Goal: Information Seeking & Learning: Learn about a topic

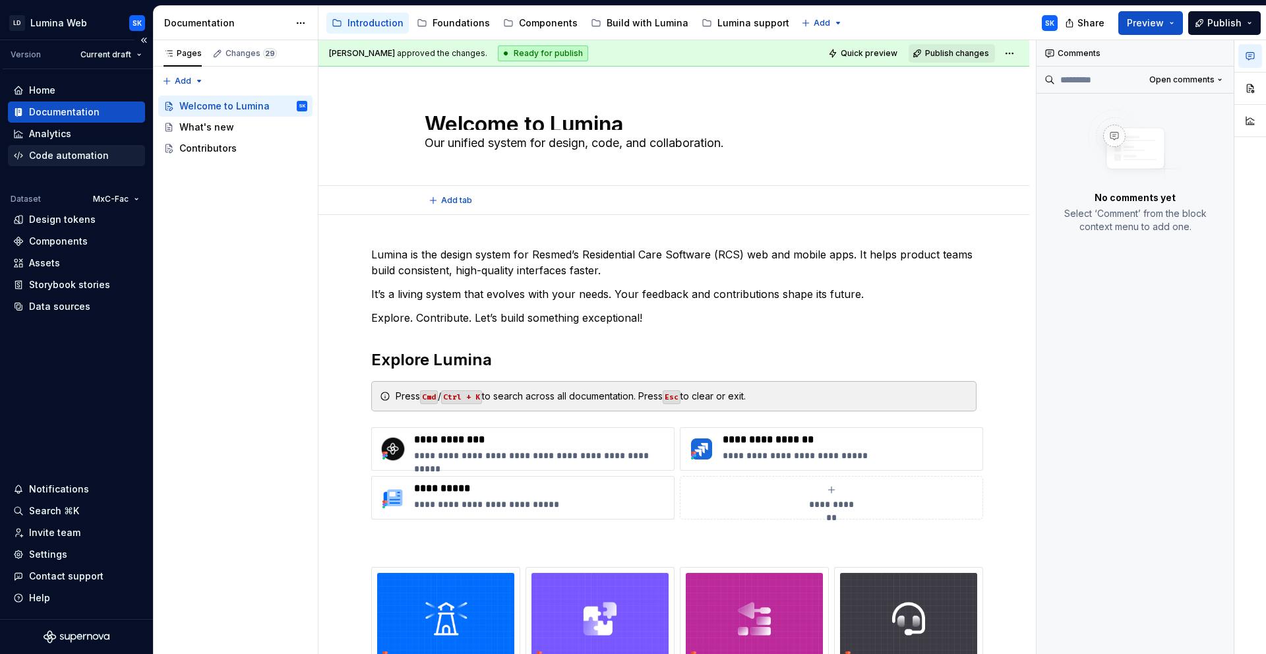
type textarea "*"
click at [80, 92] on div "Home" at bounding box center [76, 90] width 127 height 13
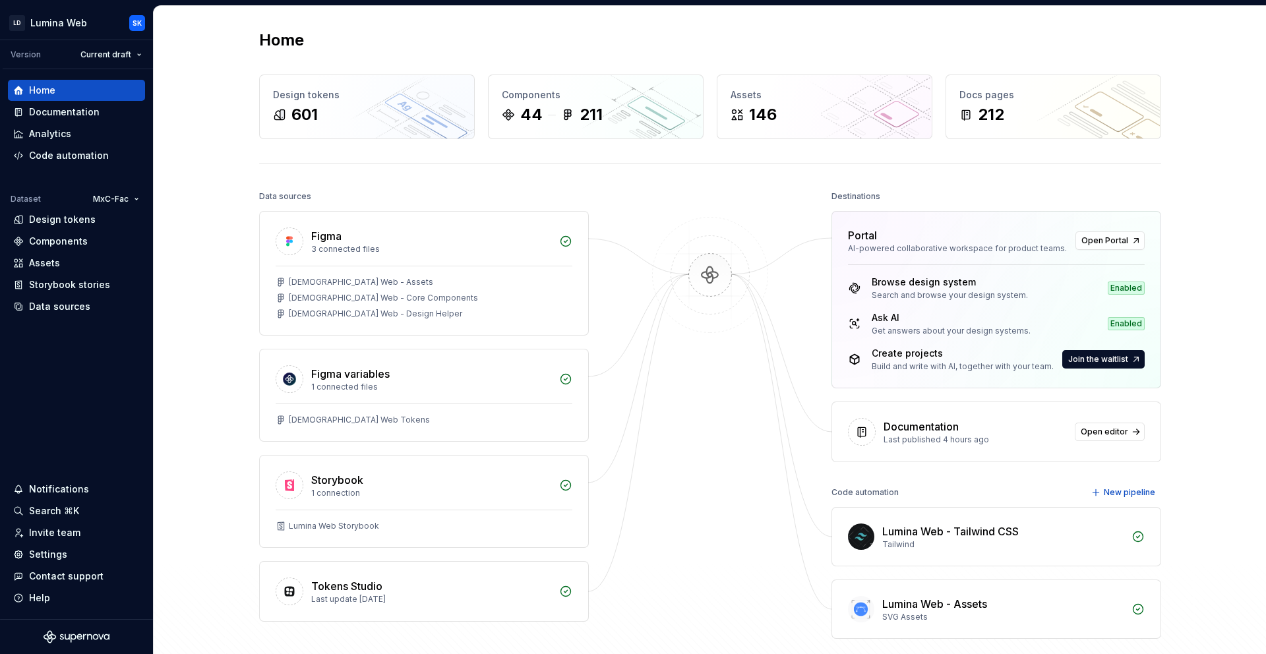
click at [709, 194] on div at bounding box center [710, 413] width 132 height 452
click at [84, 218] on div "Design tokens" at bounding box center [62, 219] width 67 height 13
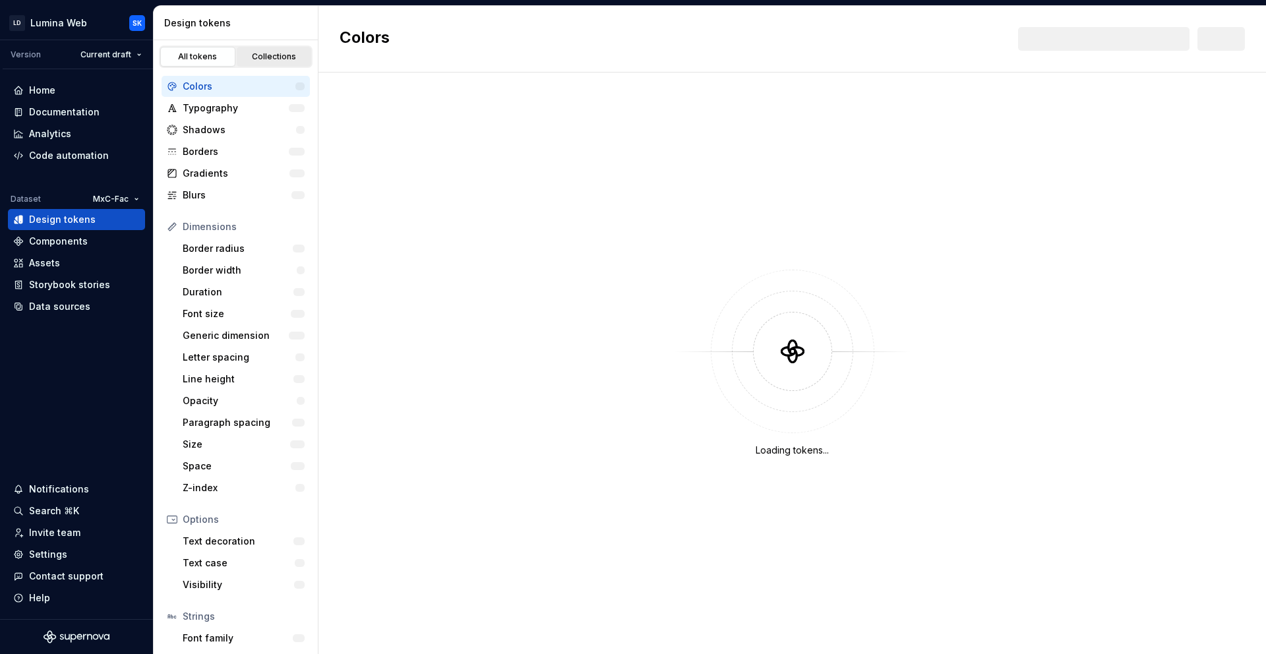
click at [269, 48] on link "Collections" at bounding box center [274, 57] width 75 height 20
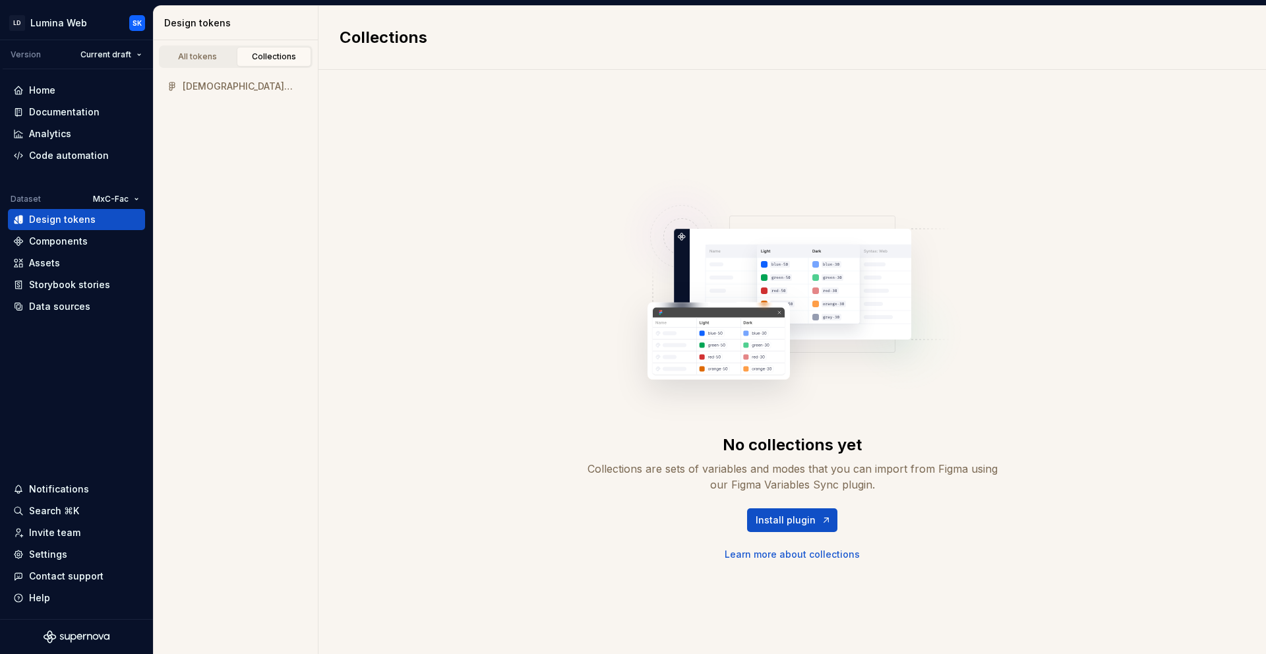
click at [219, 88] on div "[DEMOGRAPHIC_DATA] Web Tokens" at bounding box center [244, 86] width 122 height 13
click at [208, 57] on div "All tokens" at bounding box center [198, 56] width 66 height 11
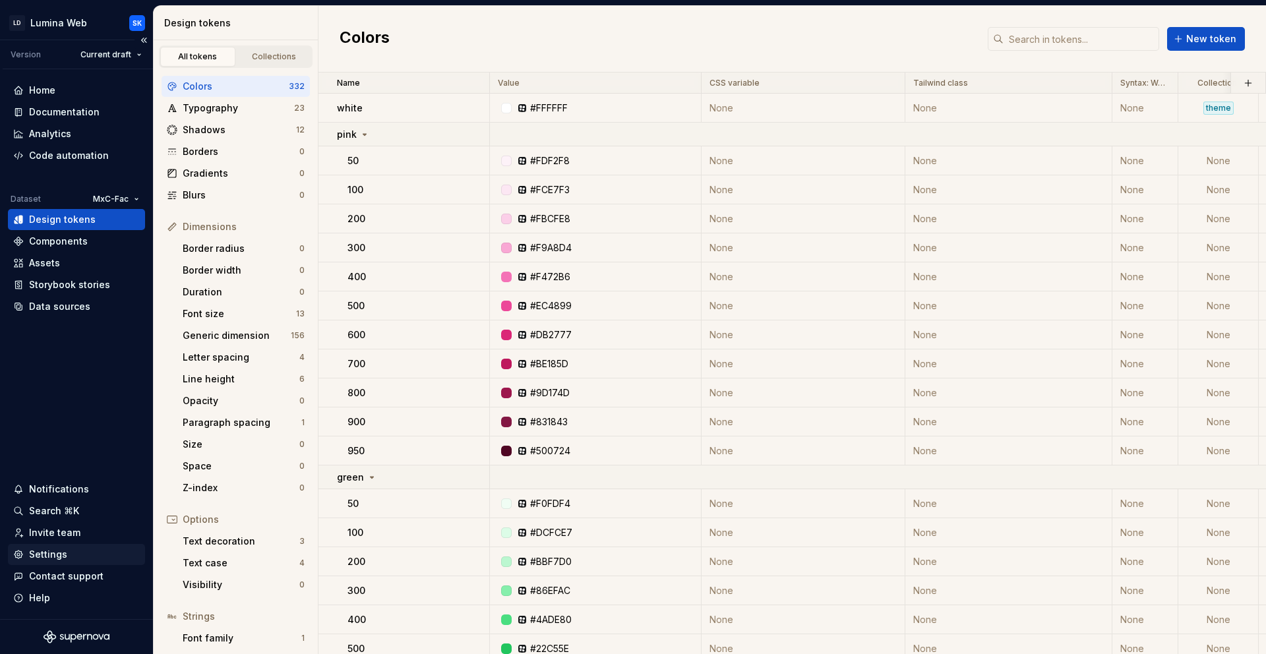
click at [80, 562] on div "Settings" at bounding box center [76, 554] width 137 height 21
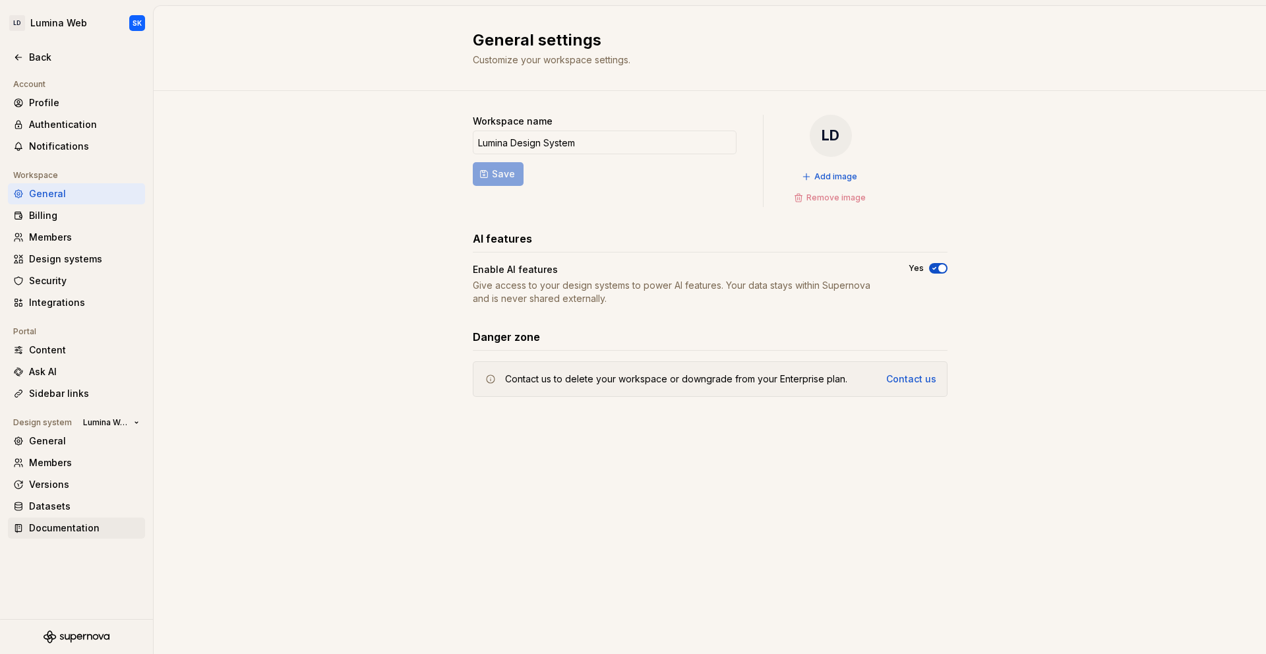
click at [101, 522] on div "Documentation" at bounding box center [84, 528] width 111 height 13
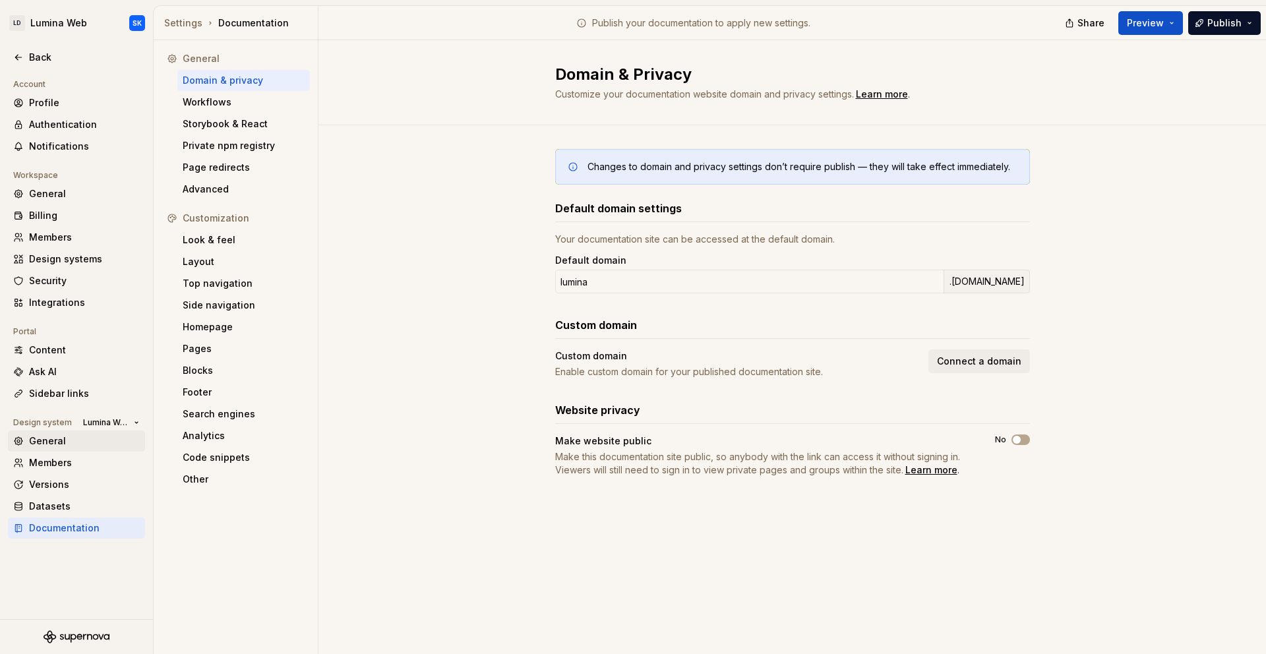
click at [55, 445] on div "General" at bounding box center [84, 441] width 111 height 13
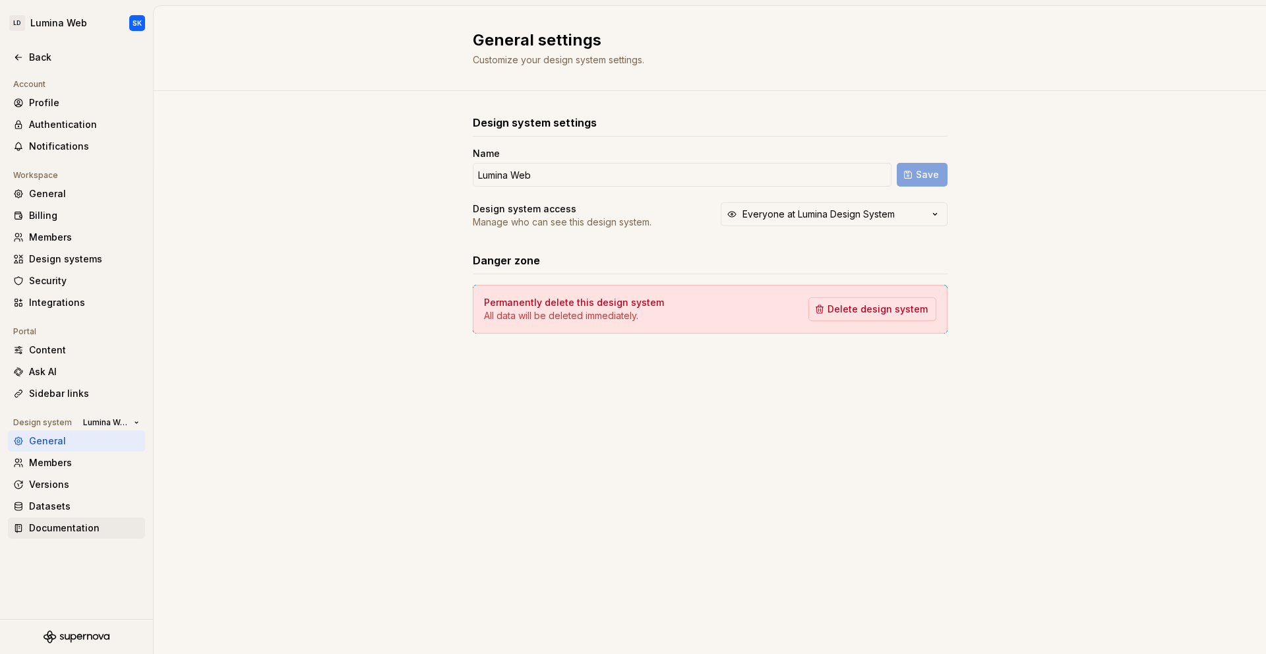
click at [73, 526] on div "Documentation" at bounding box center [84, 528] width 111 height 13
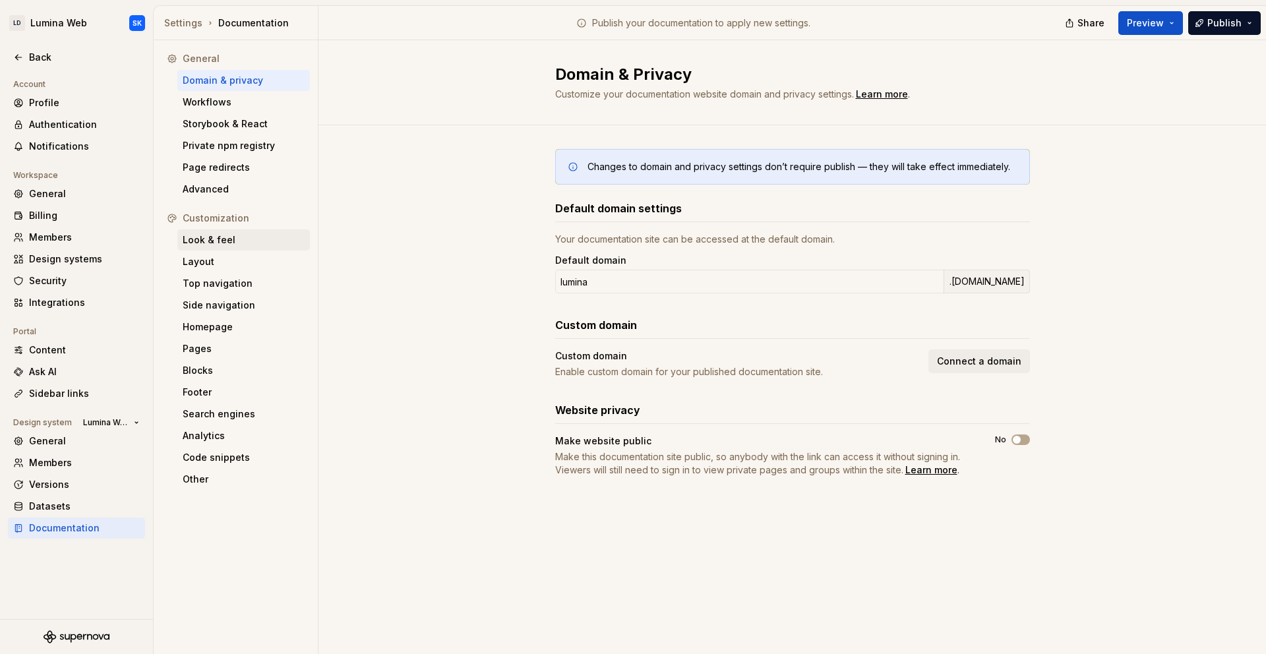
click at [245, 243] on div "Look & feel" at bounding box center [244, 239] width 122 height 13
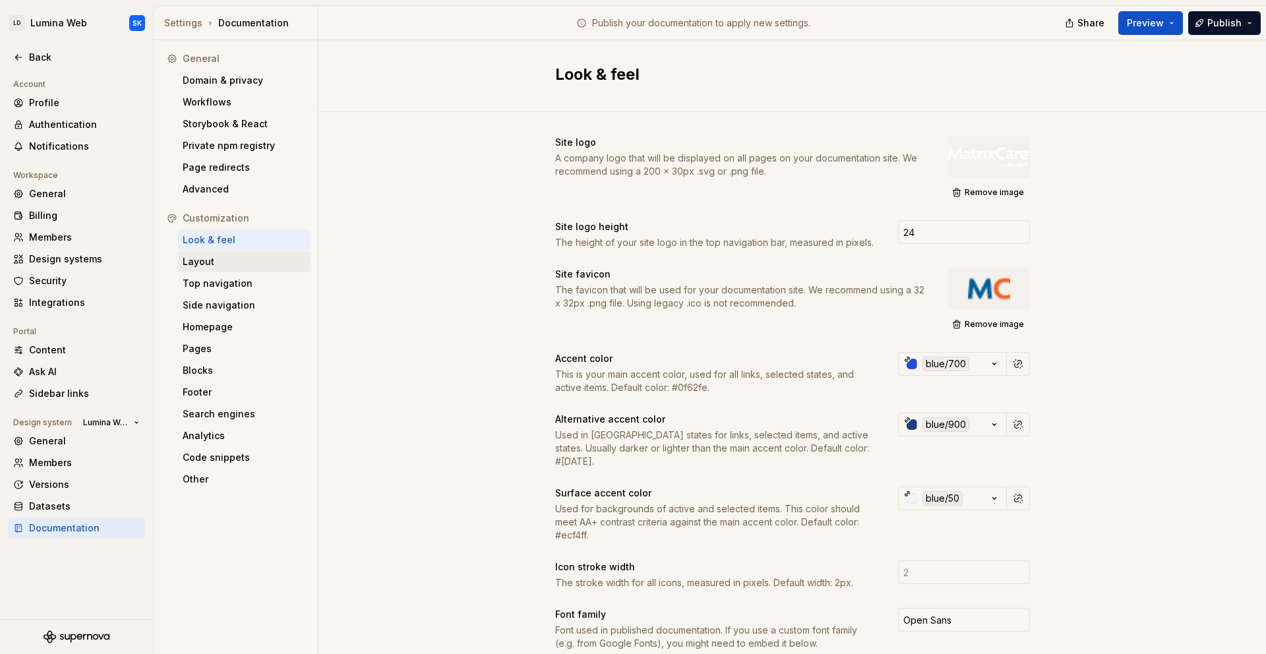
click at [234, 261] on div "Layout" at bounding box center [244, 261] width 122 height 13
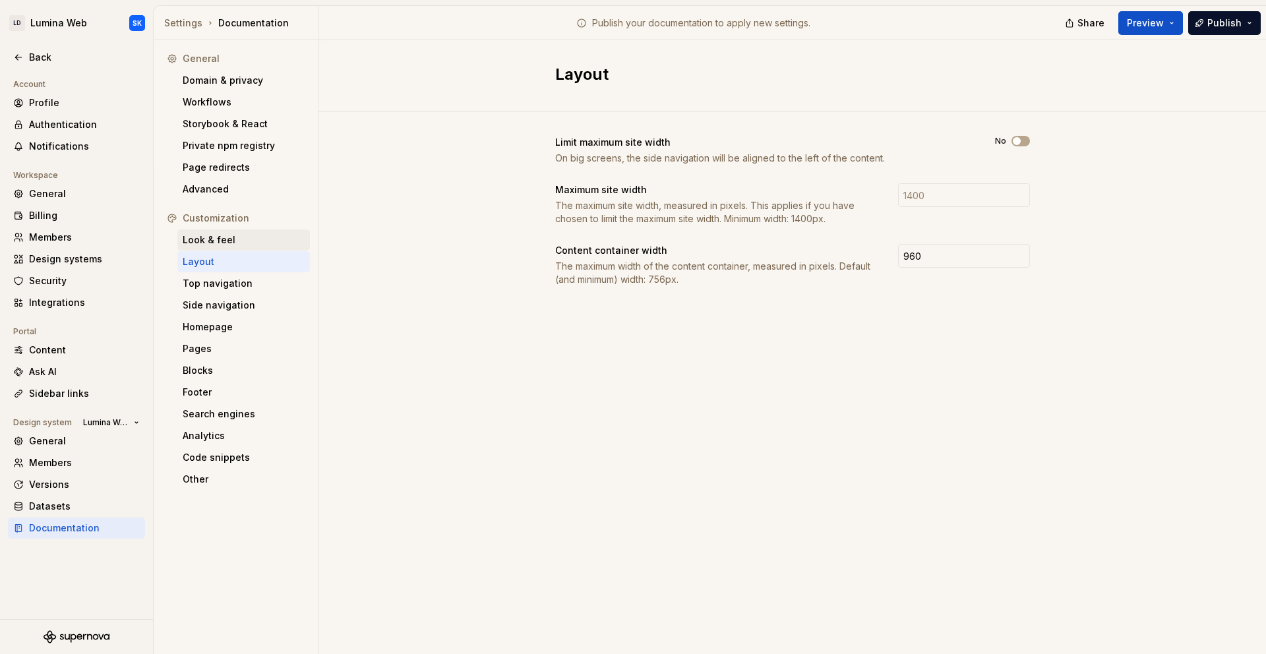
click at [262, 237] on div "Look & feel" at bounding box center [244, 239] width 122 height 13
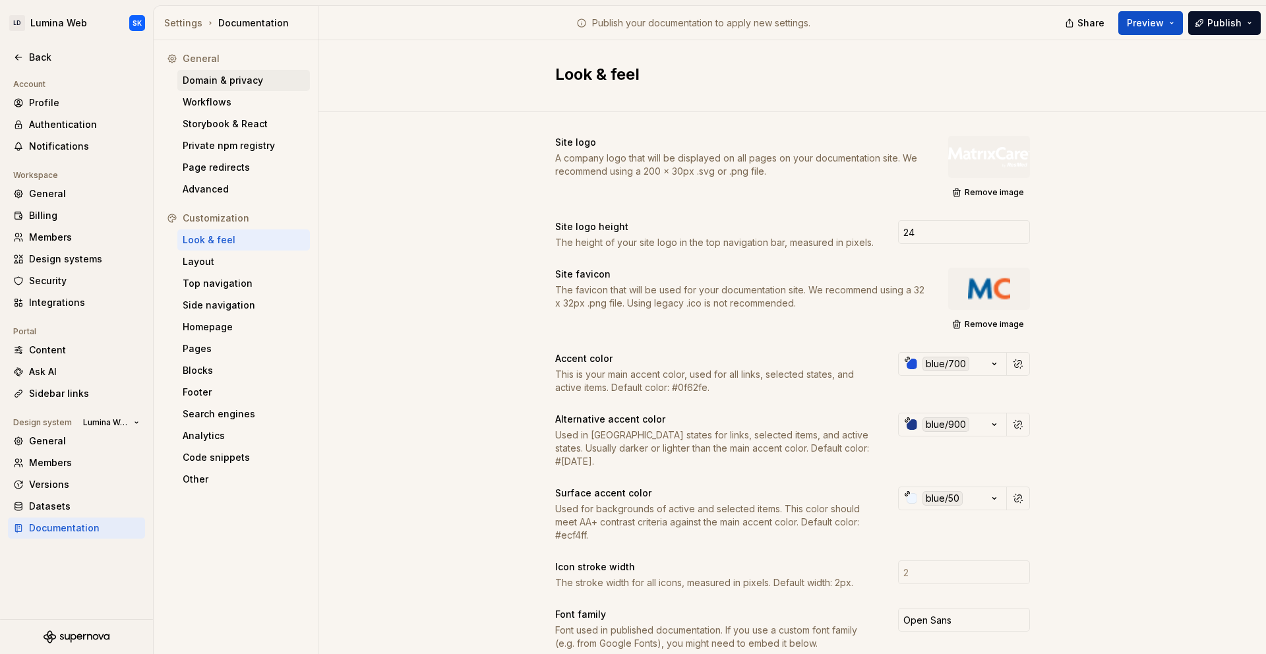
click at [251, 79] on div "Domain & privacy" at bounding box center [244, 80] width 122 height 13
click at [189, 20] on div "Settings" at bounding box center [183, 22] width 38 height 13
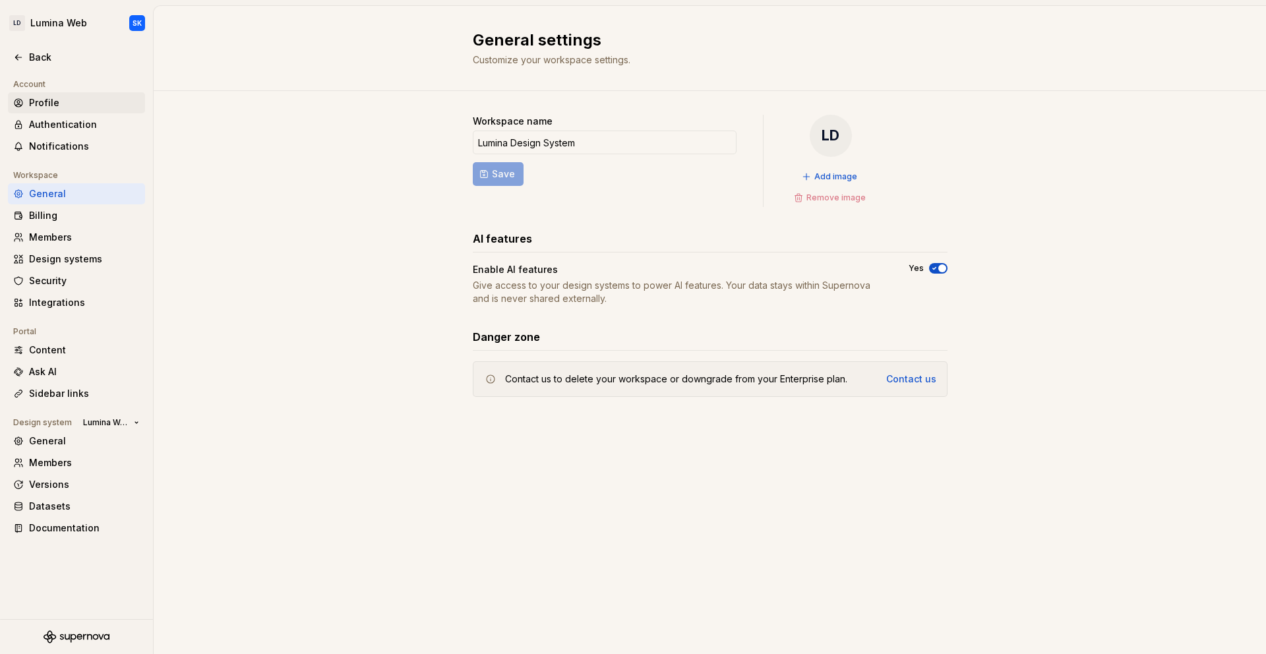
click at [75, 102] on div "Profile" at bounding box center [84, 102] width 111 height 13
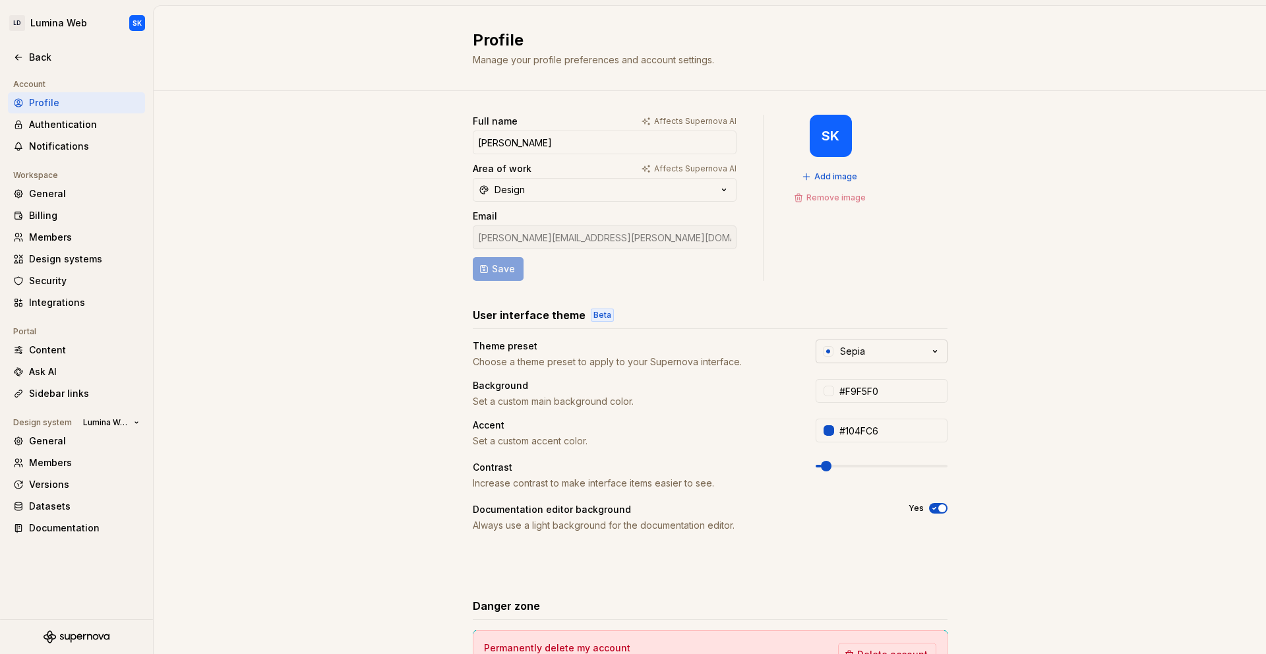
click at [878, 350] on button "Sepia" at bounding box center [882, 352] width 132 height 24
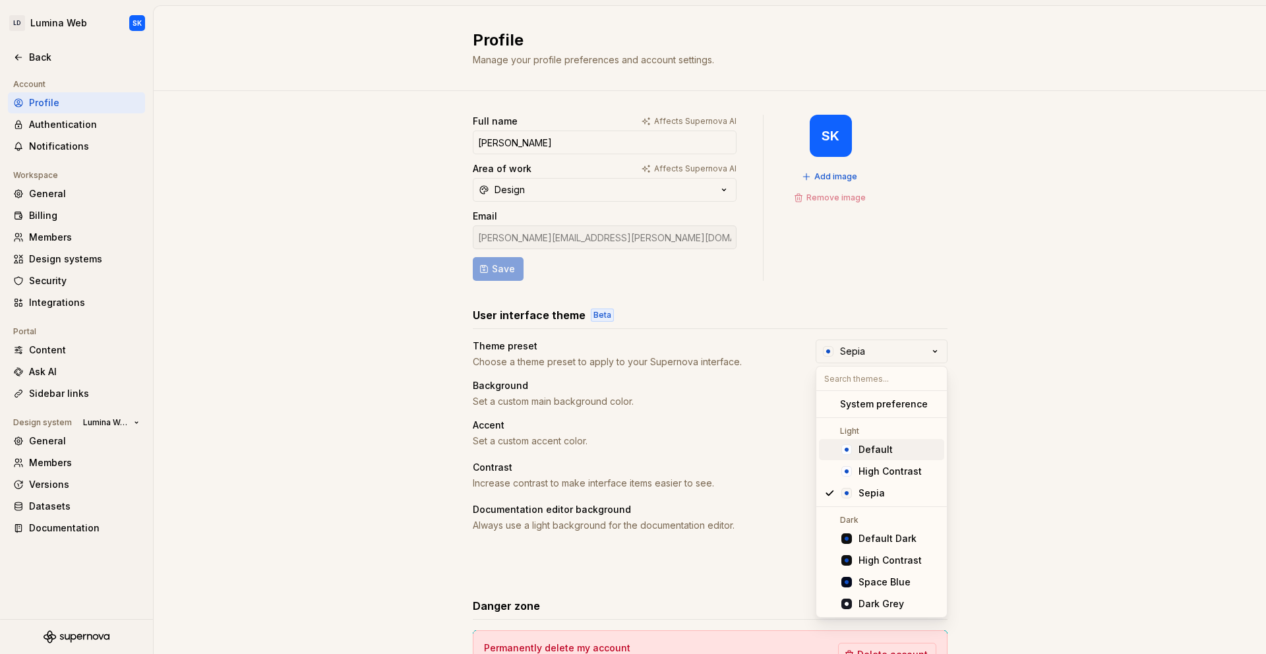
click at [890, 444] on div "Default" at bounding box center [899, 449] width 80 height 13
type input "#FBFCFE"
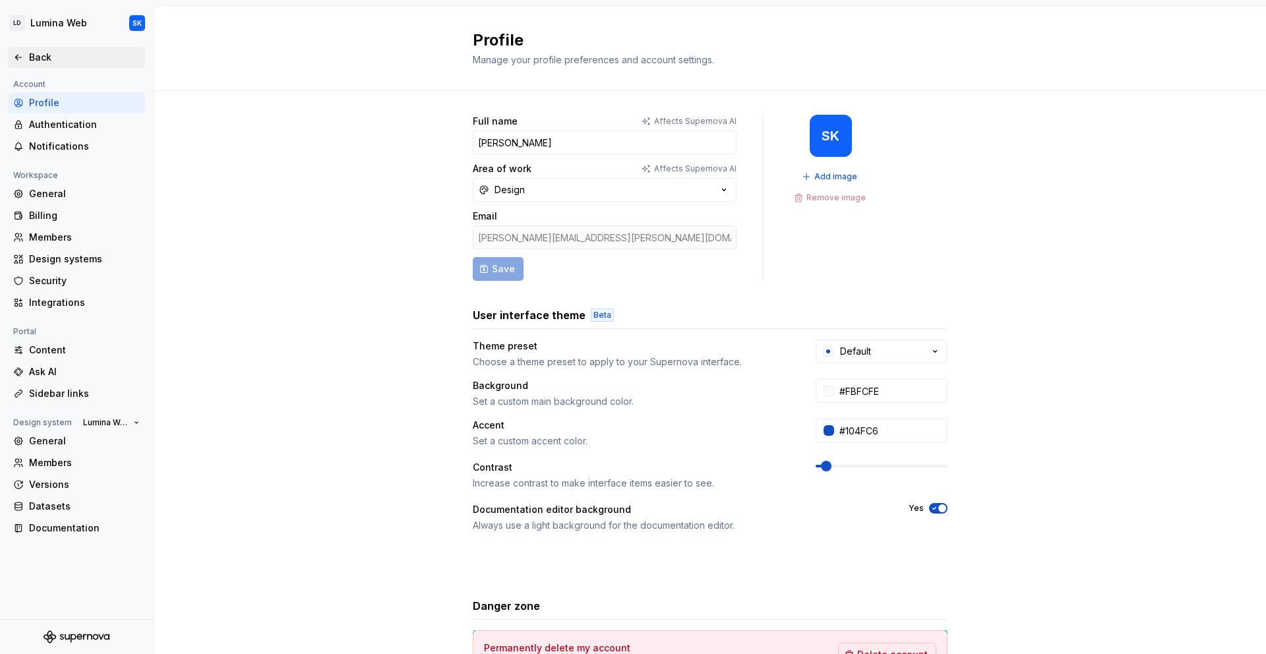
click at [51, 56] on div "Back" at bounding box center [84, 57] width 111 height 13
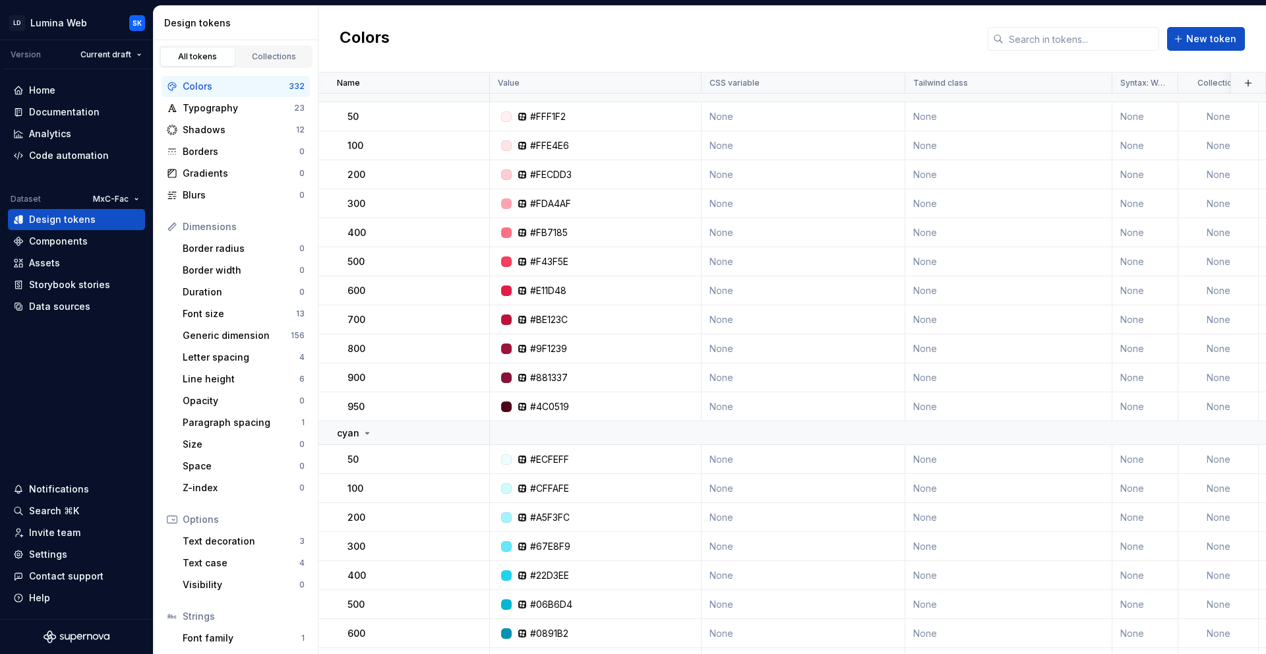
scroll to position [2803, 0]
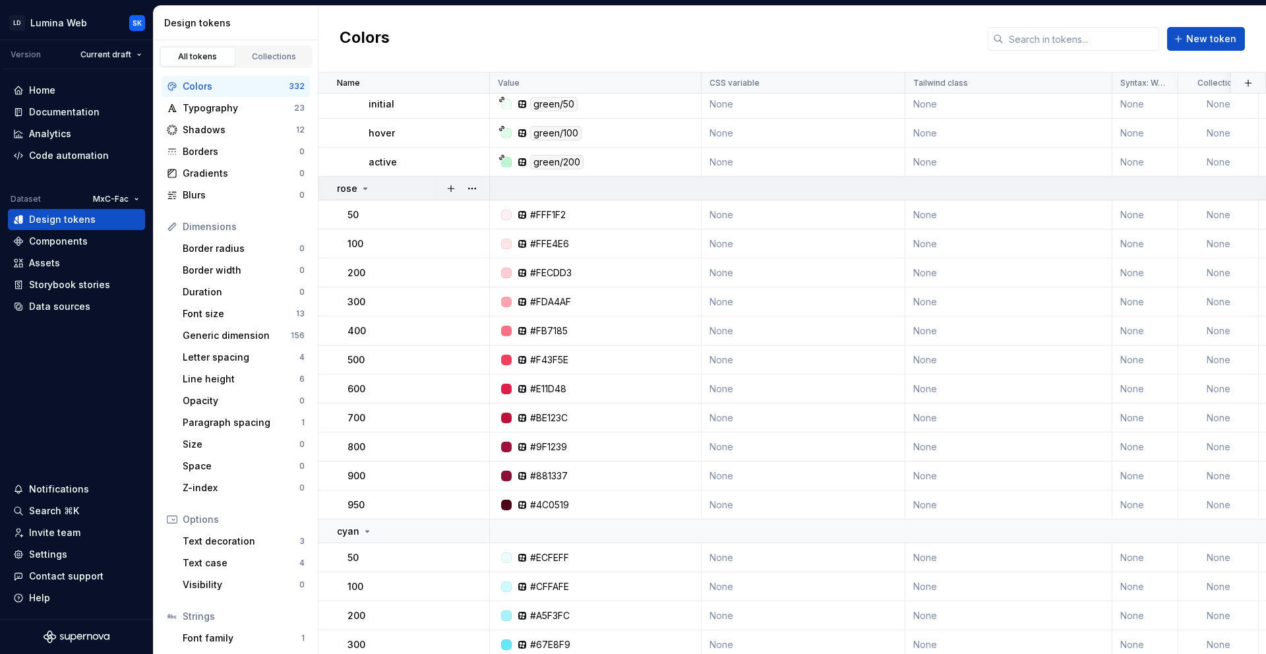
click at [354, 183] on p "rose" at bounding box center [347, 188] width 20 height 13
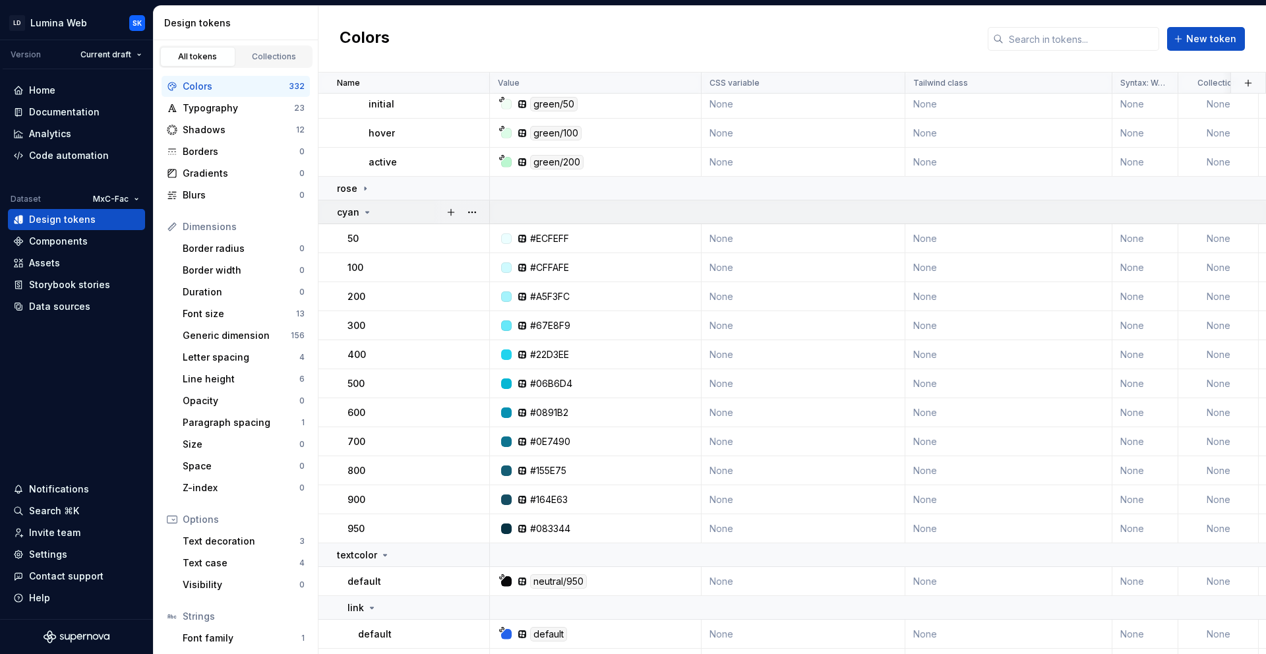
click at [369, 213] on icon at bounding box center [367, 212] width 11 height 11
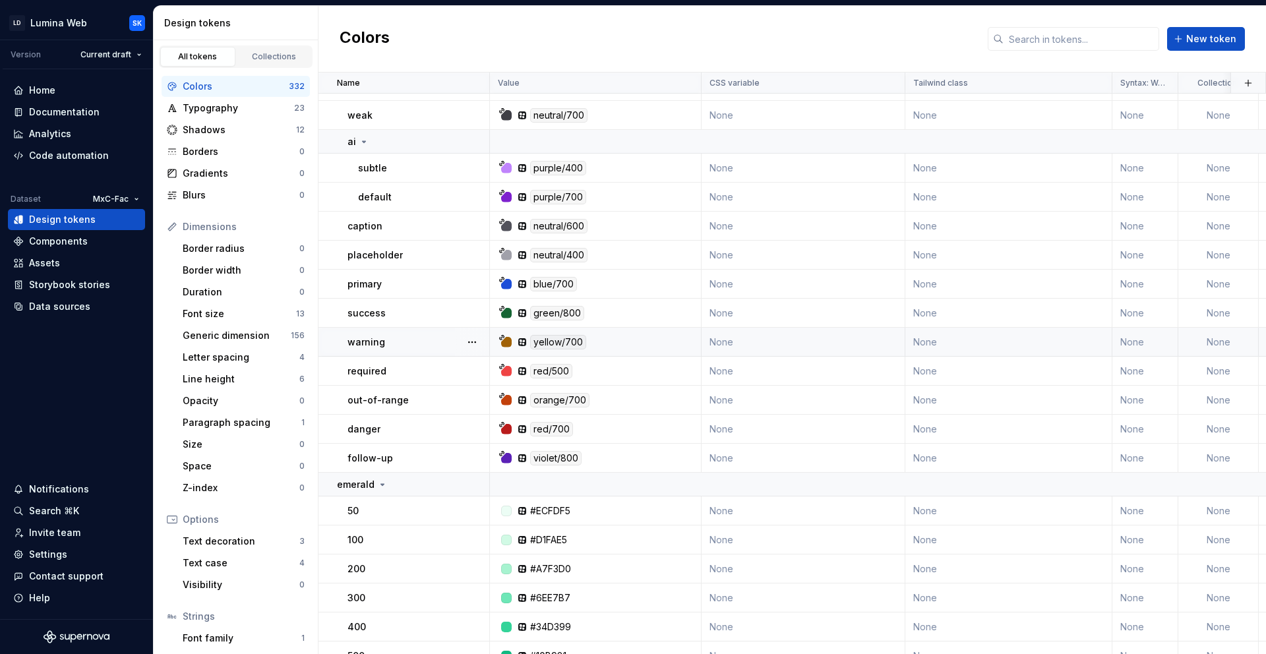
scroll to position [3443, 0]
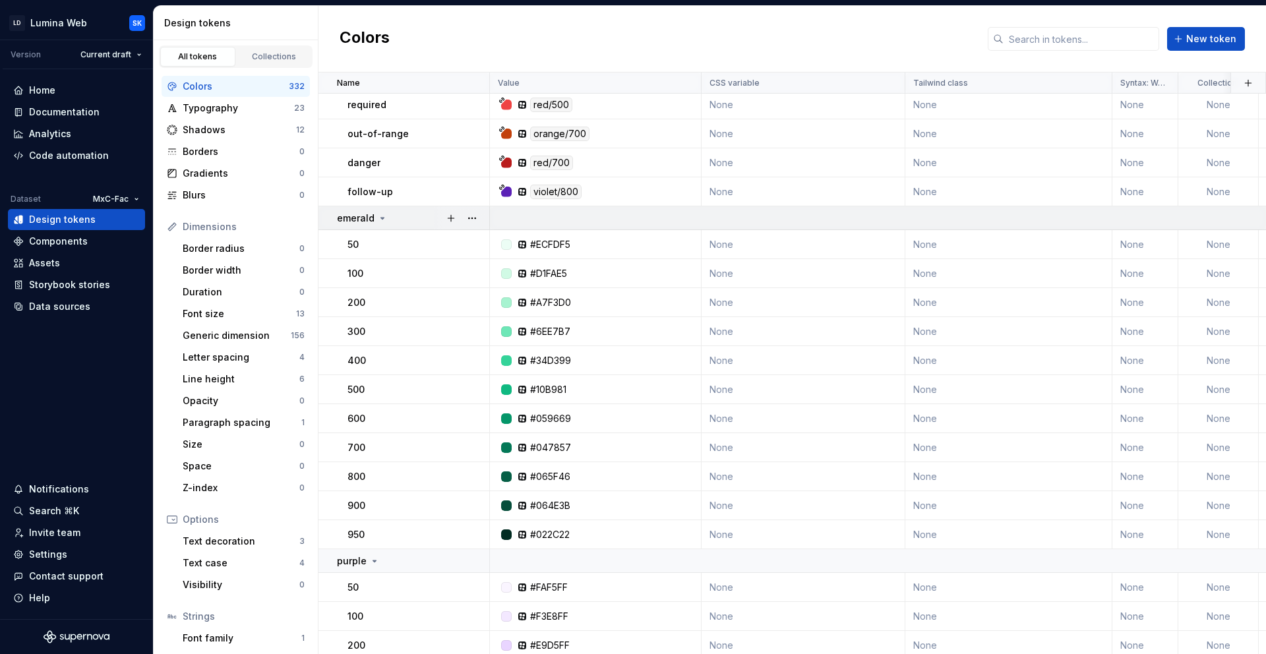
click at [379, 220] on icon at bounding box center [382, 218] width 11 height 11
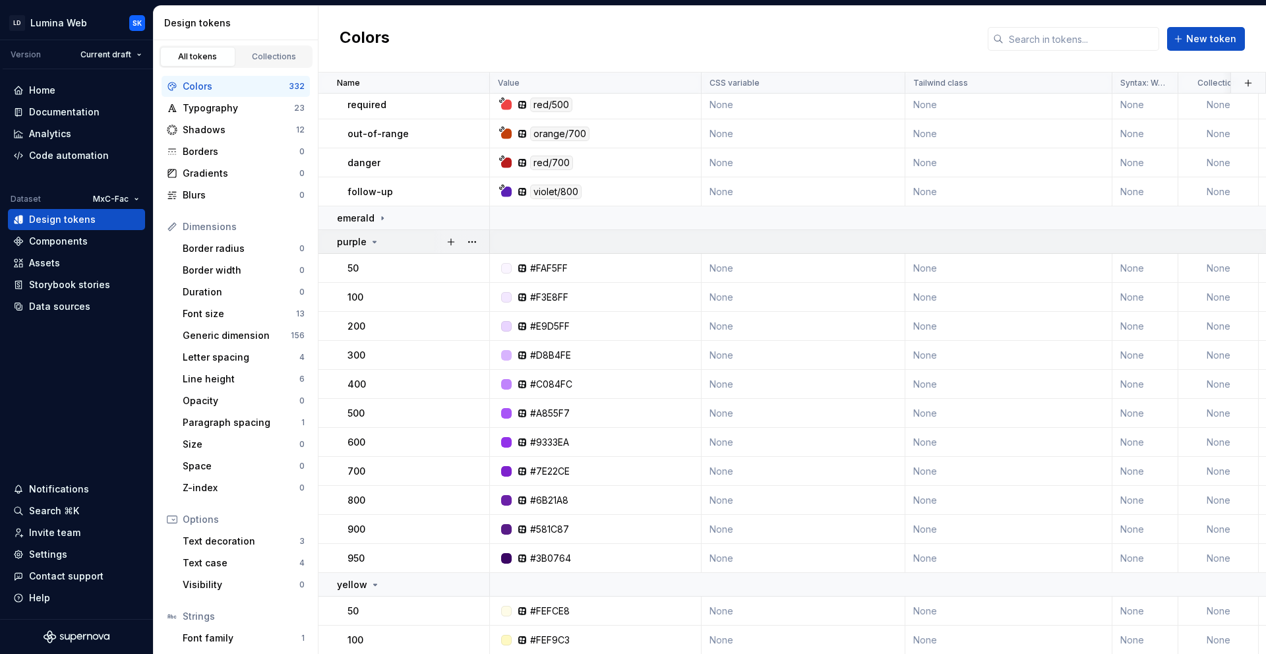
click at [379, 232] on td "purple" at bounding box center [404, 242] width 171 height 24
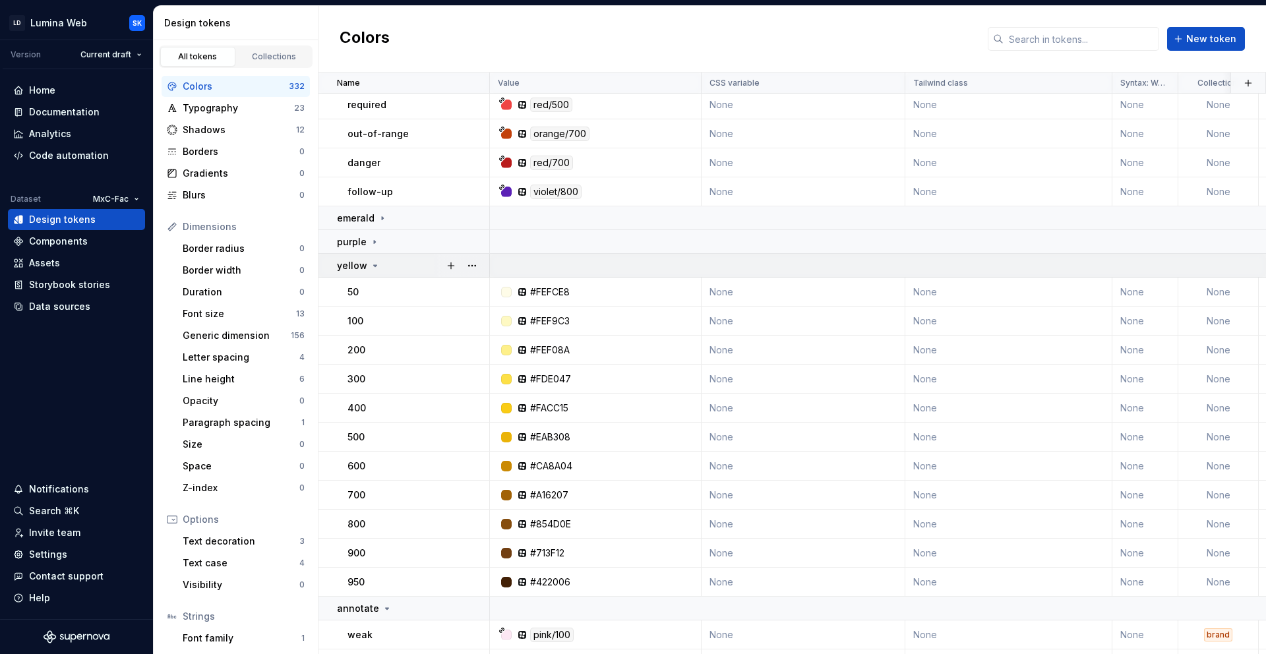
click at [380, 270] on div "yellow" at bounding box center [413, 265] width 152 height 13
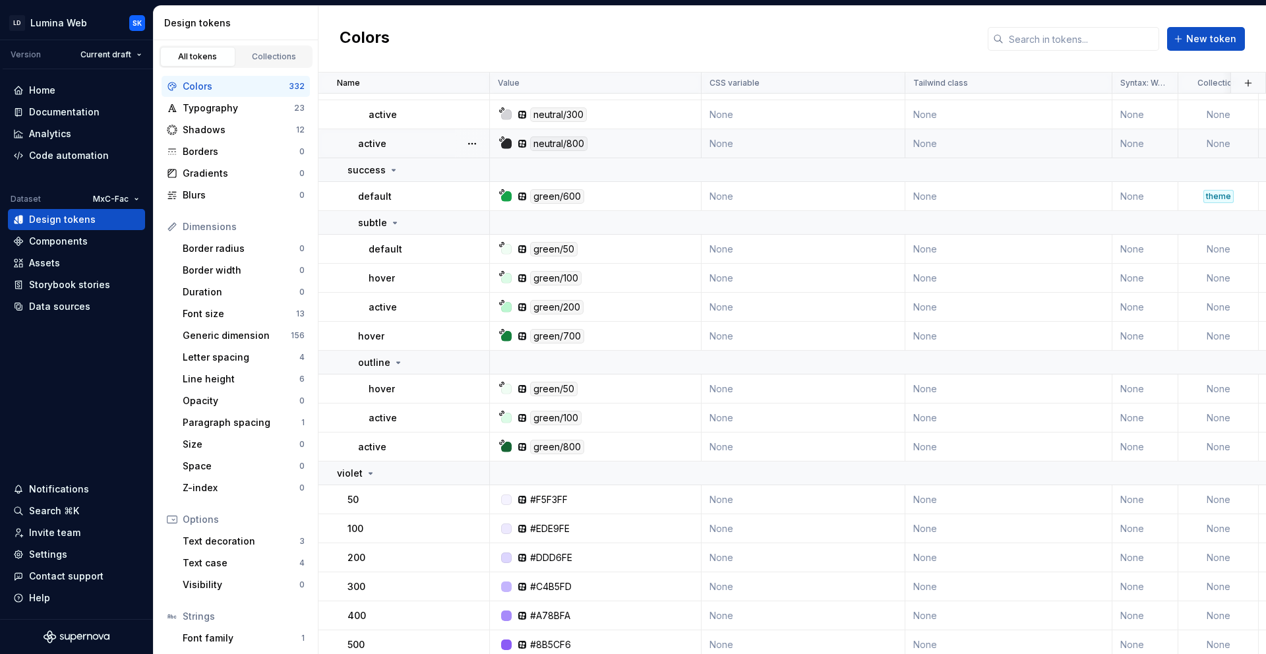
scroll to position [4903, 0]
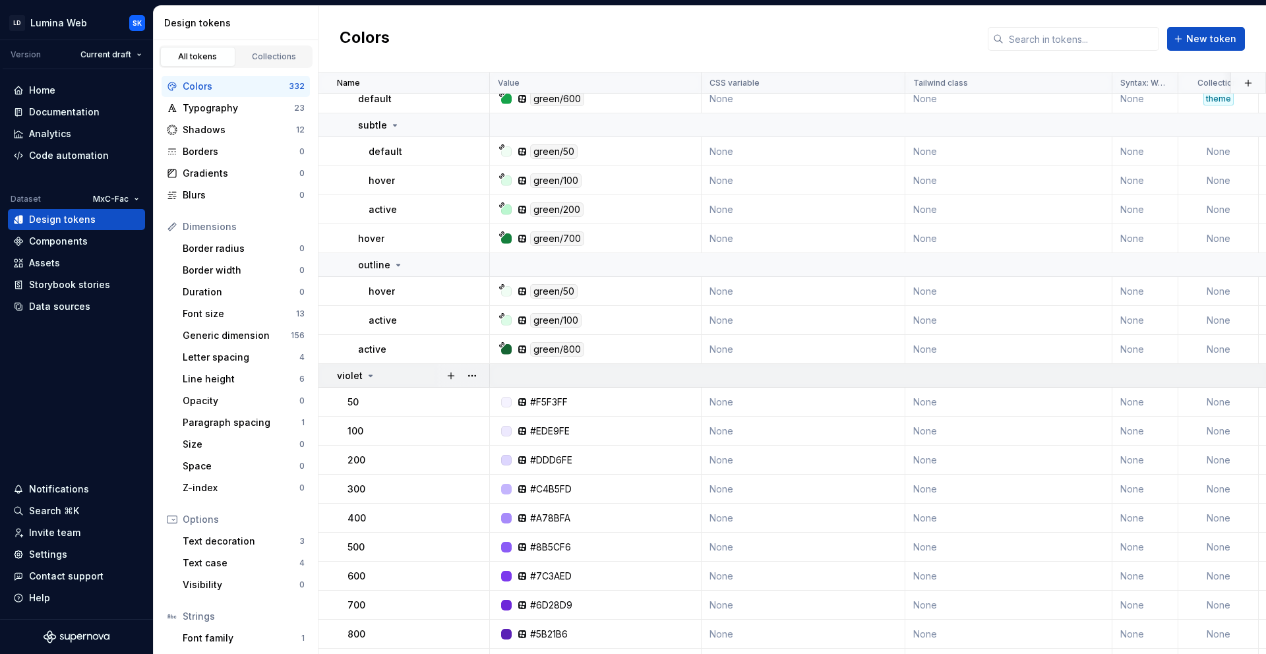
click at [385, 371] on div "violet" at bounding box center [413, 375] width 152 height 13
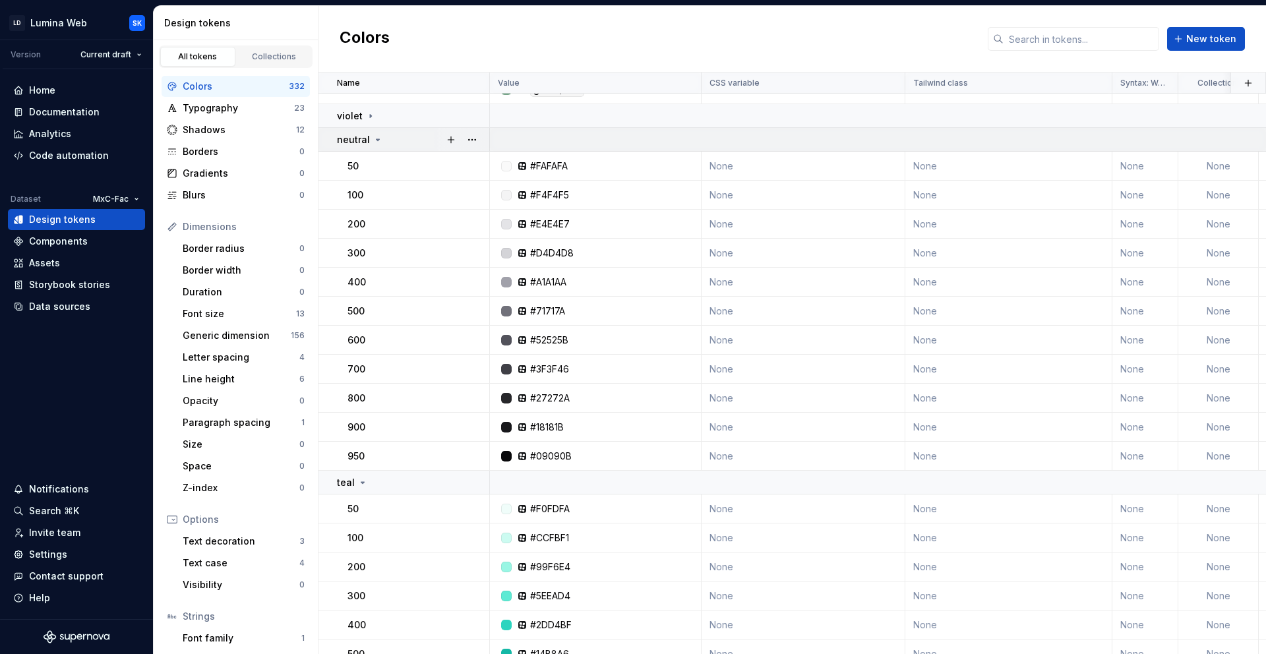
scroll to position [5337, 0]
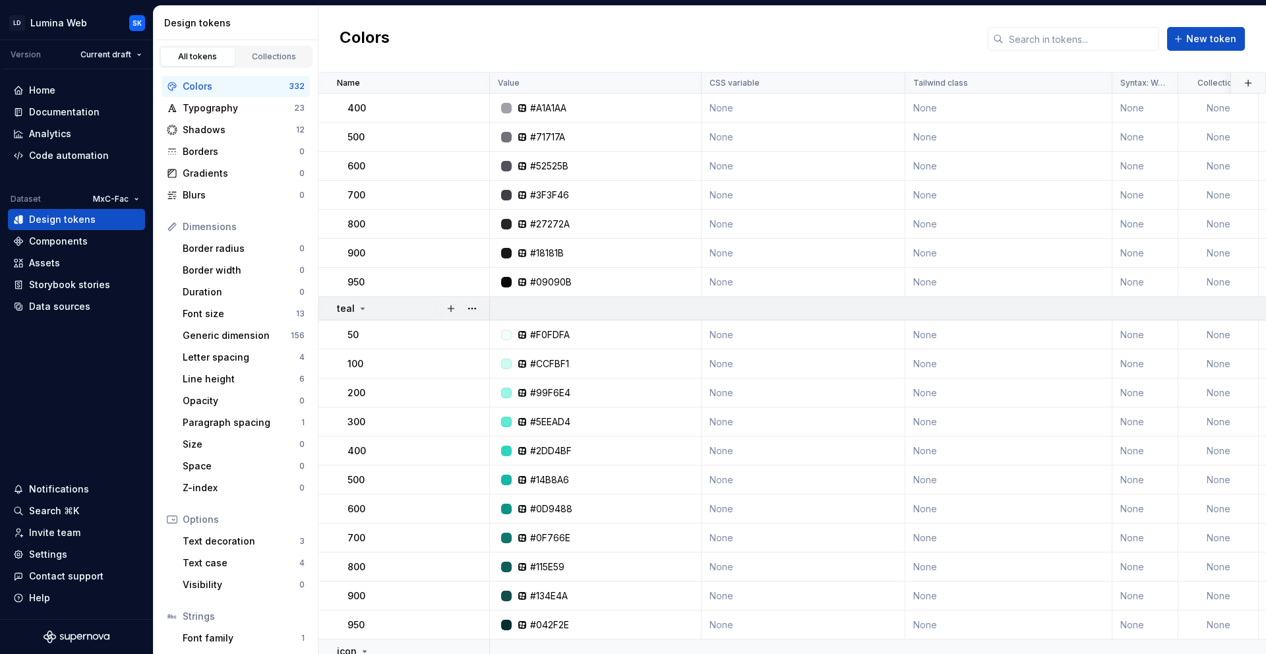
click at [386, 309] on div "teal" at bounding box center [413, 308] width 152 height 13
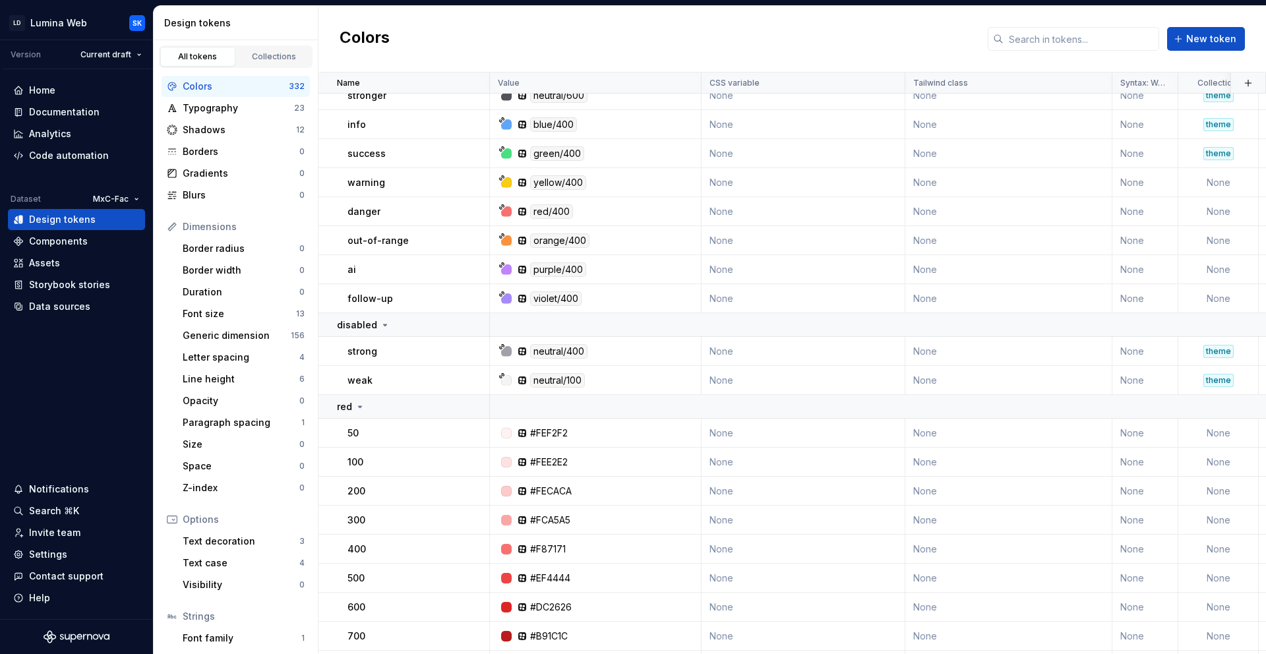
scroll to position [6138, 0]
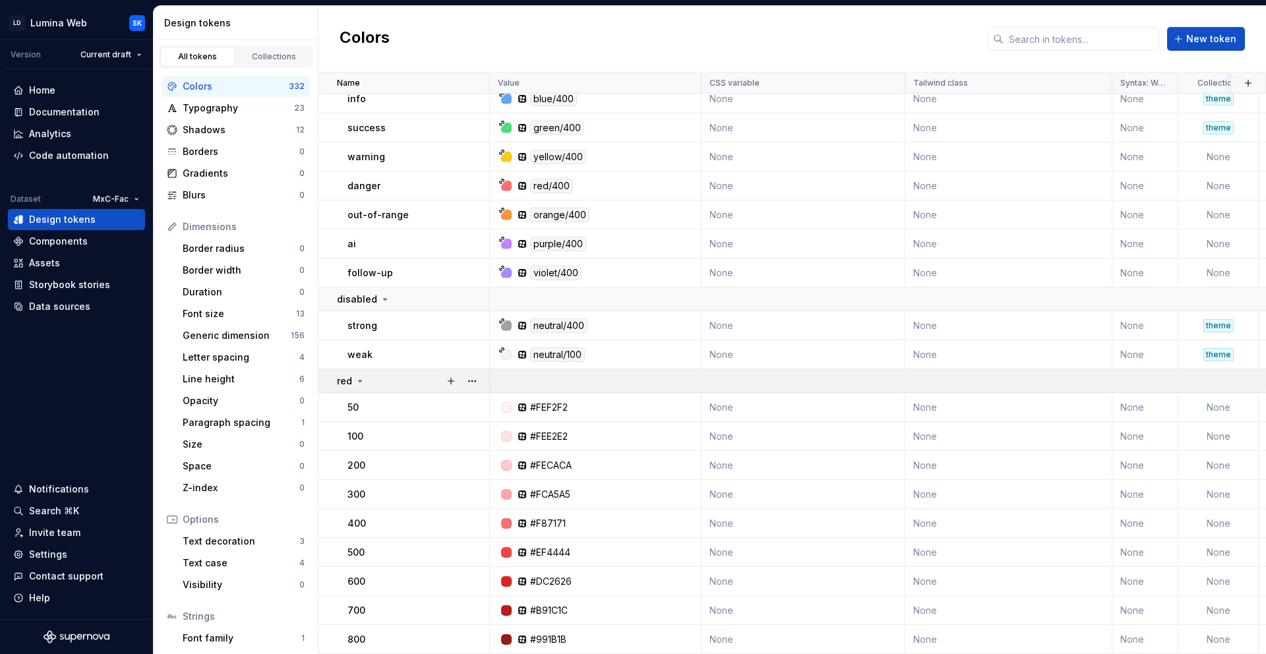
click at [390, 375] on div "red" at bounding box center [413, 381] width 152 height 13
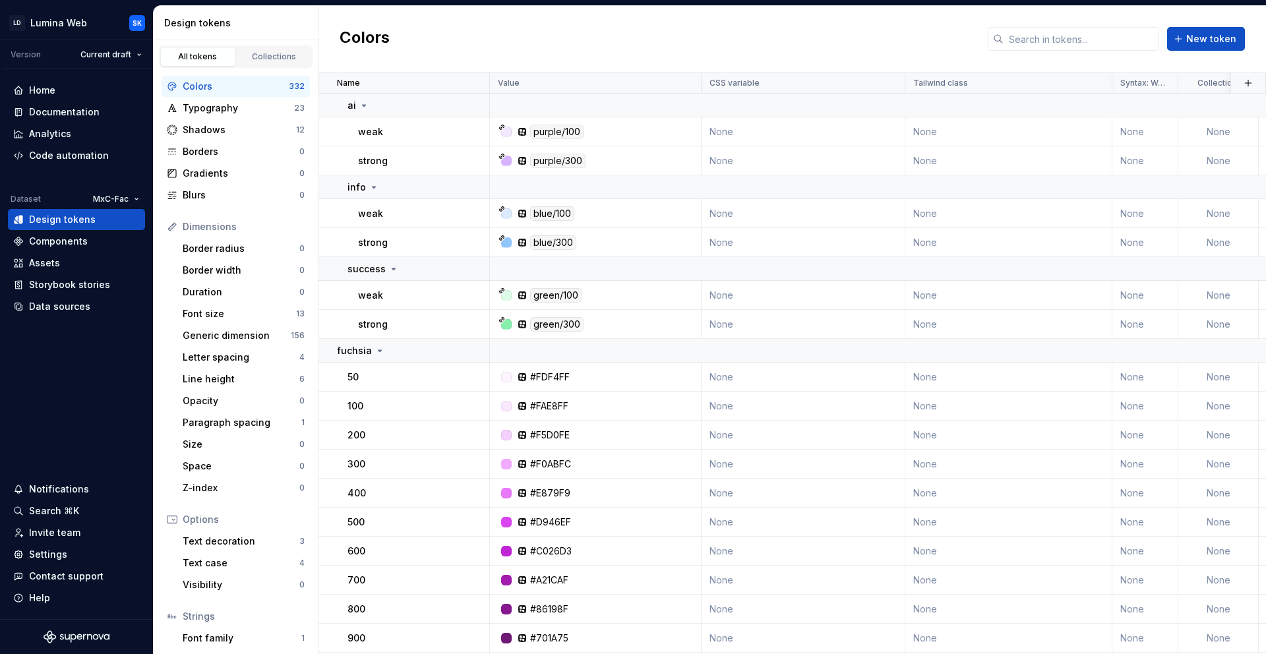
scroll to position [7184, 0]
click at [386, 352] on div "fuchsia" at bounding box center [413, 350] width 152 height 13
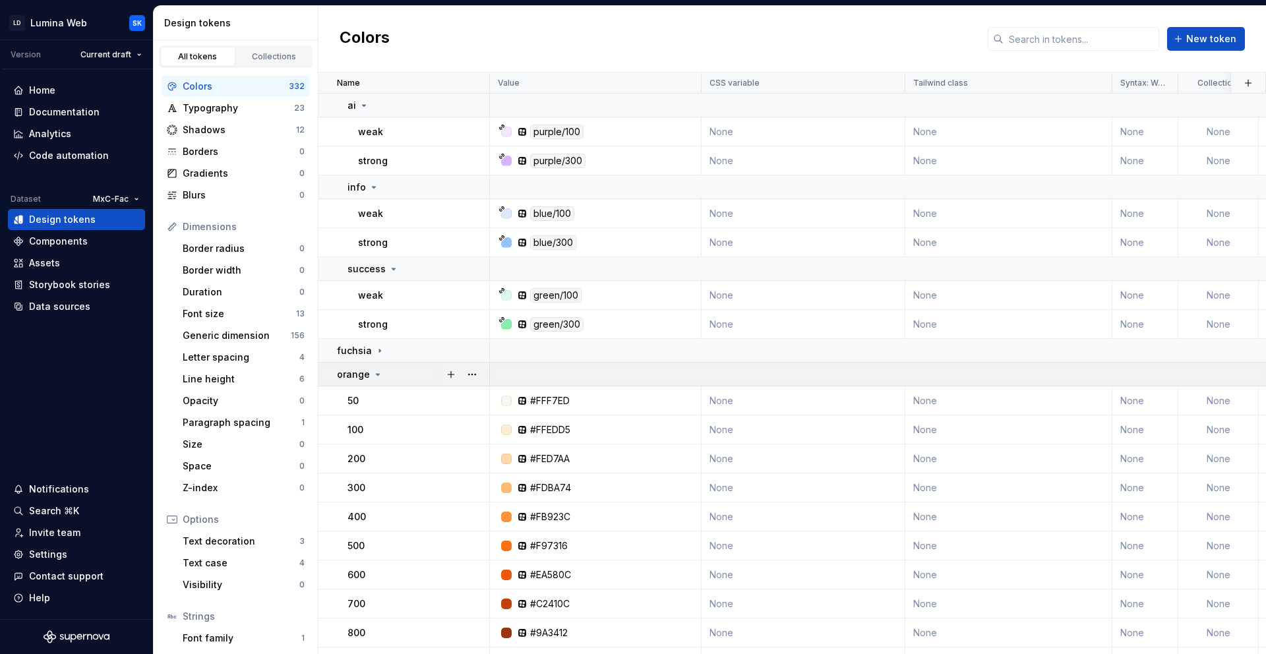
click at [393, 375] on div "orange" at bounding box center [413, 374] width 152 height 13
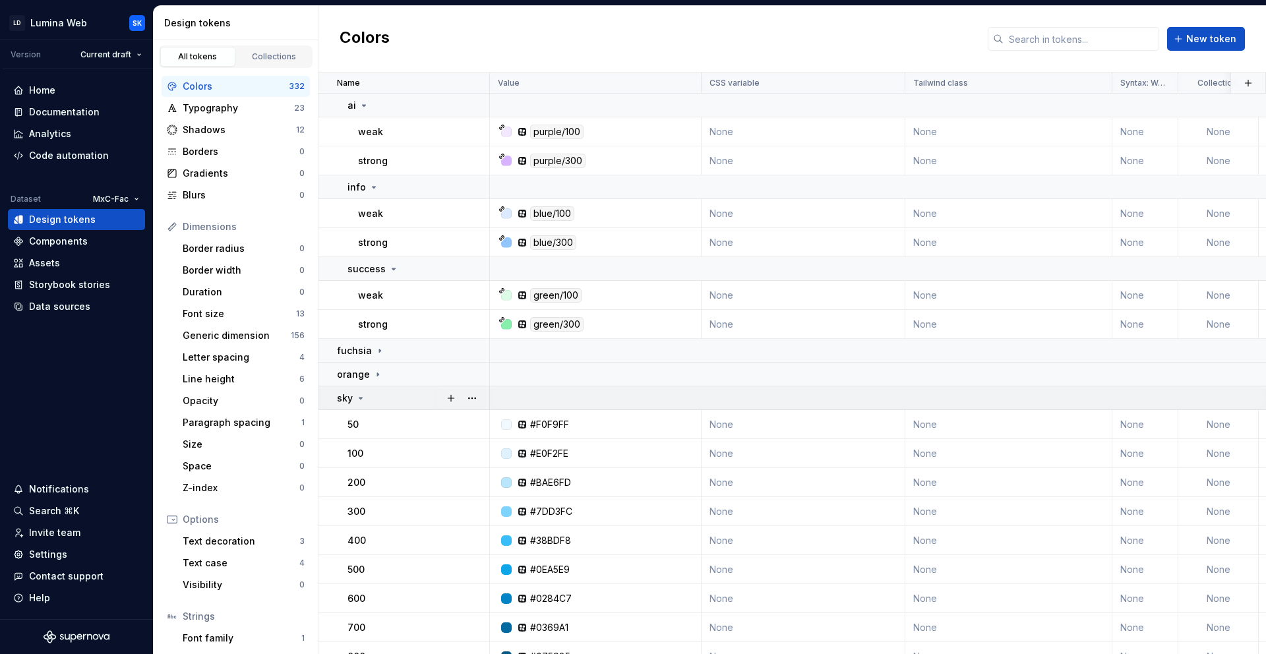
click at [394, 398] on div "sky" at bounding box center [413, 398] width 152 height 13
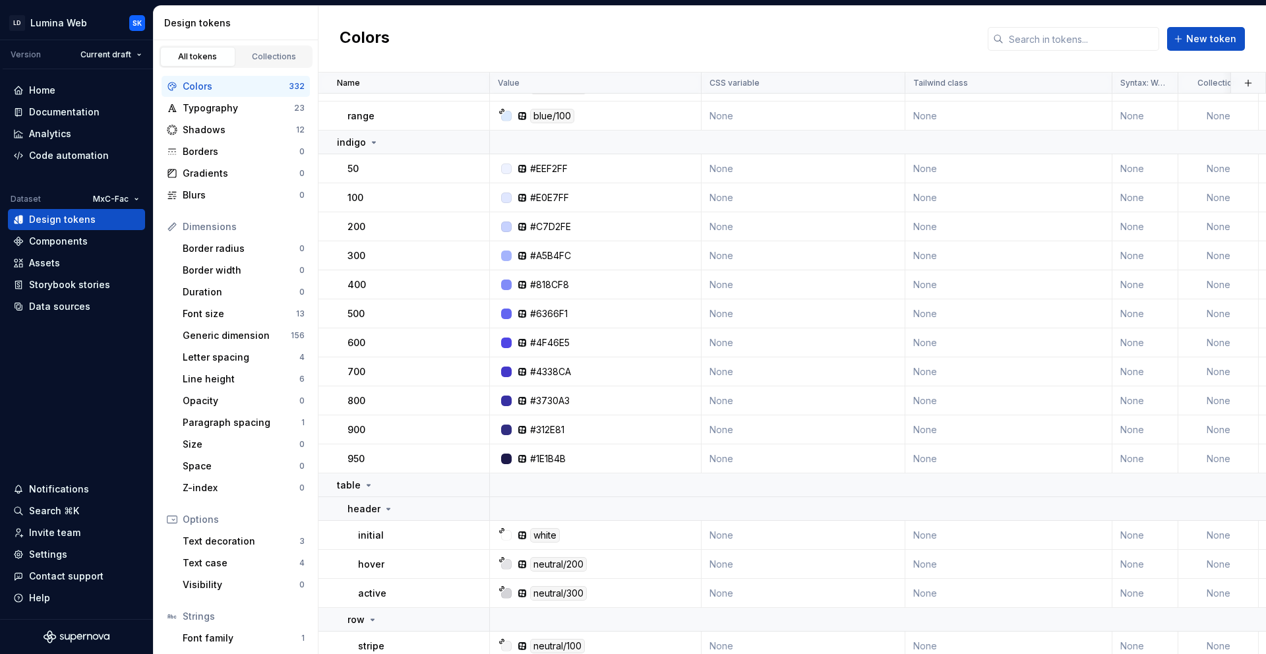
scroll to position [0, 0]
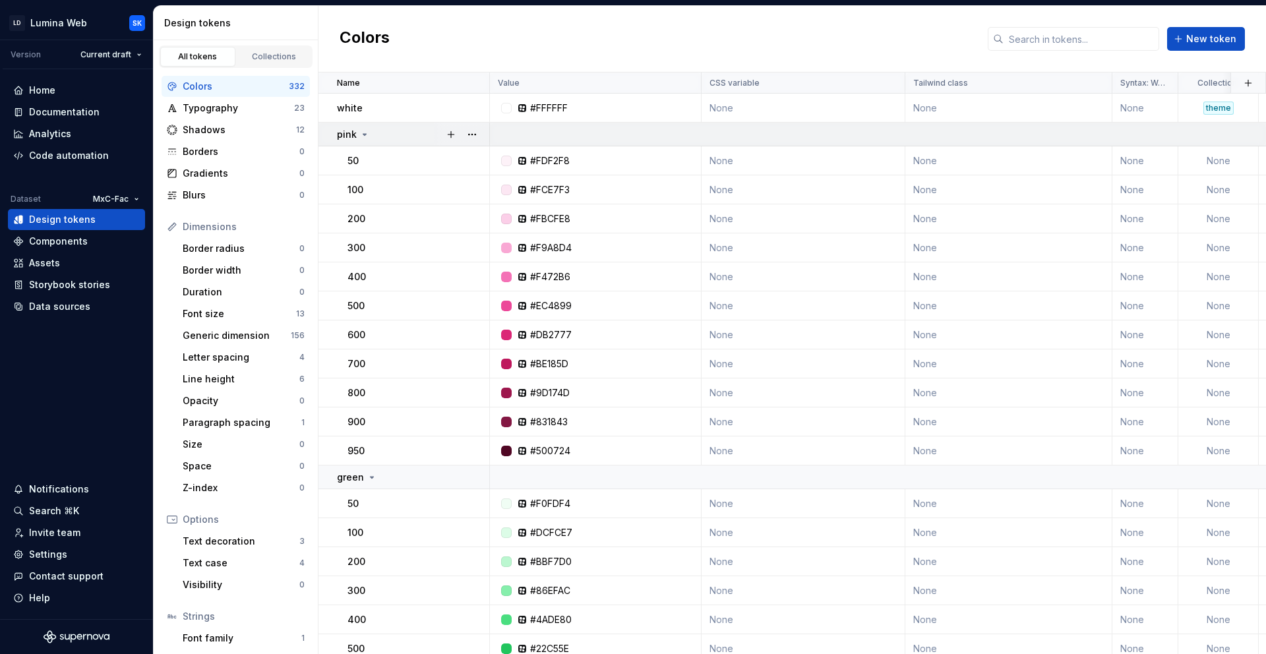
click at [381, 137] on div "pink" at bounding box center [413, 134] width 152 height 13
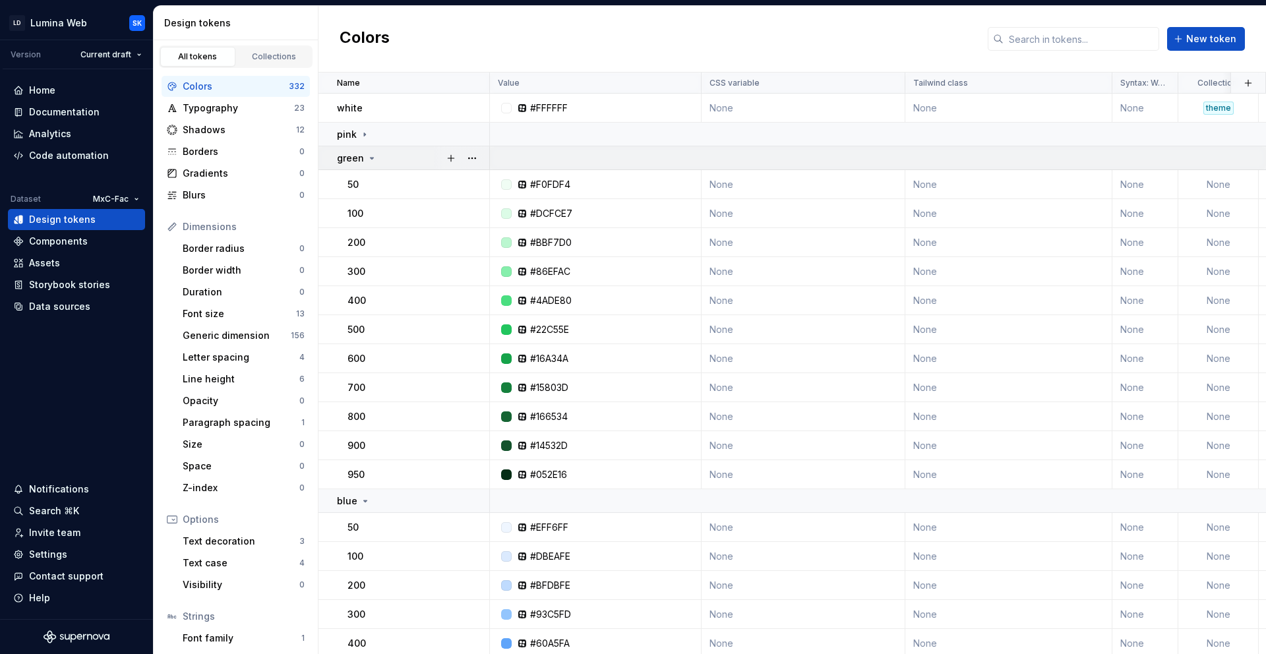
click at [396, 157] on div "green" at bounding box center [413, 158] width 152 height 13
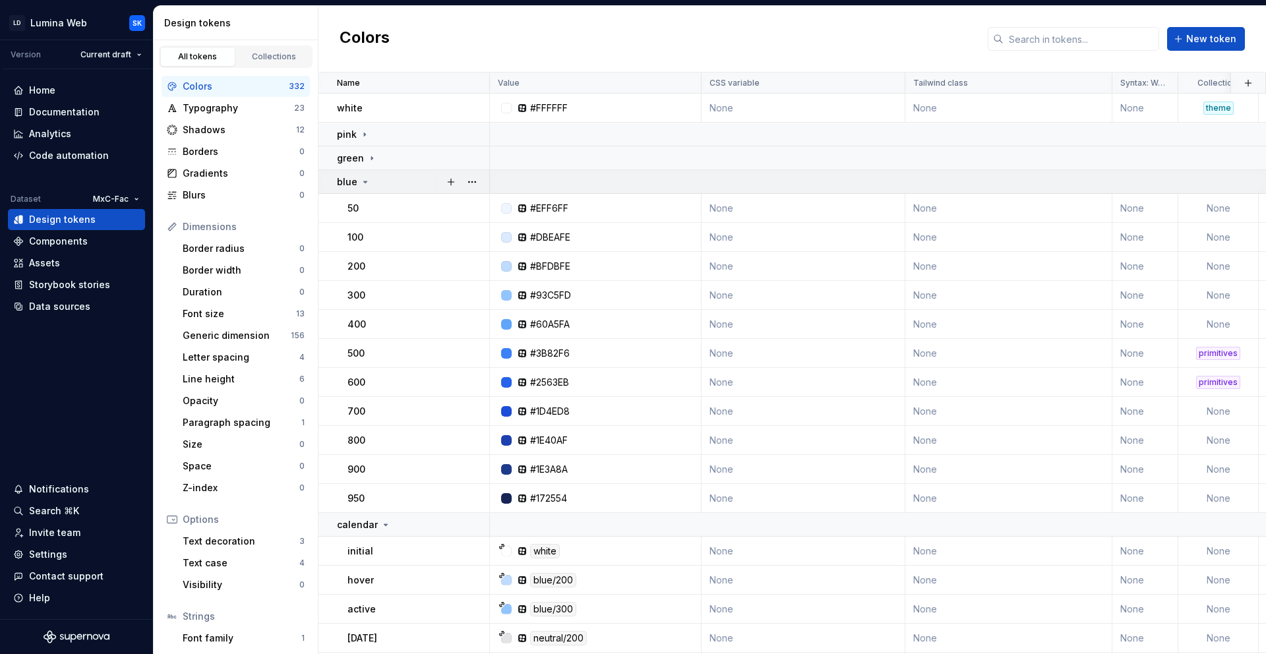
click at [402, 181] on div "blue" at bounding box center [413, 181] width 152 height 13
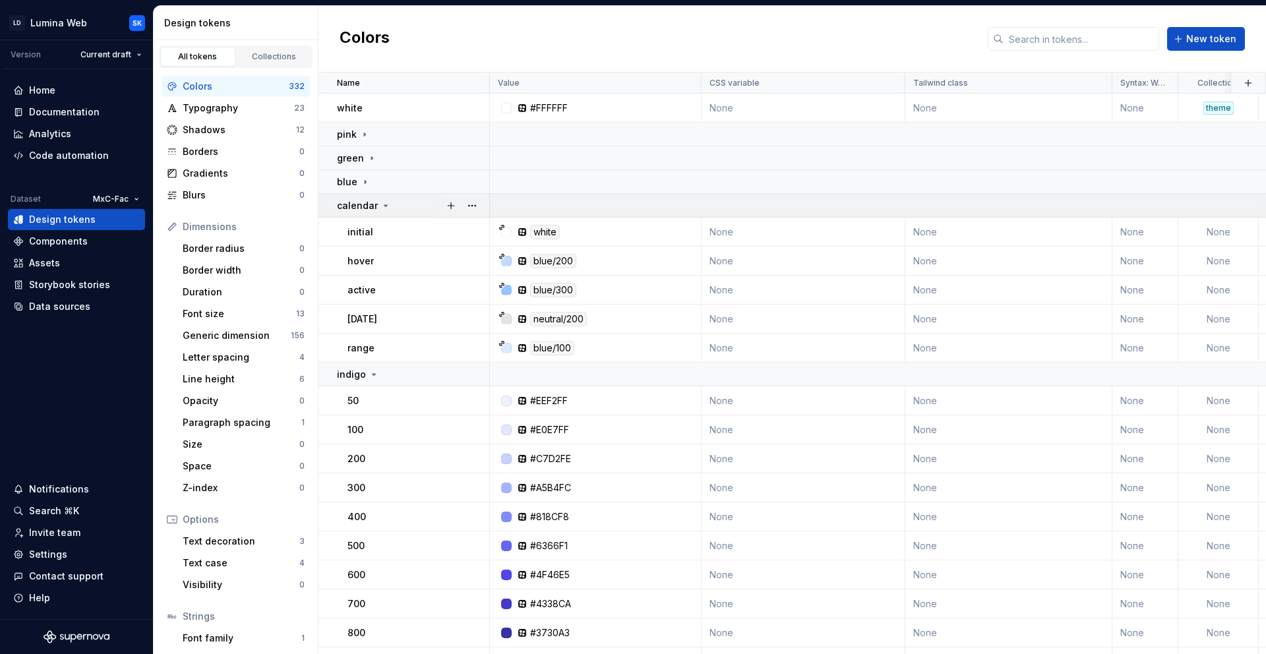
click at [404, 208] on div "calendar" at bounding box center [413, 205] width 152 height 13
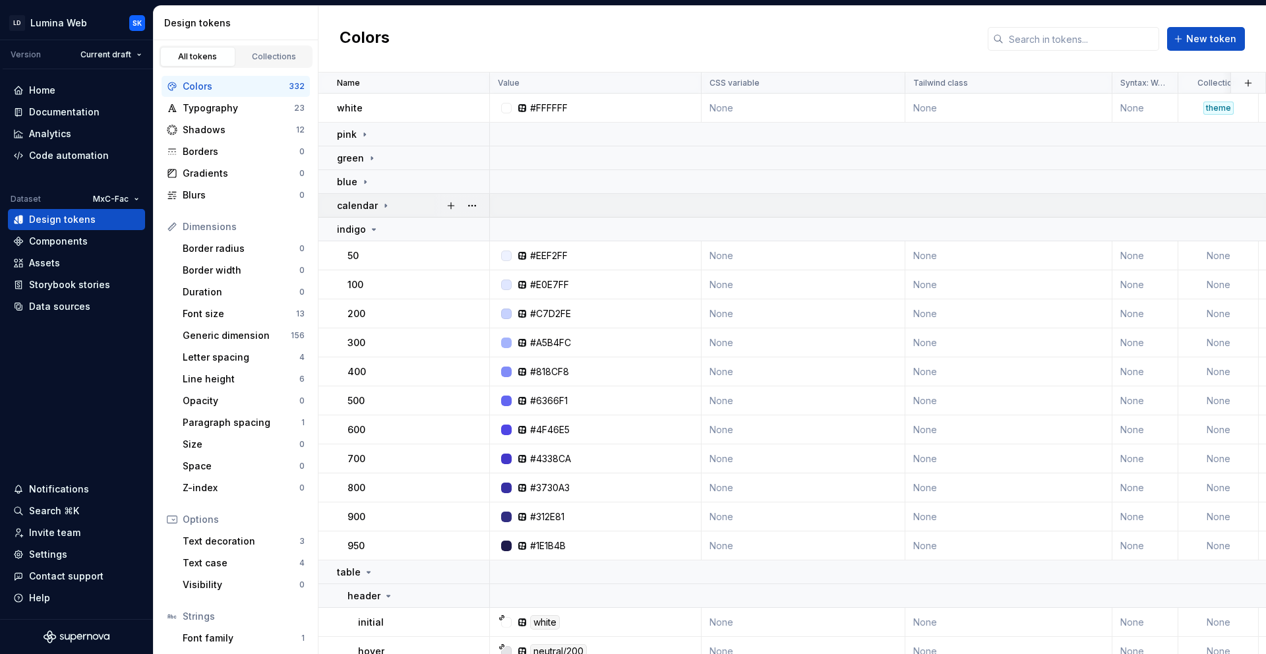
click at [408, 205] on div "calendar" at bounding box center [413, 205] width 152 height 13
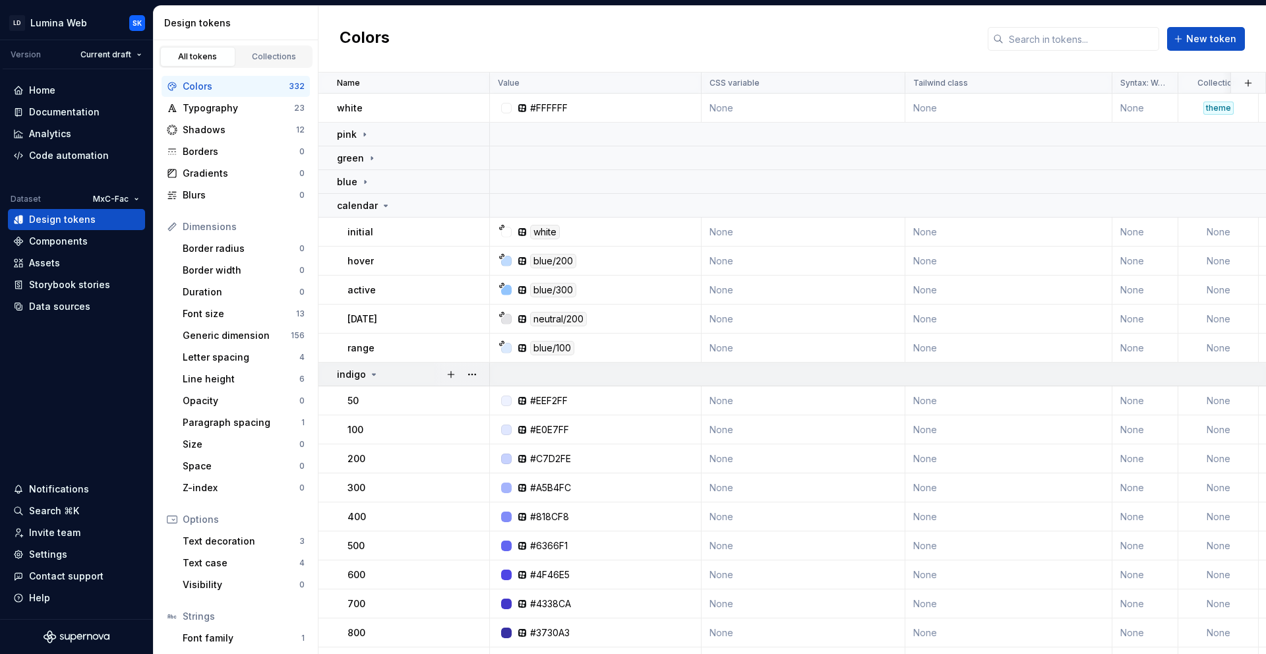
click at [423, 378] on div "indigo" at bounding box center [413, 374] width 152 height 13
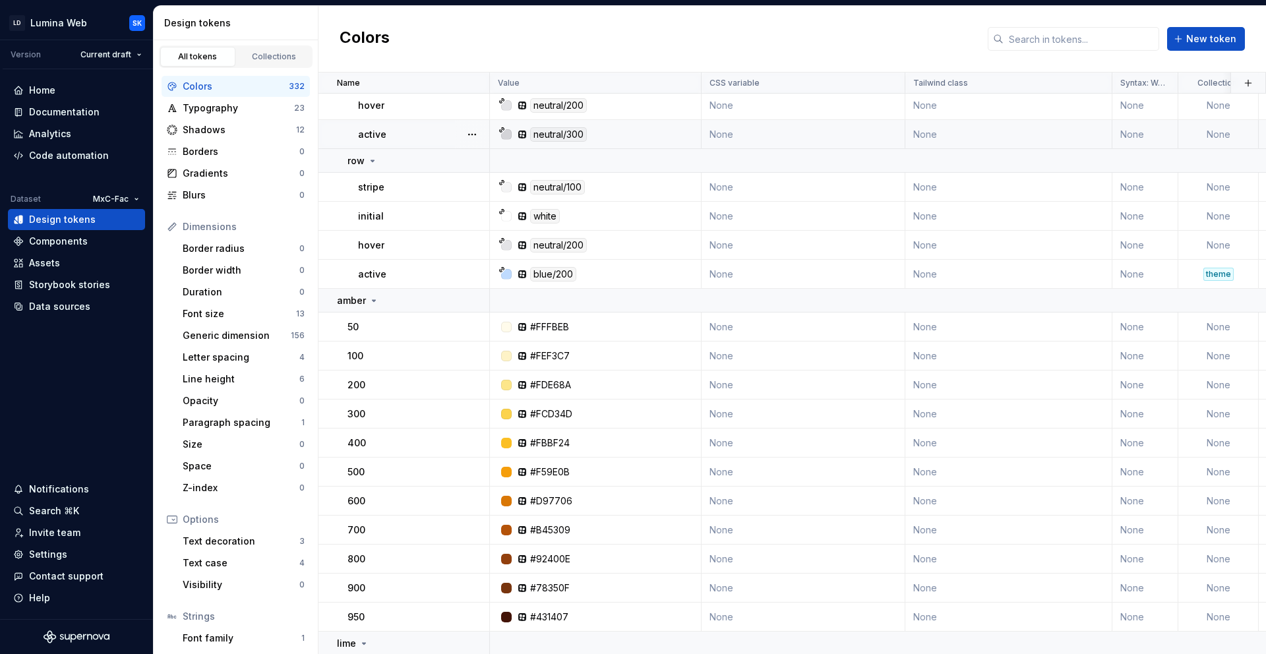
scroll to position [423, 0]
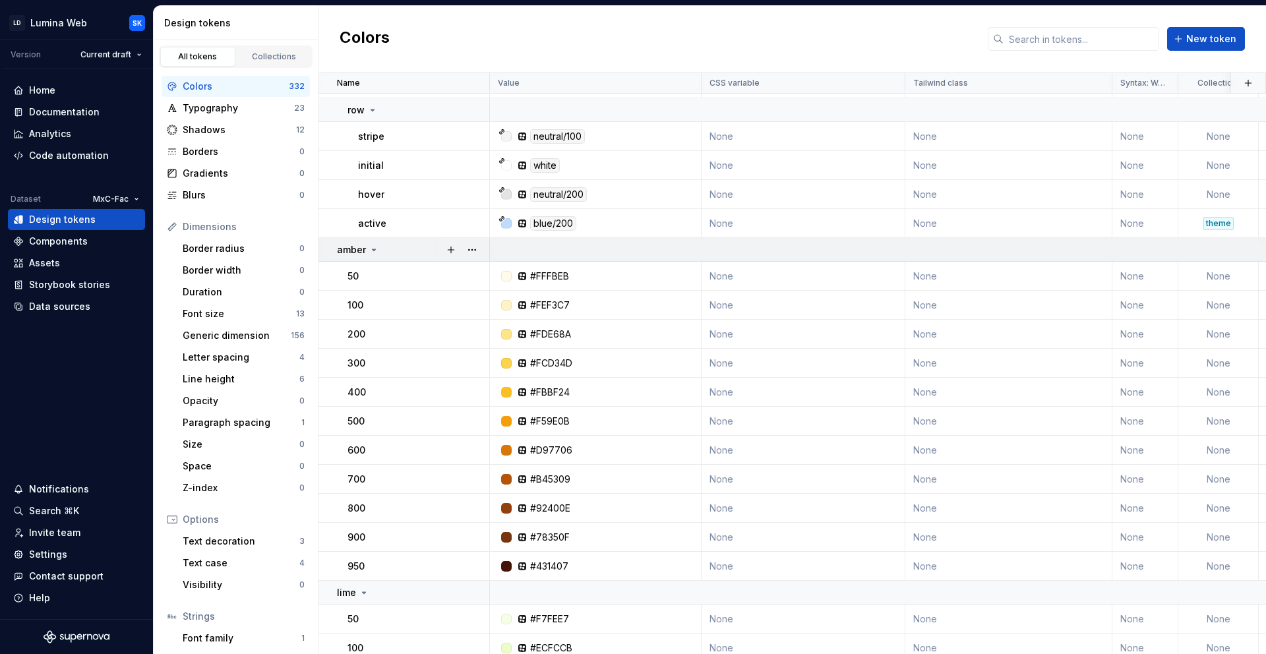
click at [412, 251] on div "amber" at bounding box center [413, 249] width 152 height 13
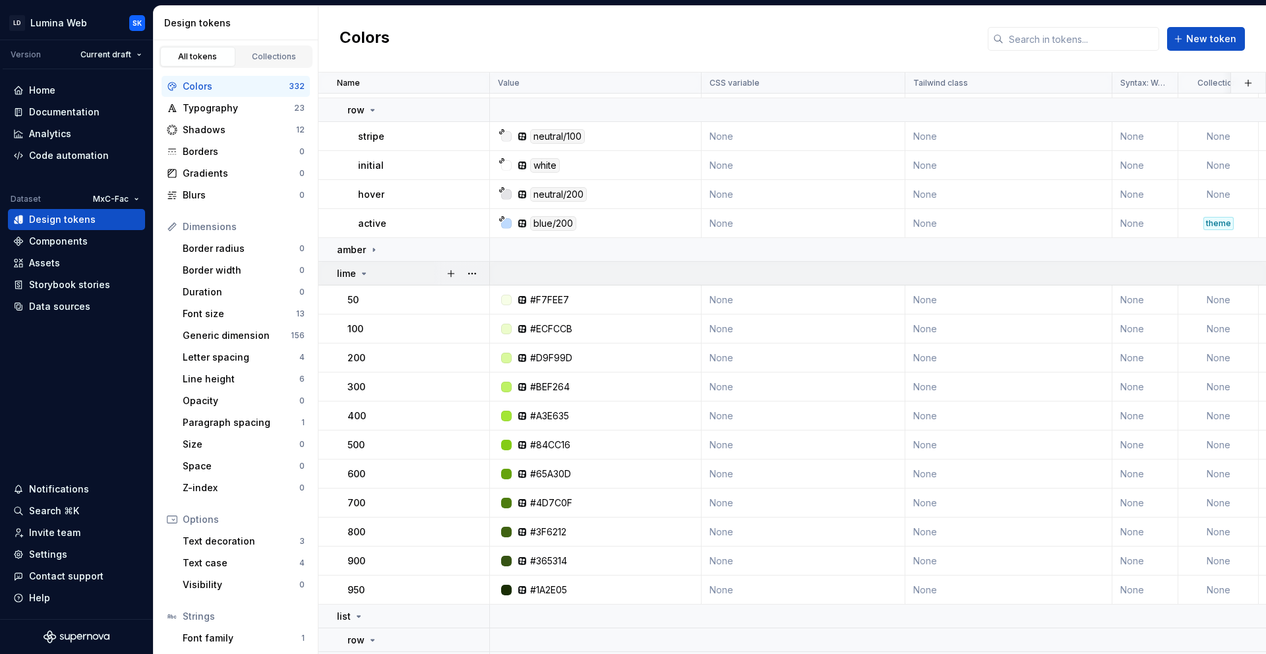
click at [416, 282] on td "lime" at bounding box center [404, 274] width 171 height 24
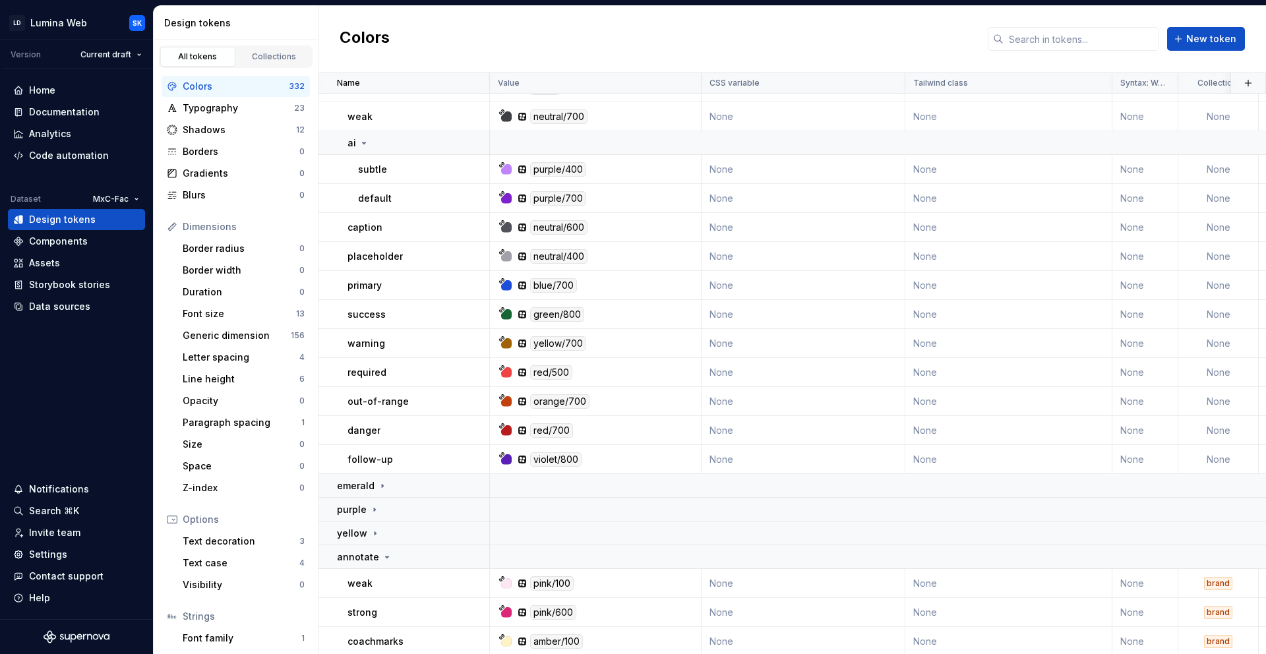
scroll to position [0, 0]
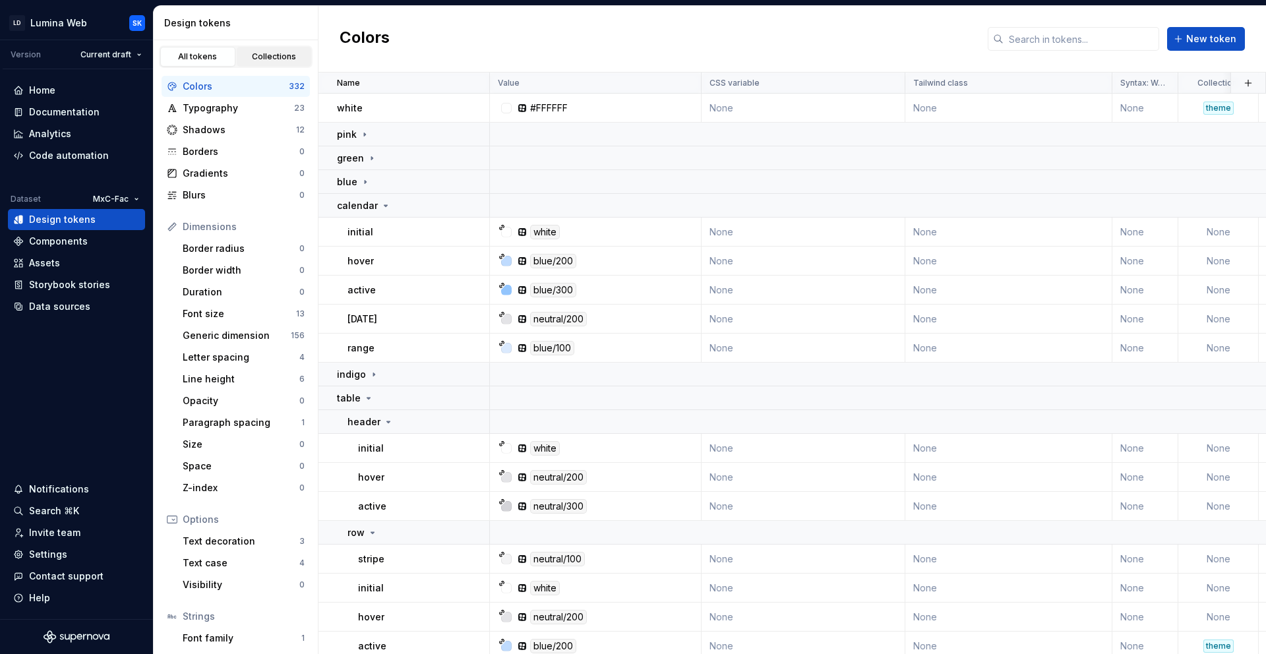
click at [264, 53] on div "Collections" at bounding box center [274, 56] width 66 height 11
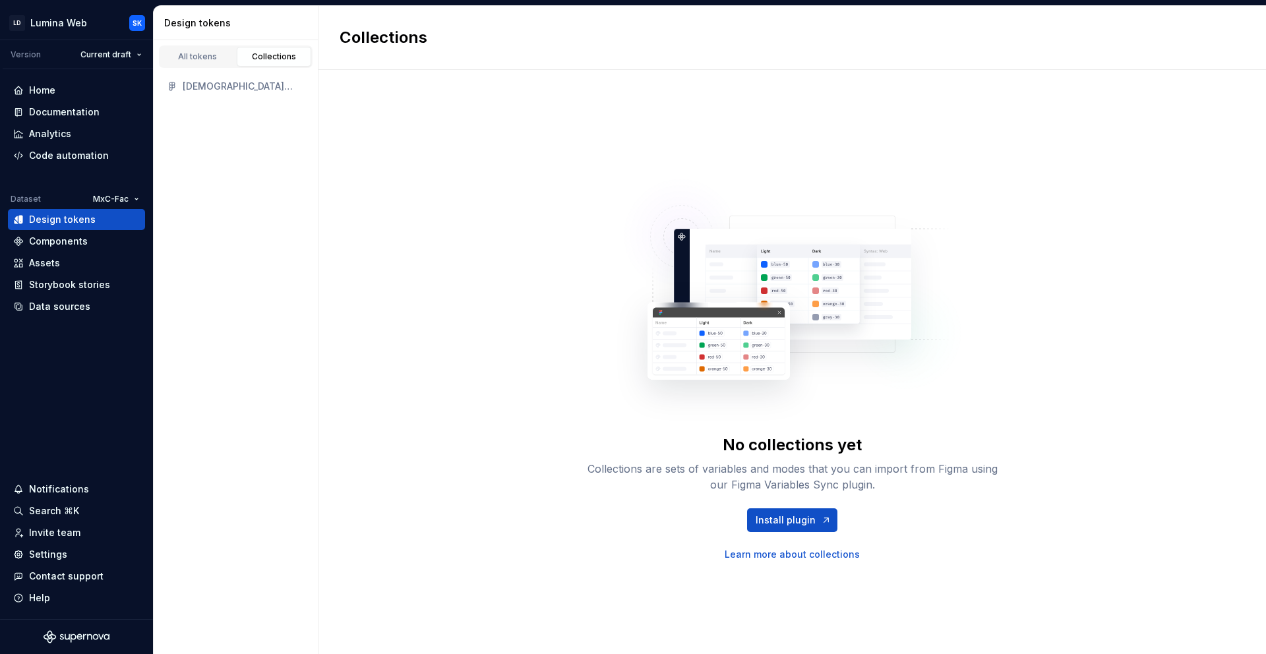
click at [233, 80] on div "[DEMOGRAPHIC_DATA] Web Tokens" at bounding box center [244, 86] width 122 height 13
click at [208, 69] on div "[DEMOGRAPHIC_DATA] Web Tokens" at bounding box center [236, 86] width 164 height 37
click at [207, 57] on div "All tokens" at bounding box center [198, 56] width 66 height 11
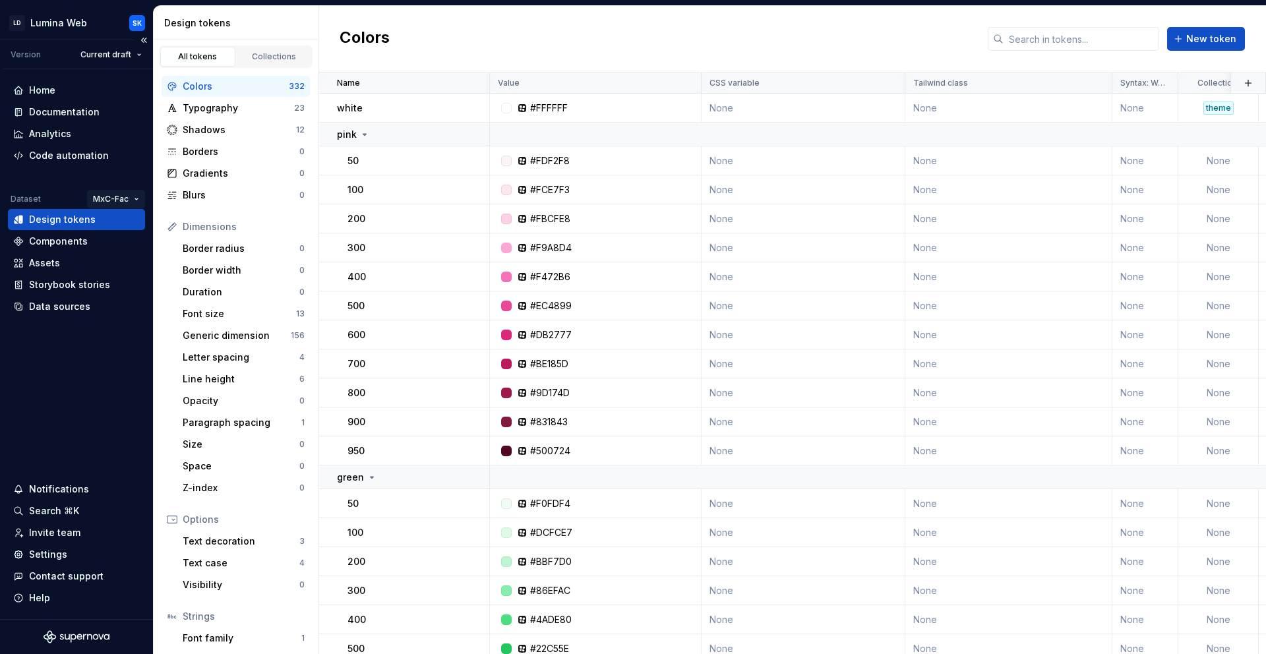
click at [114, 197] on html "LD Lumina Web SK Version Current draft Home Documentation Analytics Code automa…" at bounding box center [633, 327] width 1266 height 654
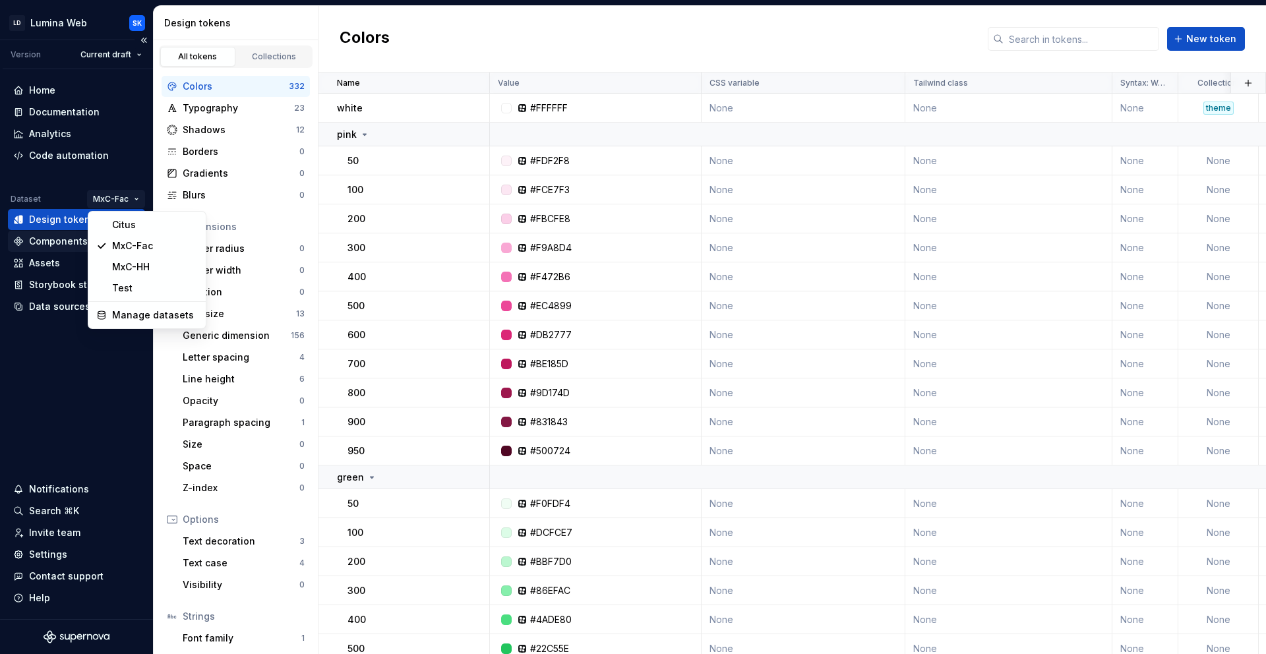
click at [431, 19] on html "LD Lumina Web SK Version Current draft Home Documentation Analytics Code automa…" at bounding box center [633, 327] width 1266 height 654
click at [433, 32] on div "Colors New token" at bounding box center [793, 39] width 948 height 67
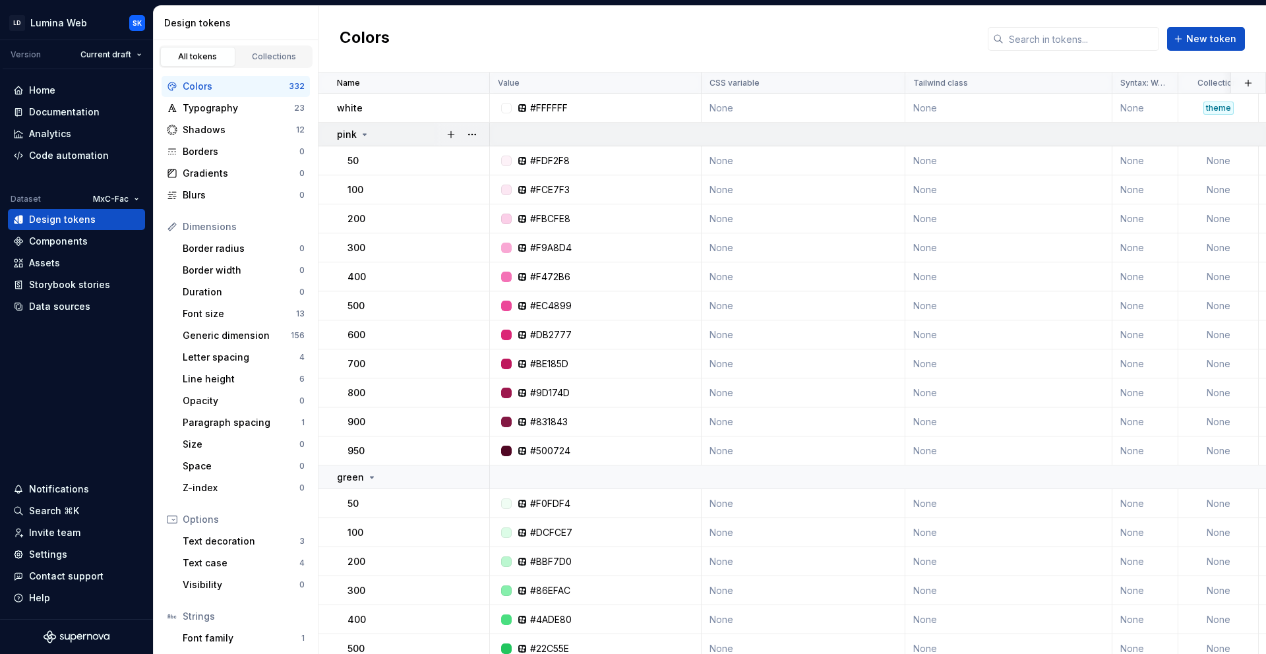
click at [359, 128] on div "pink" at bounding box center [353, 134] width 33 height 13
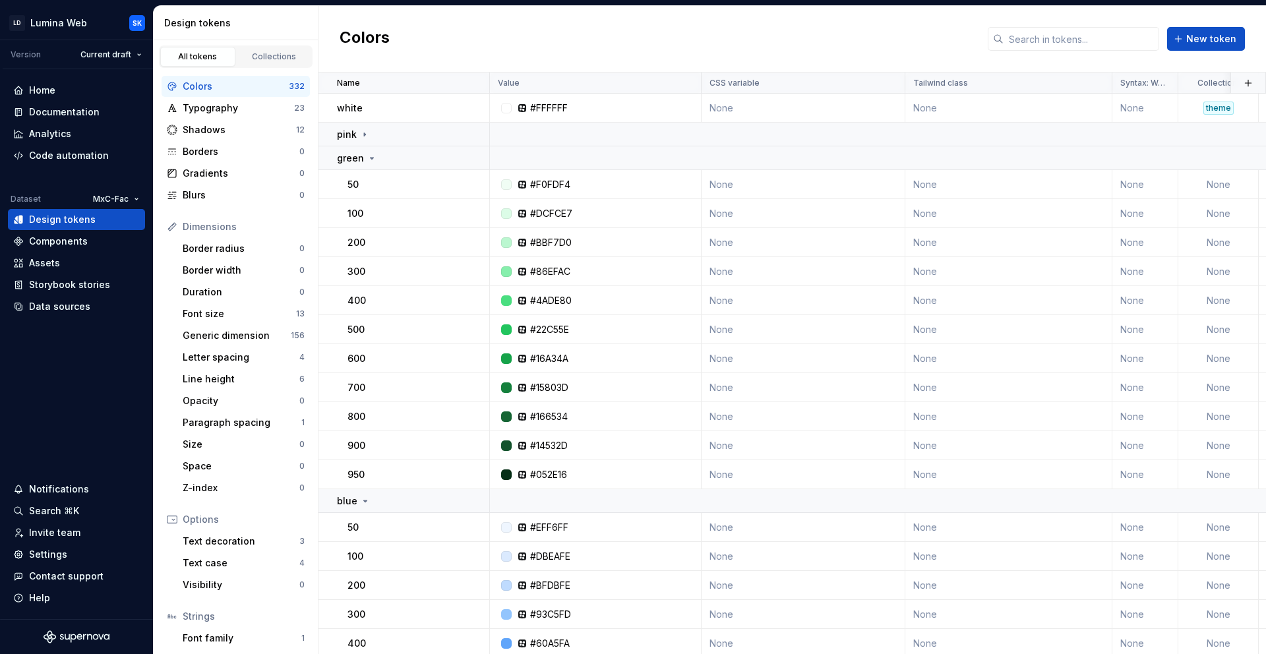
click at [262, 89] on div "Colors" at bounding box center [236, 86] width 106 height 13
click at [295, 53] on div "Collections" at bounding box center [274, 56] width 66 height 11
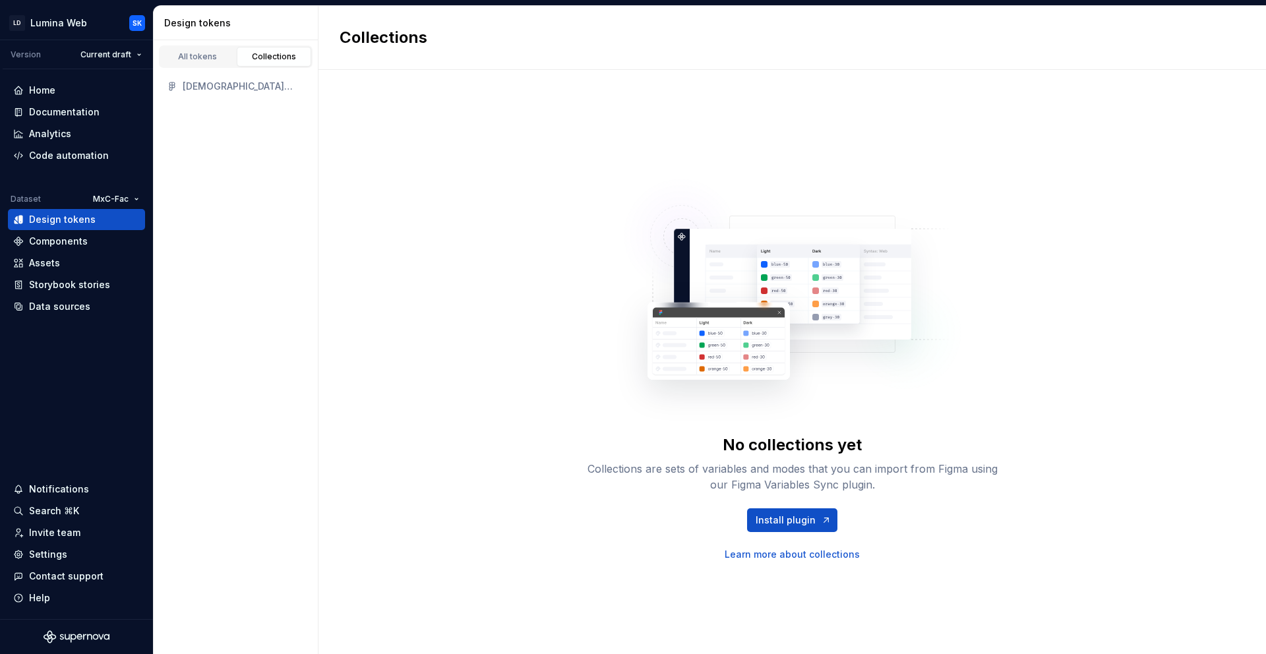
click at [207, 88] on div "[DEMOGRAPHIC_DATA] Web Tokens" at bounding box center [244, 86] width 122 height 13
click at [204, 47] on link "All tokens" at bounding box center [197, 57] width 75 height 20
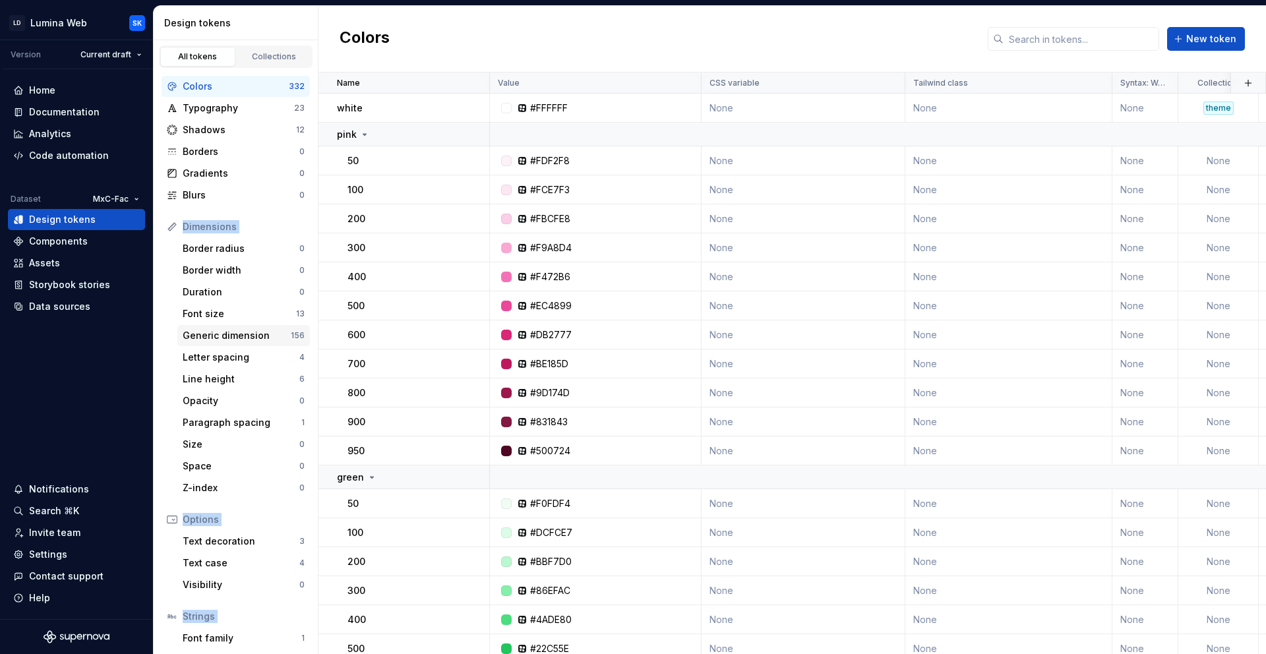
click at [257, 335] on div "Generic dimension" at bounding box center [237, 335] width 108 height 13
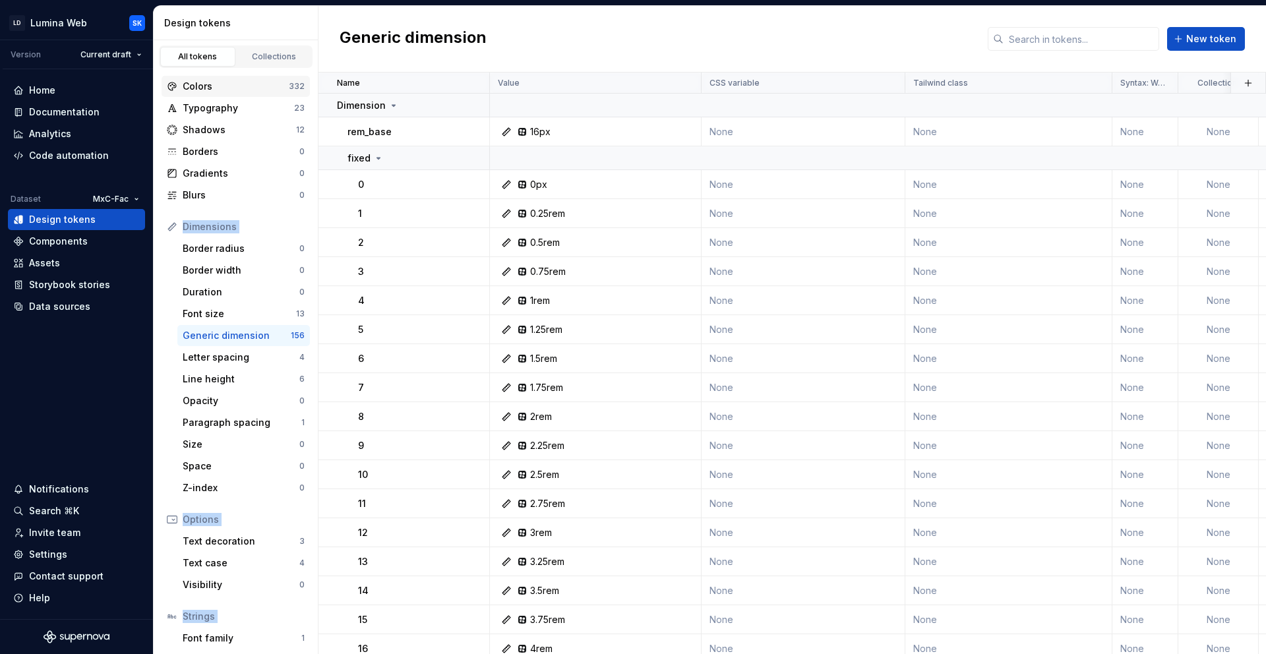
click at [243, 88] on div "Colors" at bounding box center [236, 86] width 106 height 13
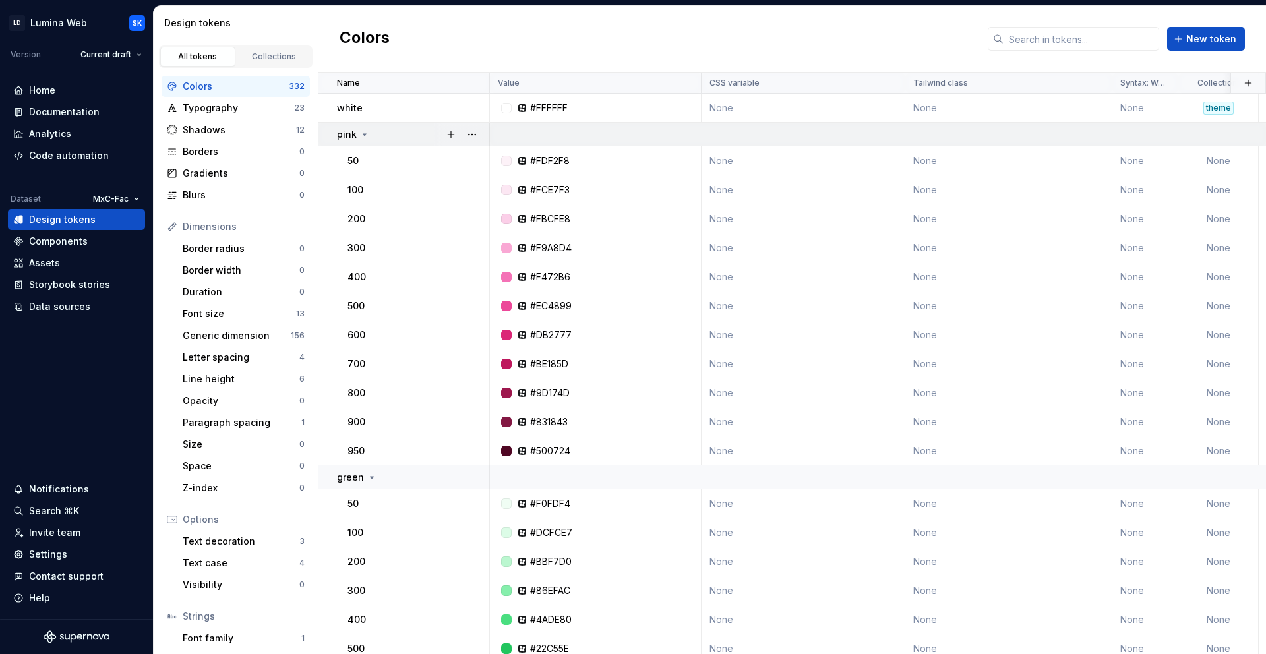
click at [381, 139] on div "pink" at bounding box center [413, 134] width 152 height 13
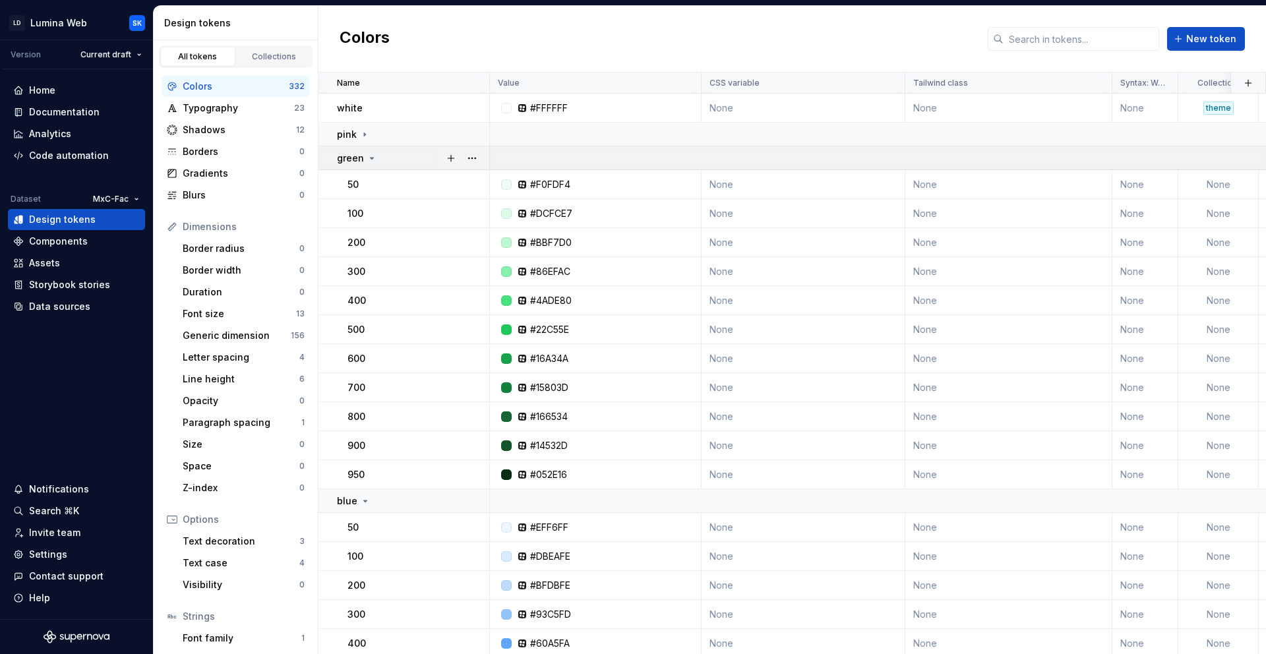
click at [383, 161] on div "green" at bounding box center [413, 158] width 152 height 13
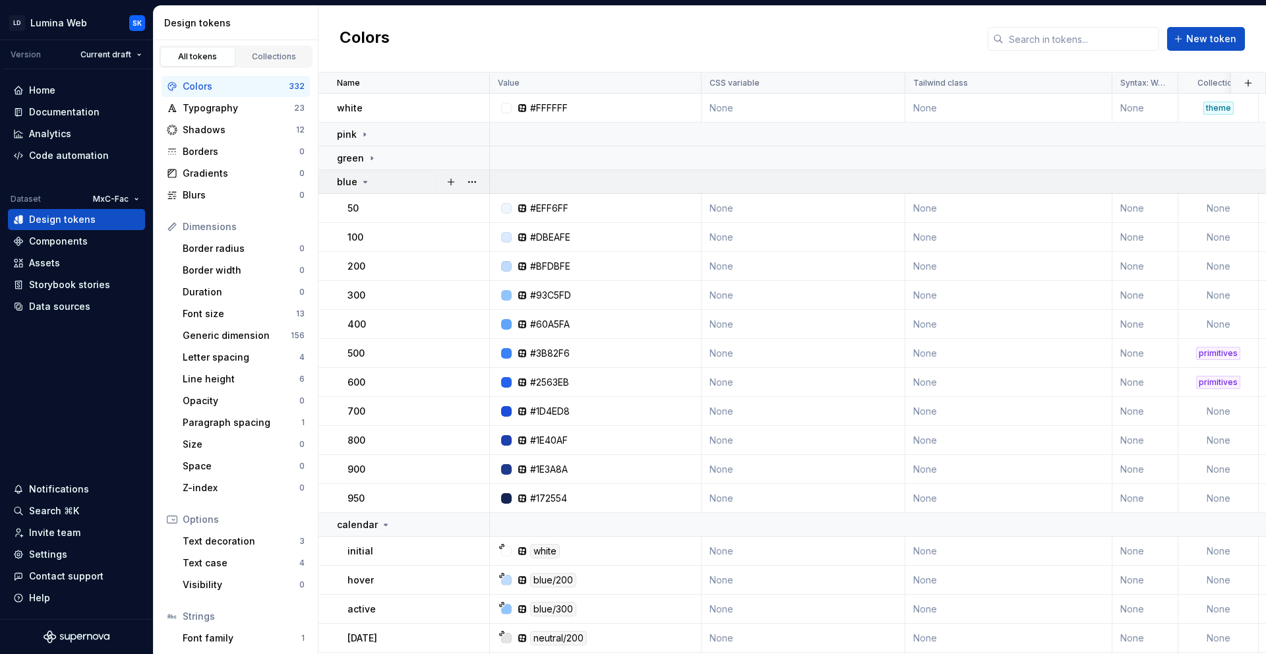
click at [387, 185] on div "blue" at bounding box center [413, 181] width 152 height 13
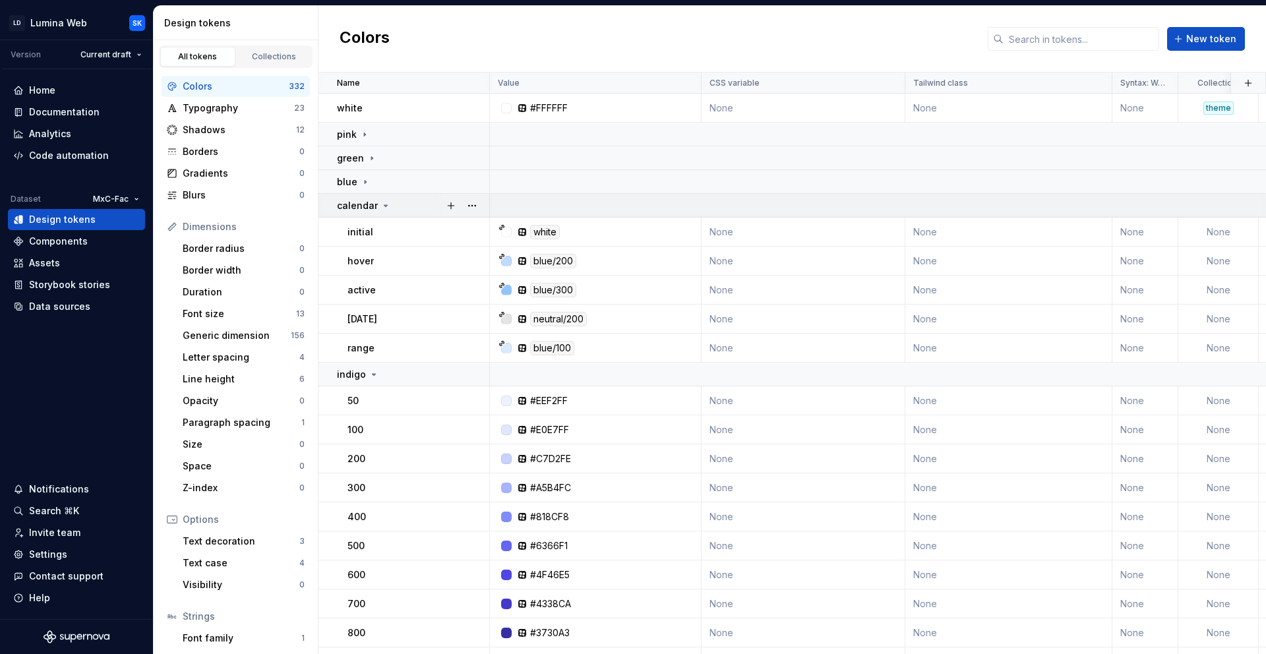
click at [387, 209] on icon at bounding box center [386, 205] width 11 height 11
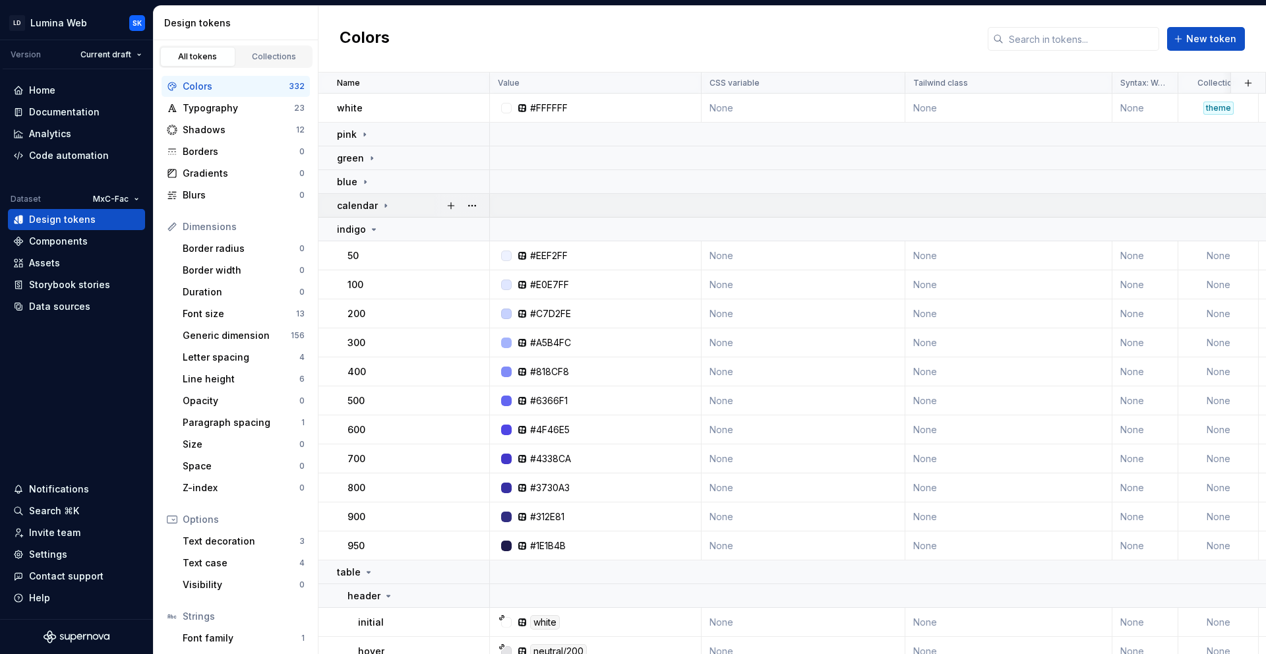
click at [385, 204] on icon at bounding box center [386, 205] width 11 height 11
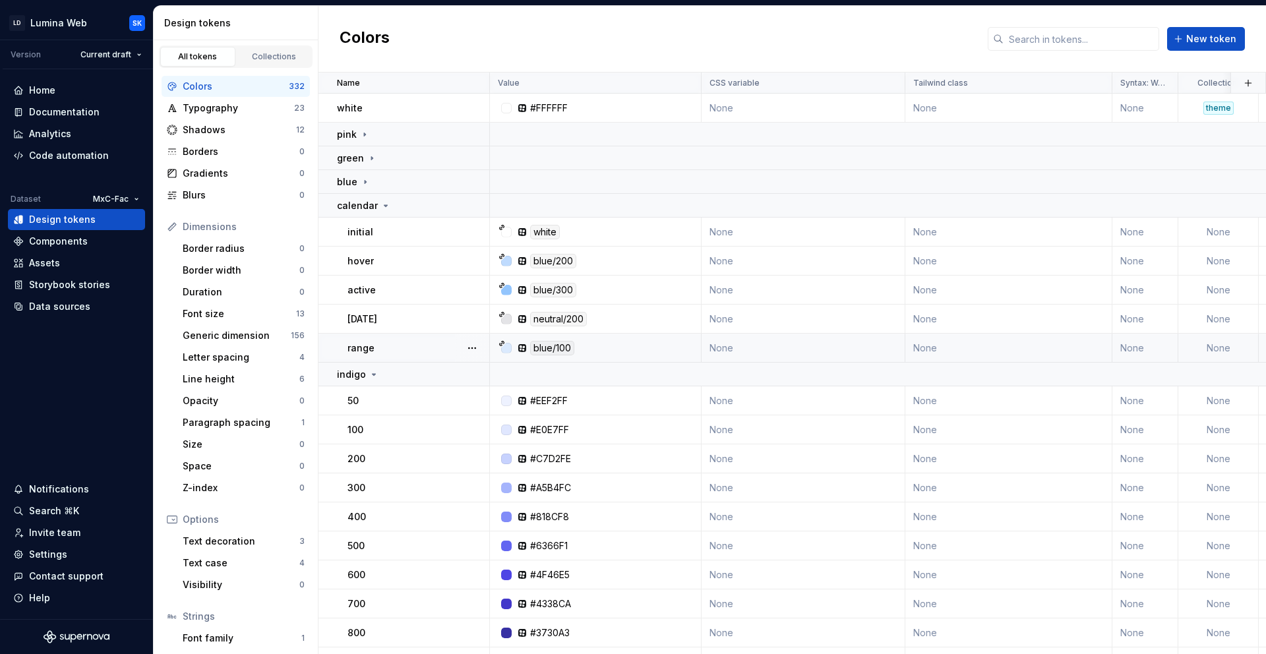
click at [398, 361] on td "range" at bounding box center [404, 348] width 171 height 29
click at [400, 371] on div "indigo" at bounding box center [413, 374] width 152 height 13
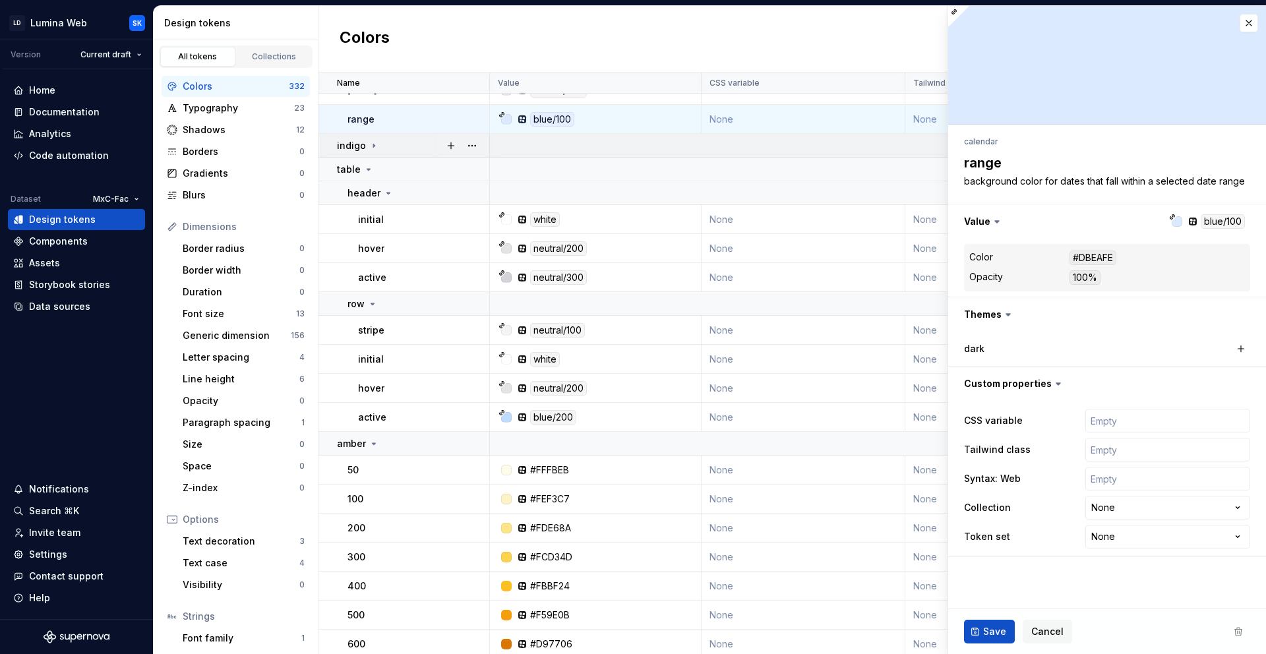
scroll to position [234, 0]
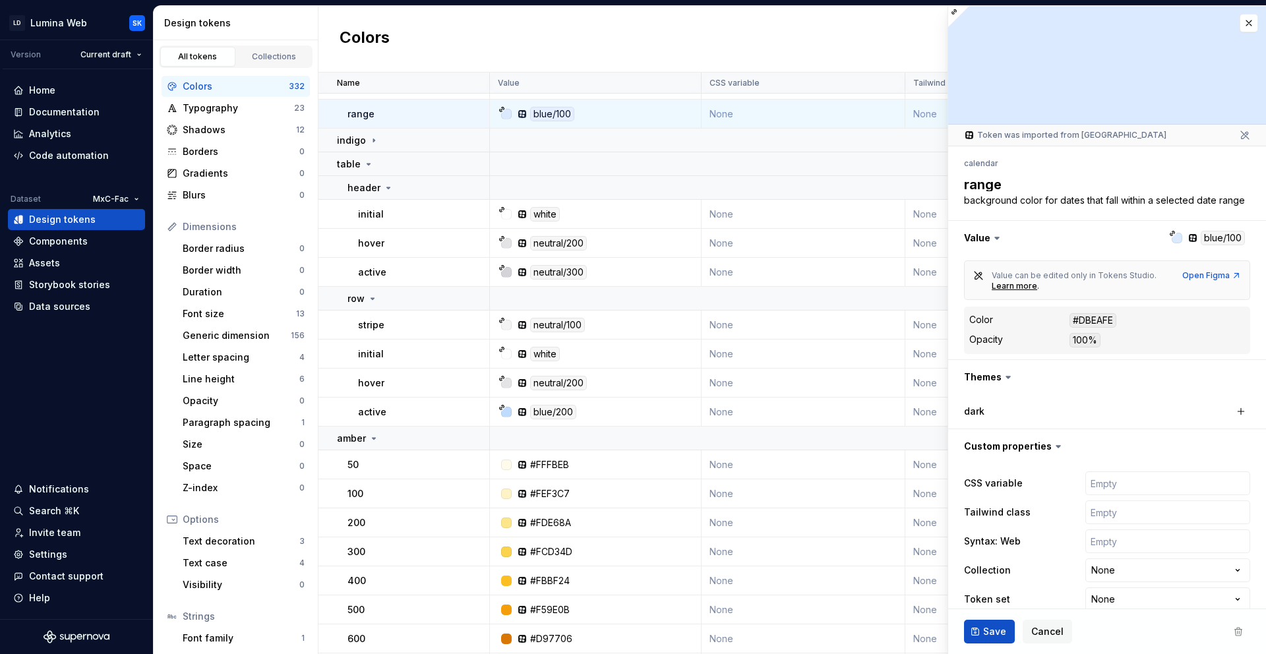
type textarea "*"
click at [1252, 20] on button "button" at bounding box center [1249, 23] width 18 height 18
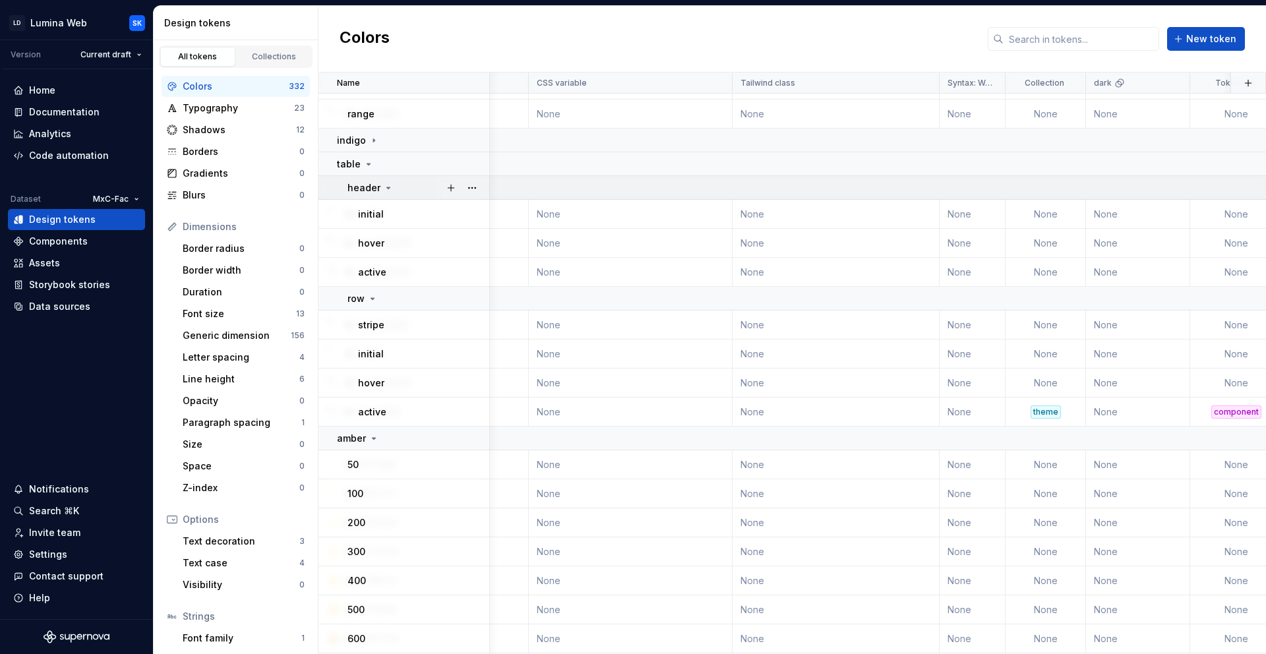
scroll to position [234, 206]
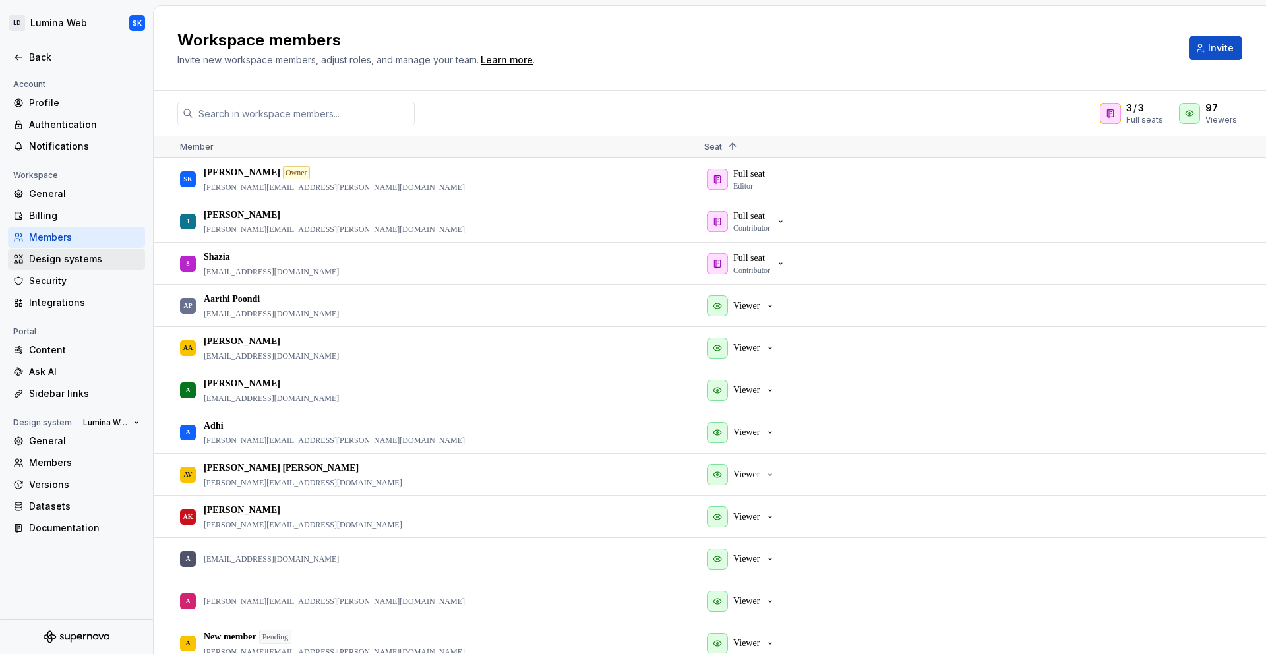
click at [75, 264] on div "Design systems" at bounding box center [84, 259] width 111 height 13
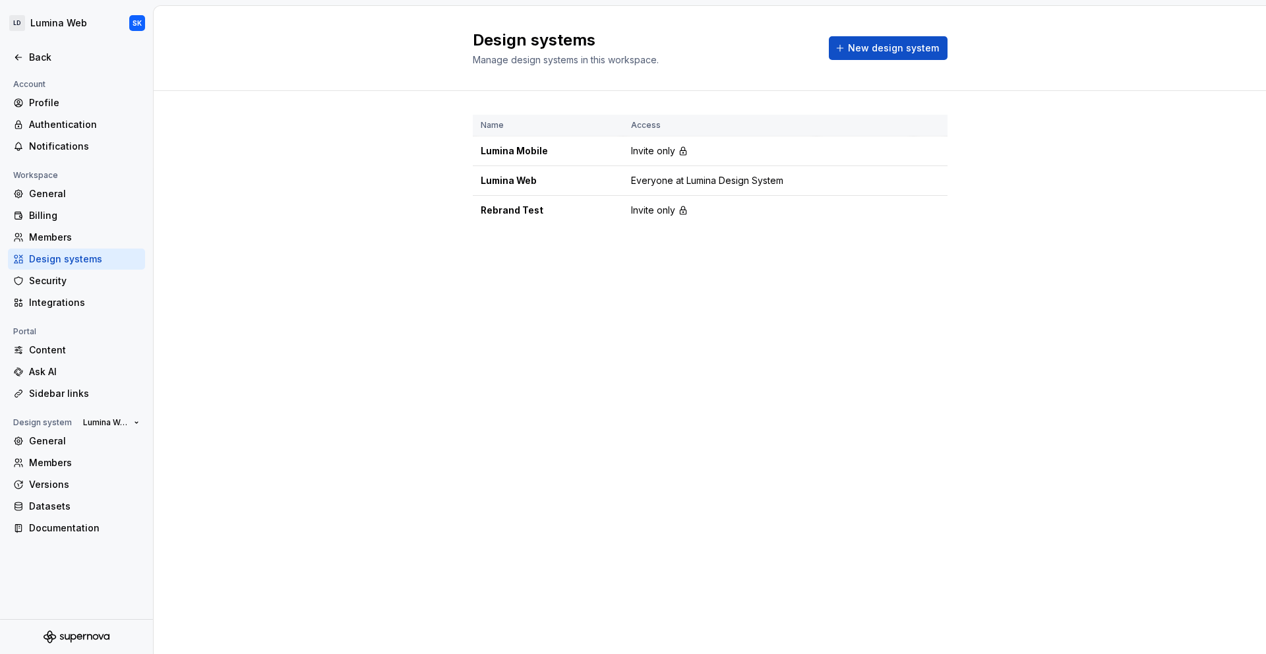
click at [80, 276] on div "Security" at bounding box center [84, 280] width 111 height 13
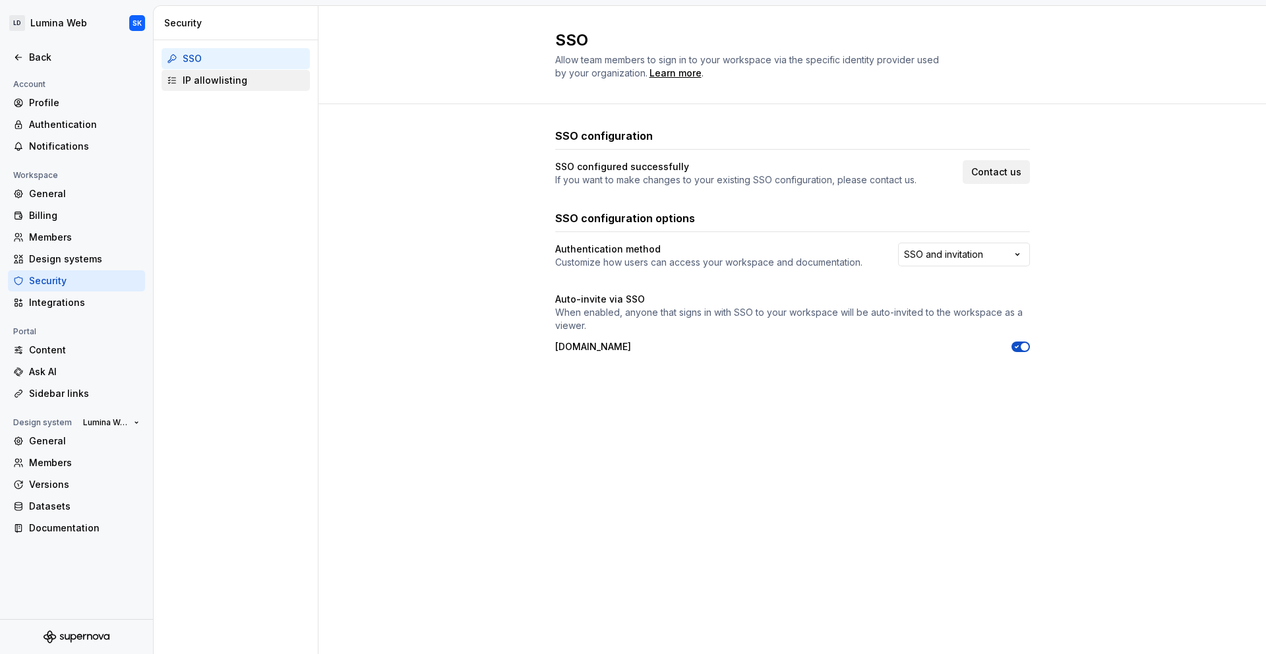
click at [226, 86] on div "IP allowlisting" at bounding box center [244, 80] width 122 height 13
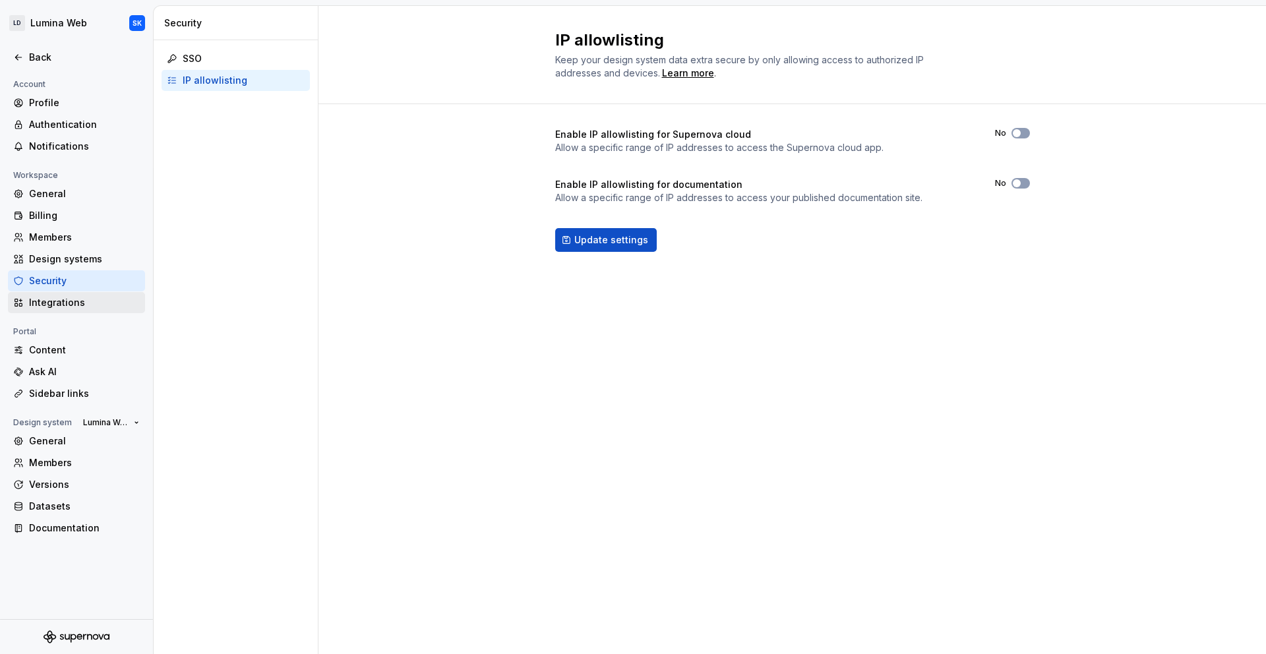
click at [76, 303] on div "Integrations" at bounding box center [84, 302] width 111 height 13
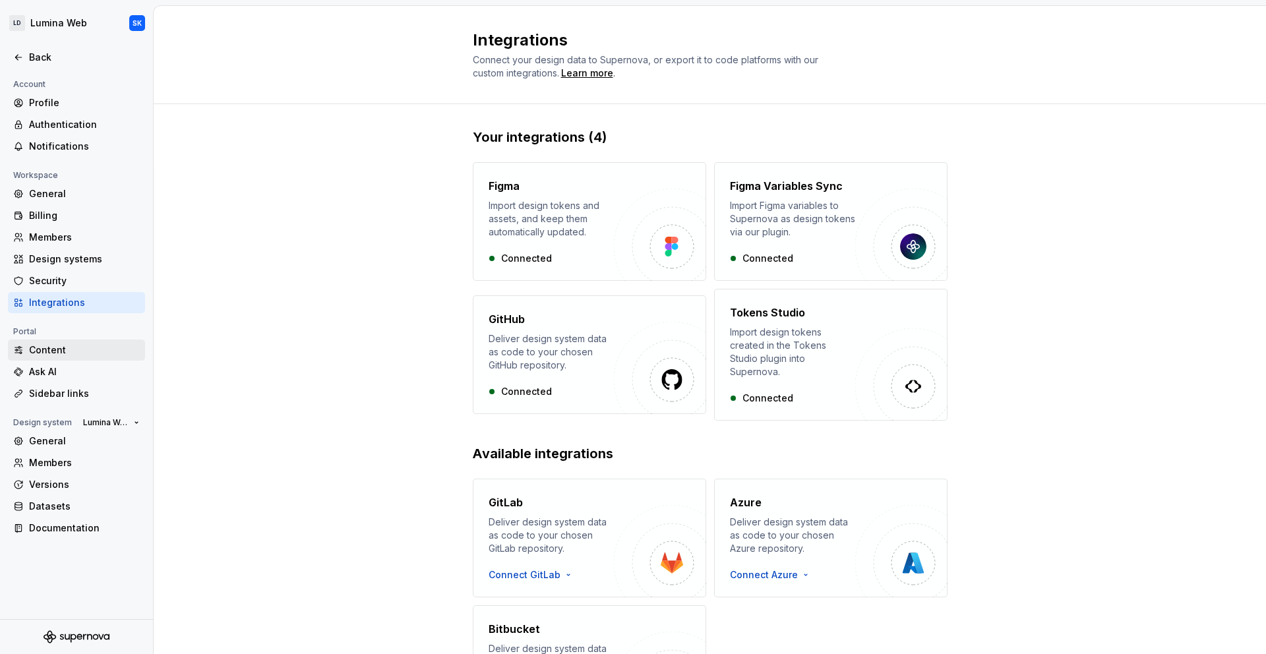
click at [53, 361] on div "Content" at bounding box center [76, 350] width 137 height 21
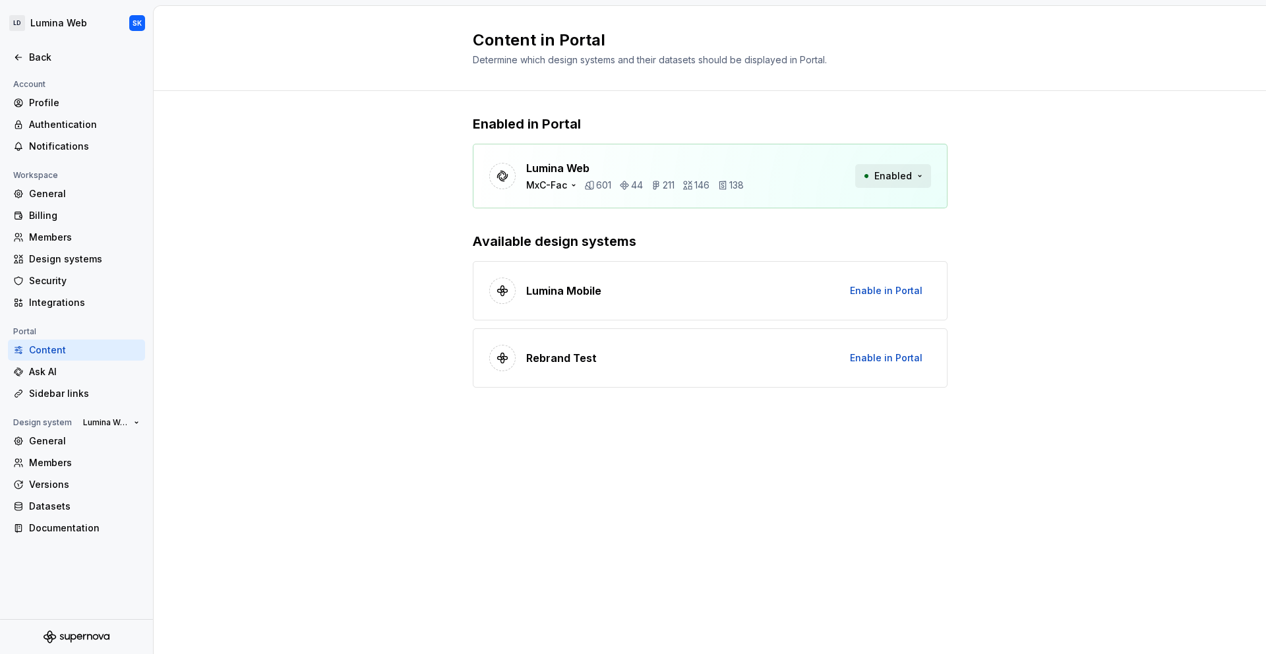
click at [902, 177] on span "Enabled" at bounding box center [894, 175] width 38 height 13
click at [1016, 233] on div "Enabled in Portal Lumina Web MxC-Fac 601 44 211 146 138 Enabled Available desig…" at bounding box center [710, 264] width 1113 height 347
click at [892, 286] on span "Enable in Portal" at bounding box center [886, 290] width 73 height 13
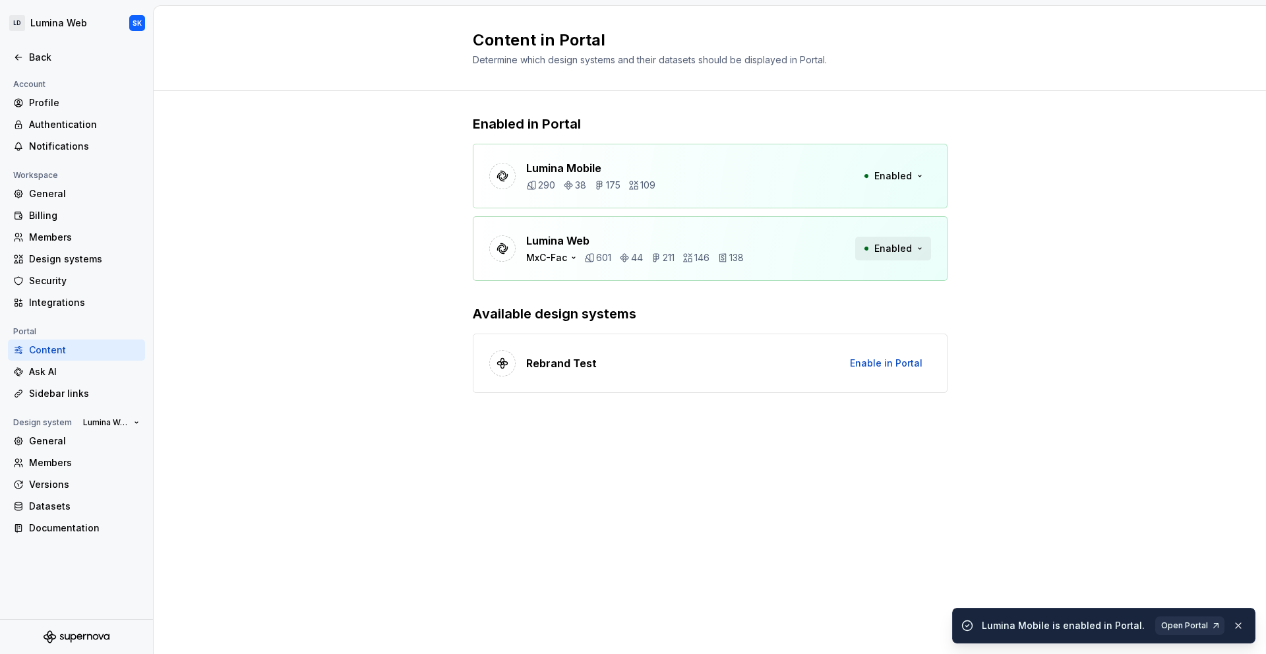
click at [908, 241] on button "Enabled" at bounding box center [893, 249] width 76 height 24
click at [896, 278] on div "Disable from Portal" at bounding box center [868, 276] width 88 height 13
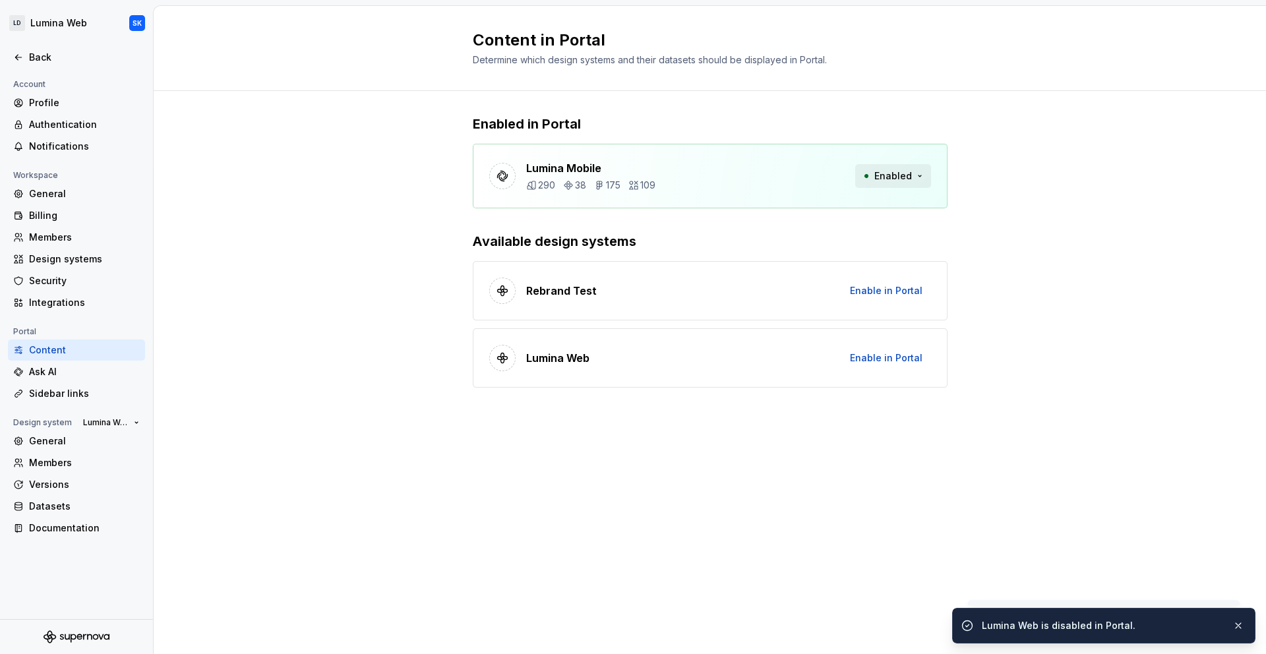
click at [908, 177] on span "Enabled" at bounding box center [894, 175] width 38 height 13
click at [904, 204] on div "Disable from Portal" at bounding box center [868, 204] width 88 height 13
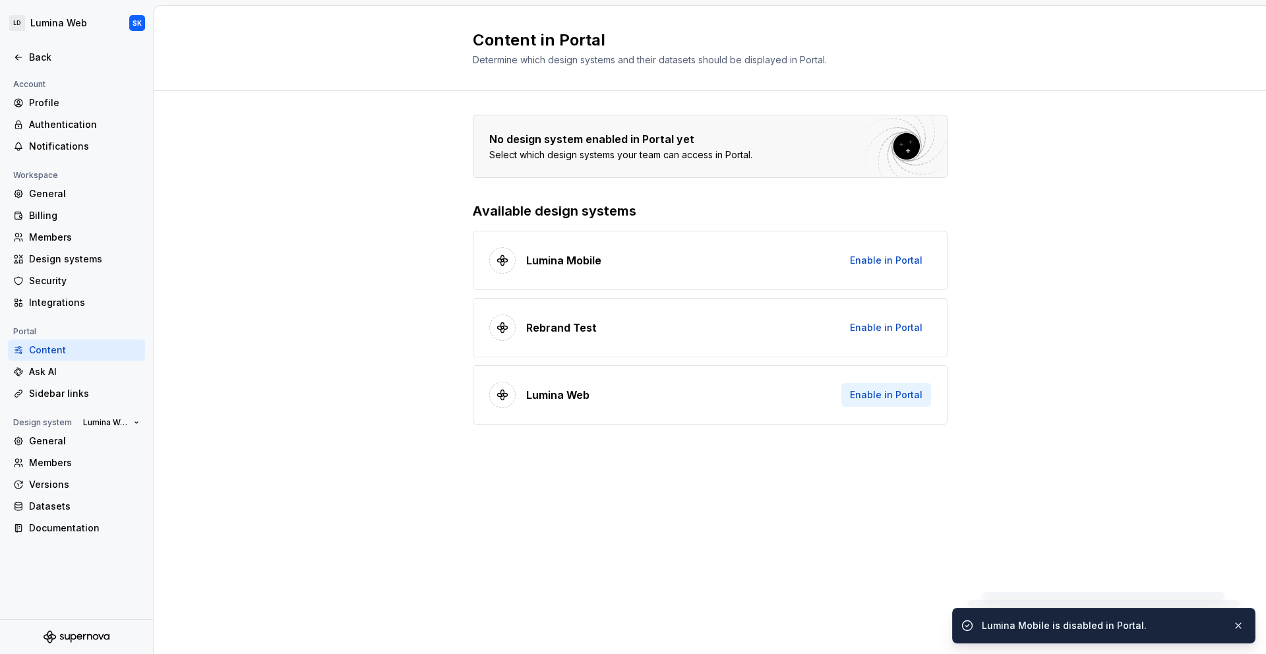
click at [889, 398] on span "Enable in Portal" at bounding box center [886, 394] width 73 height 13
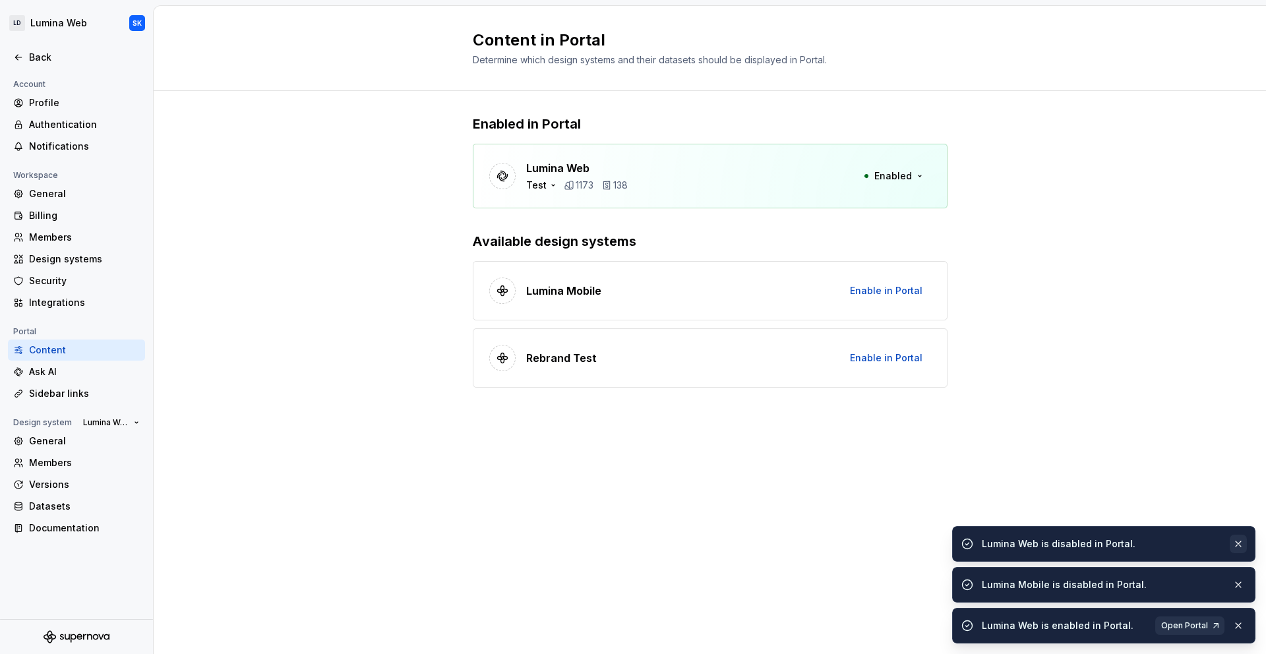
click at [1239, 540] on button "button" at bounding box center [1238, 544] width 17 height 18
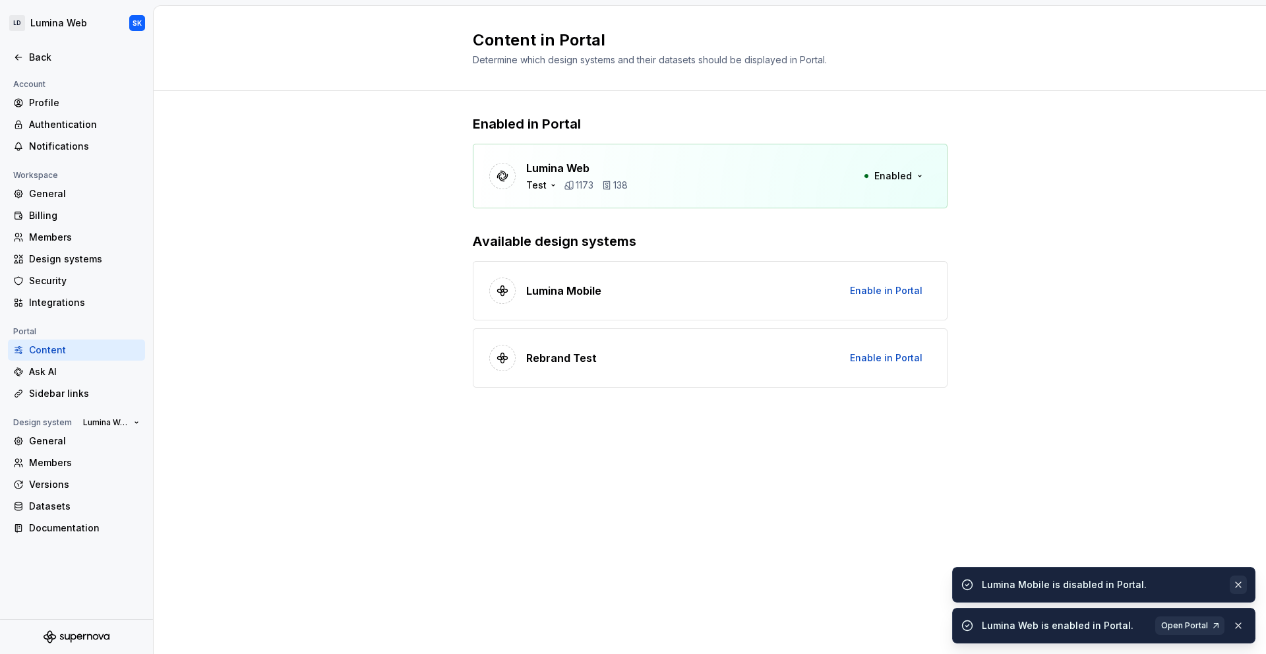
click at [1241, 582] on button "button" at bounding box center [1238, 585] width 17 height 18
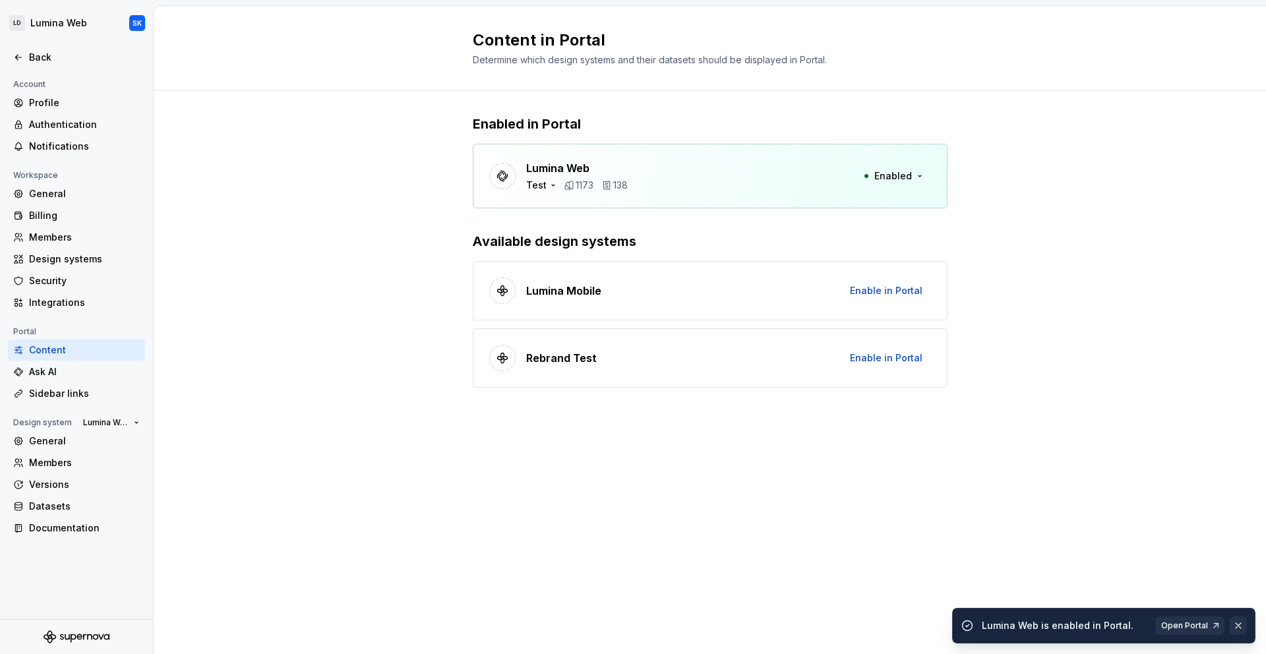
click at [1241, 624] on button "button" at bounding box center [1238, 626] width 17 height 18
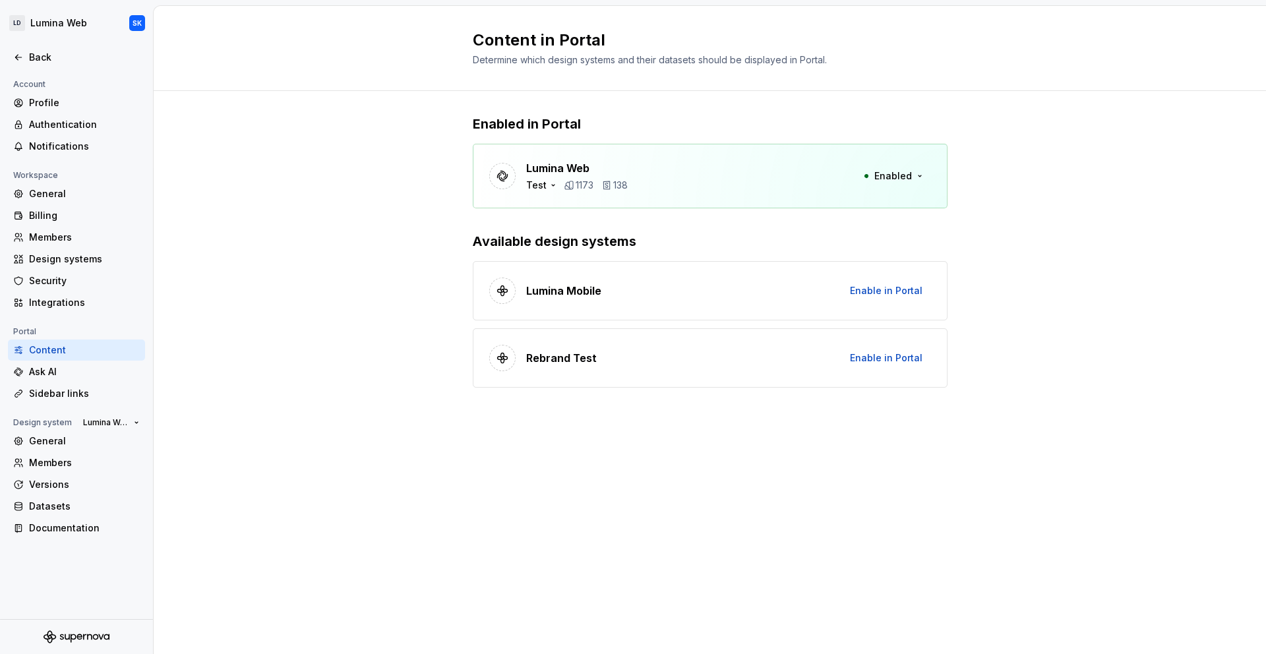
click at [1124, 433] on div "Enabled in Portal Lumina Web Test 1173 138 Enabled Available design systems Lum…" at bounding box center [710, 264] width 1113 height 347
click at [100, 438] on div "General" at bounding box center [84, 441] width 111 height 13
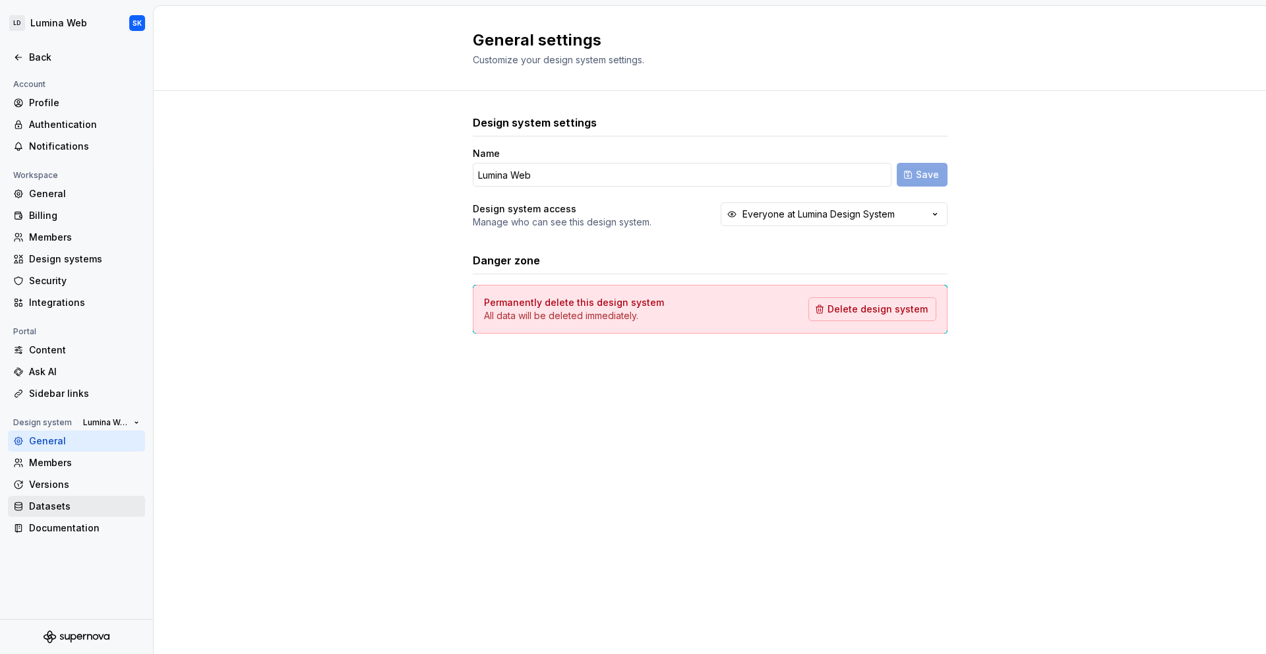
click at [100, 508] on div "Datasets" at bounding box center [84, 506] width 111 height 13
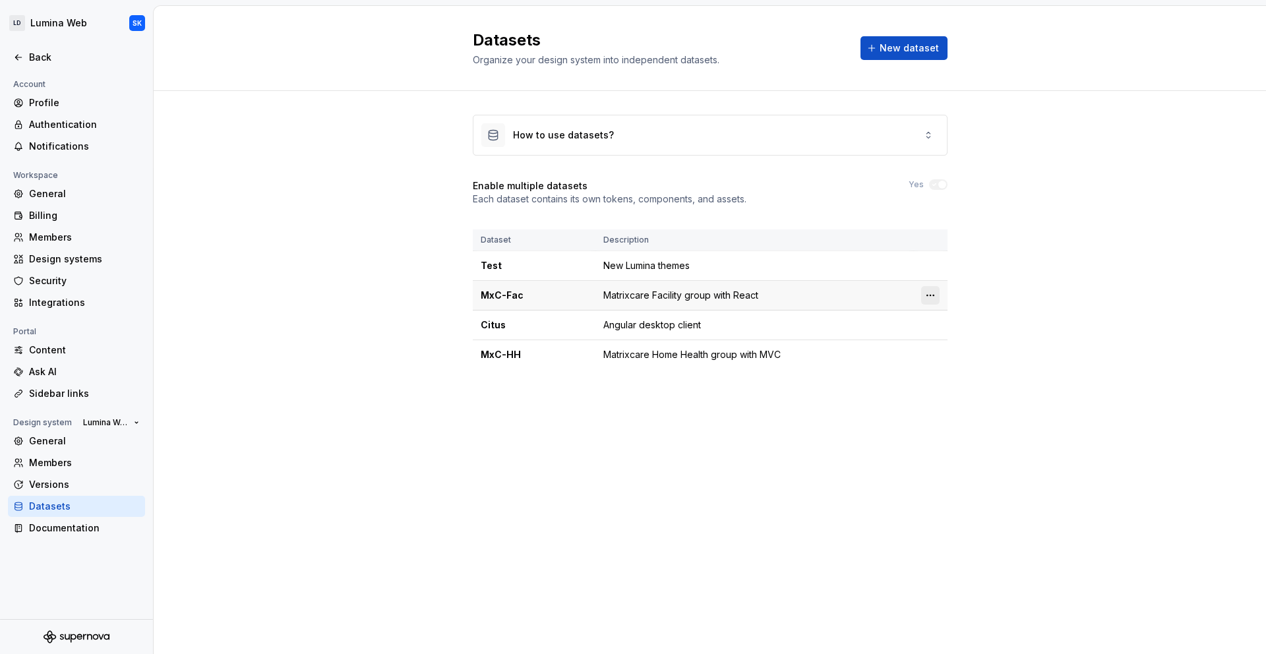
click at [931, 298] on html "LD Lumina Web SK Back Account Profile Authentication Notifications Workspace Ge…" at bounding box center [633, 327] width 1266 height 654
click at [962, 319] on div "Edit details" at bounding box center [989, 321] width 86 height 13
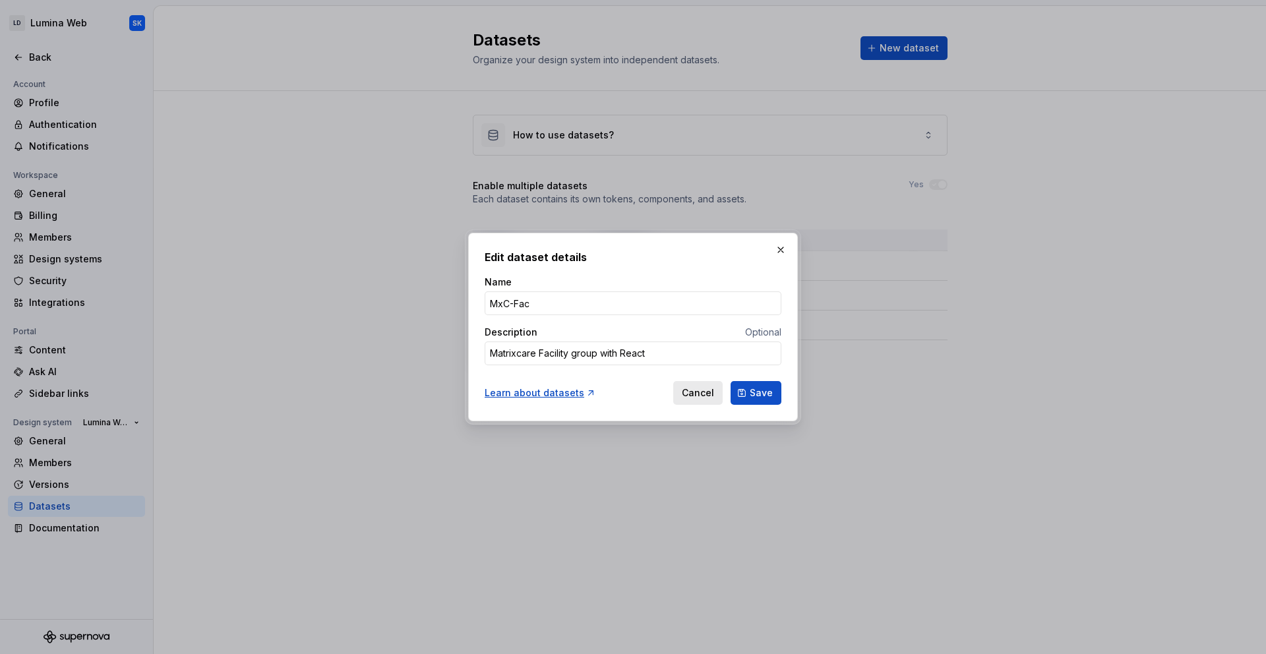
click at [700, 391] on span "Cancel" at bounding box center [698, 392] width 32 height 13
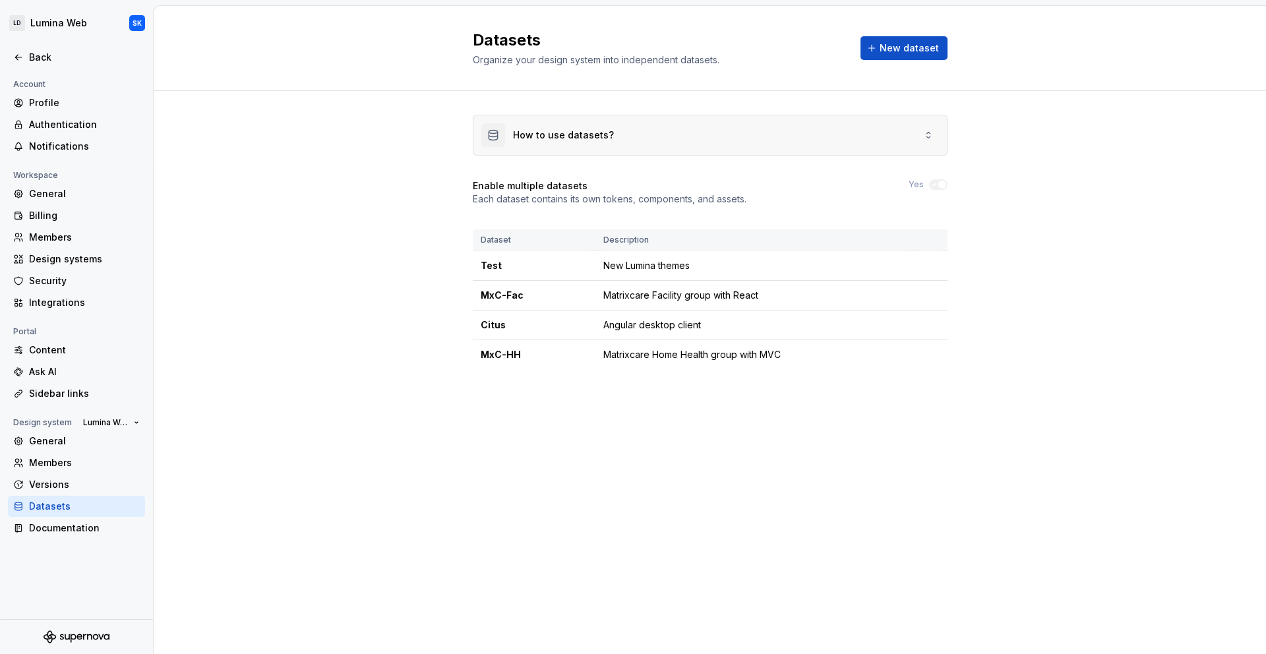
click at [617, 142] on div "How to use datasets?" at bounding box center [711, 135] width 474 height 40
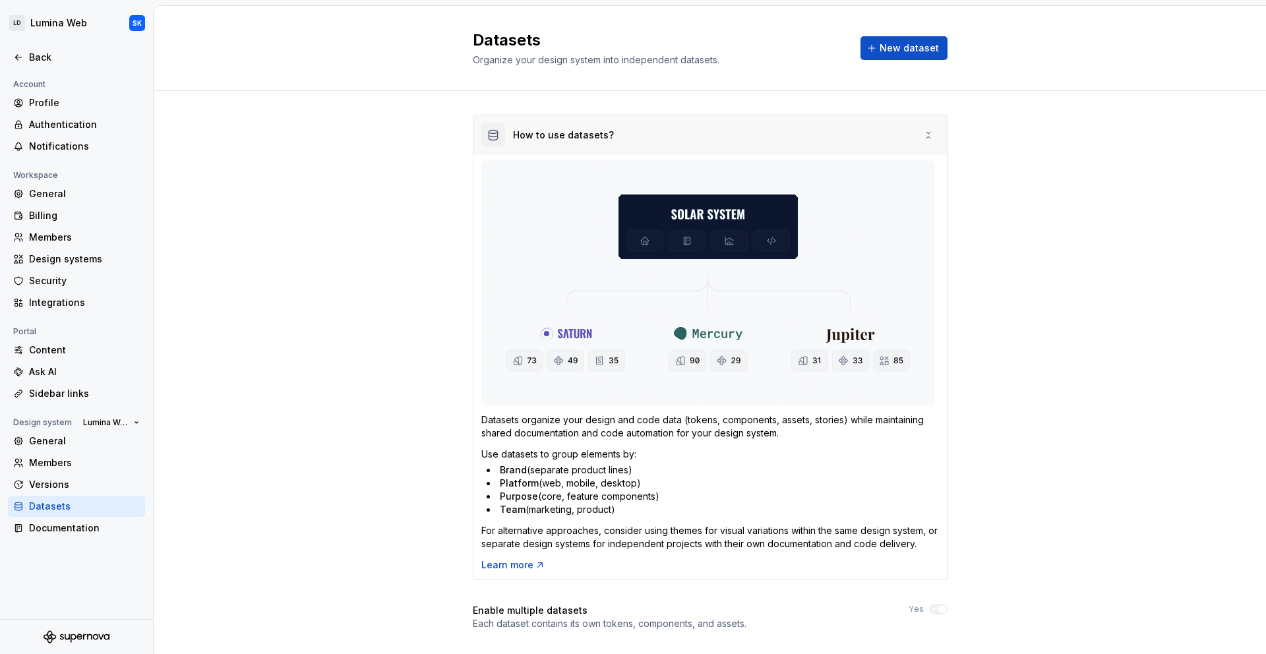
click at [650, 133] on div "How to use datasets?" at bounding box center [711, 135] width 474 height 40
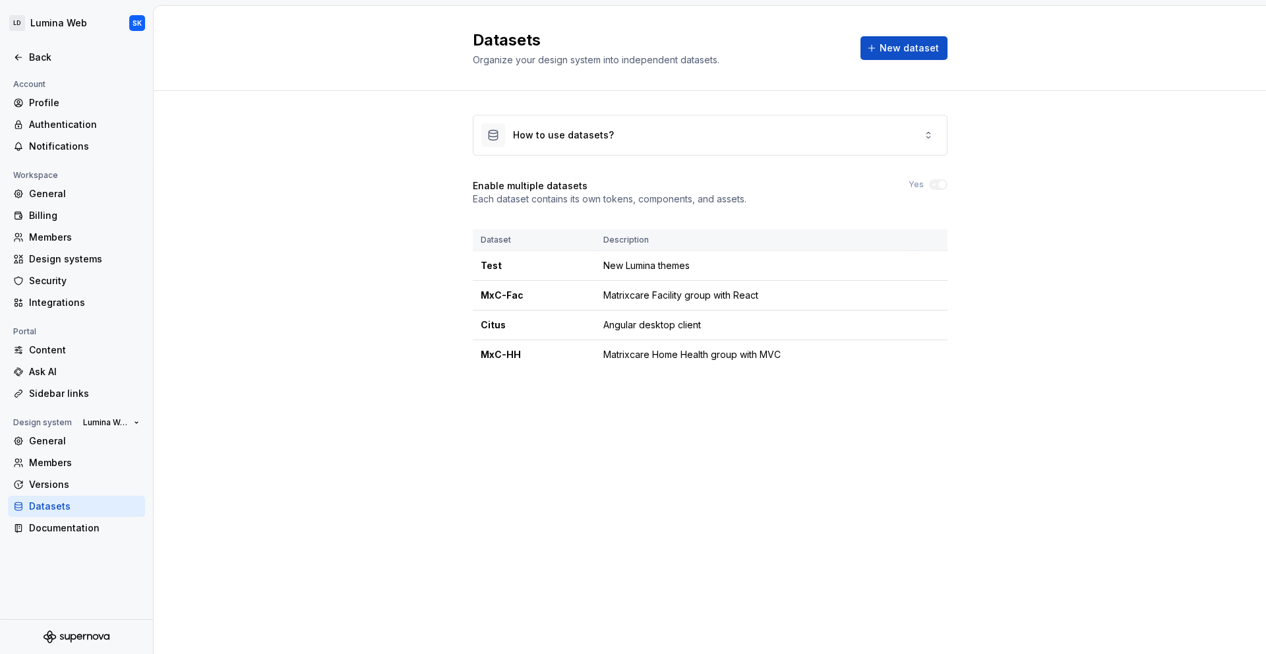
click at [273, 265] on div "How to use datasets? Enable multiple datasets Each dataset contains its own tok…" at bounding box center [710, 255] width 1113 height 328
click at [103, 526] on div "Documentation" at bounding box center [84, 528] width 111 height 13
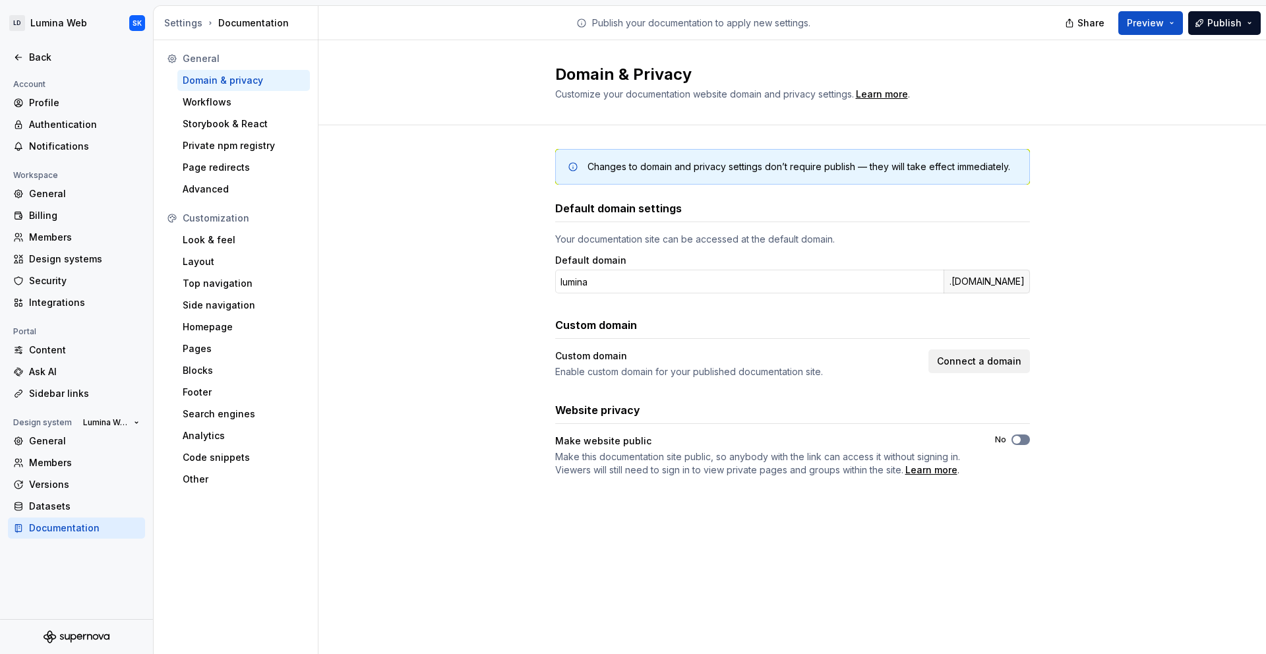
click at [1021, 443] on icon "button" at bounding box center [1017, 440] width 11 height 8
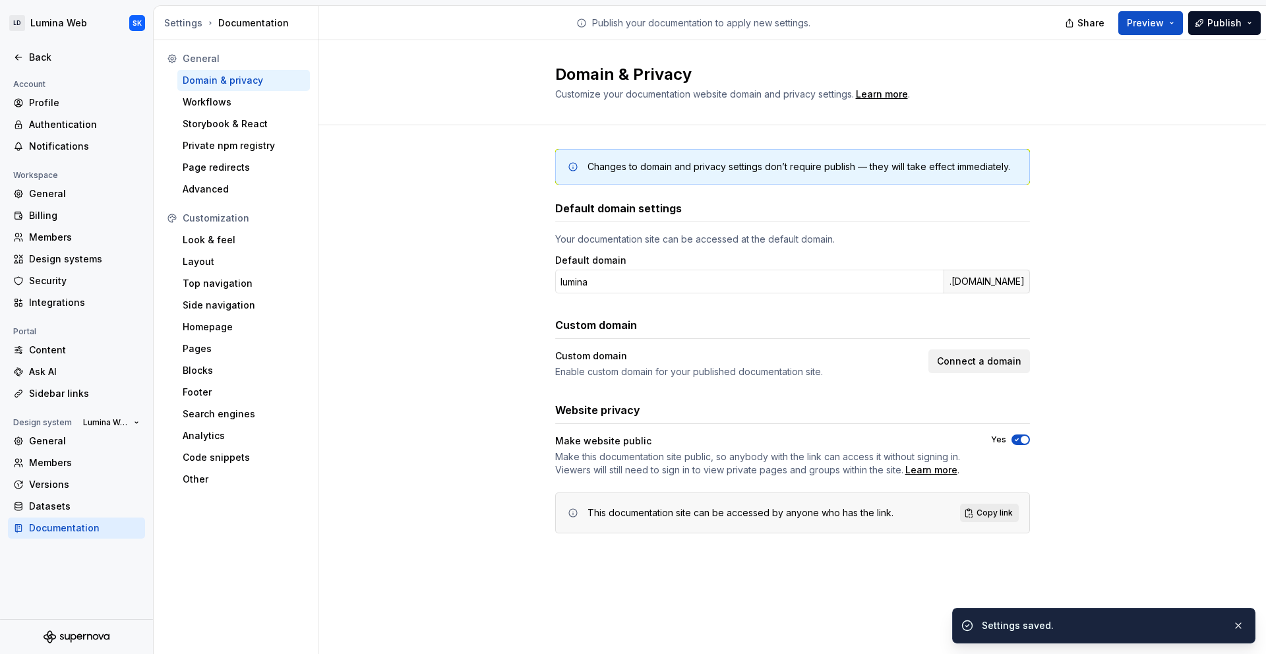
click at [1024, 439] on span "button" at bounding box center [1025, 440] width 8 height 8
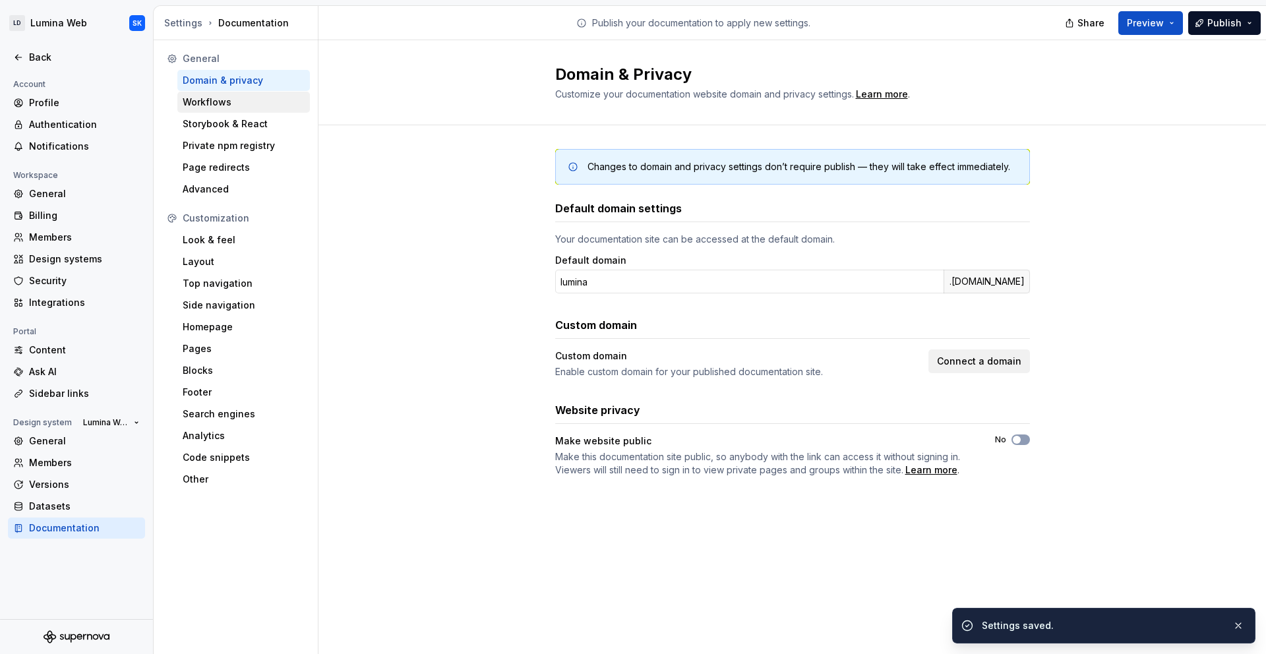
click at [234, 98] on div "Workflows" at bounding box center [244, 102] width 122 height 13
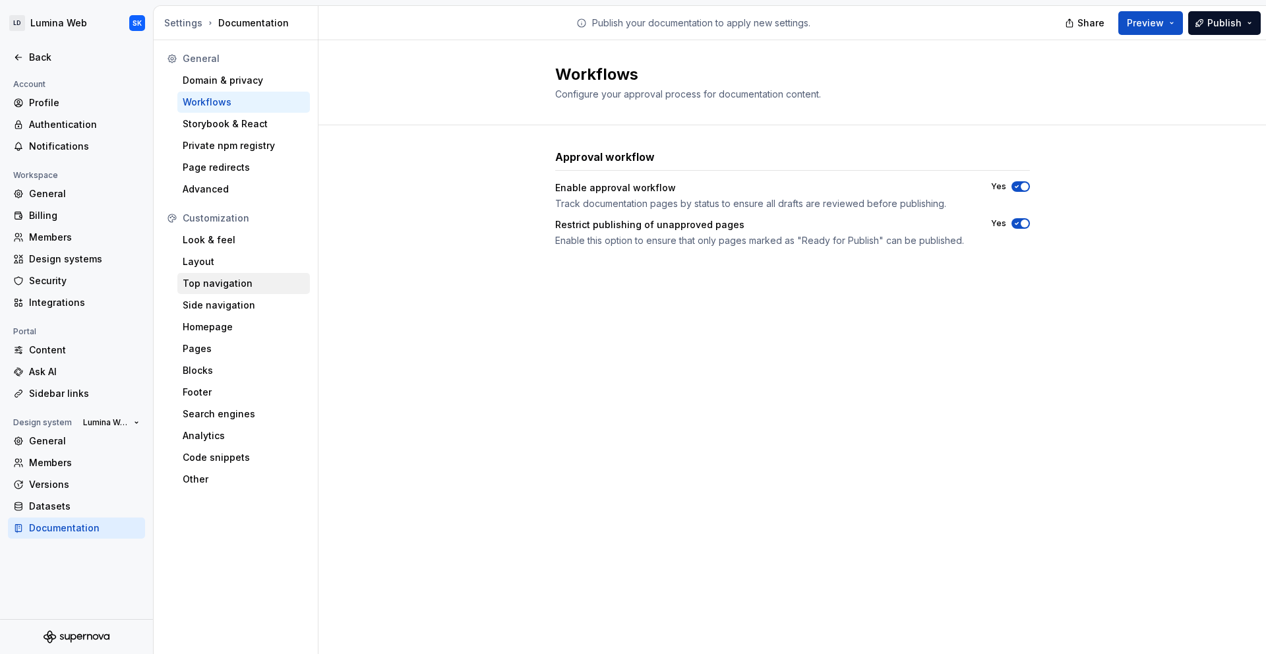
click at [255, 284] on div "Top navigation" at bounding box center [244, 283] width 122 height 13
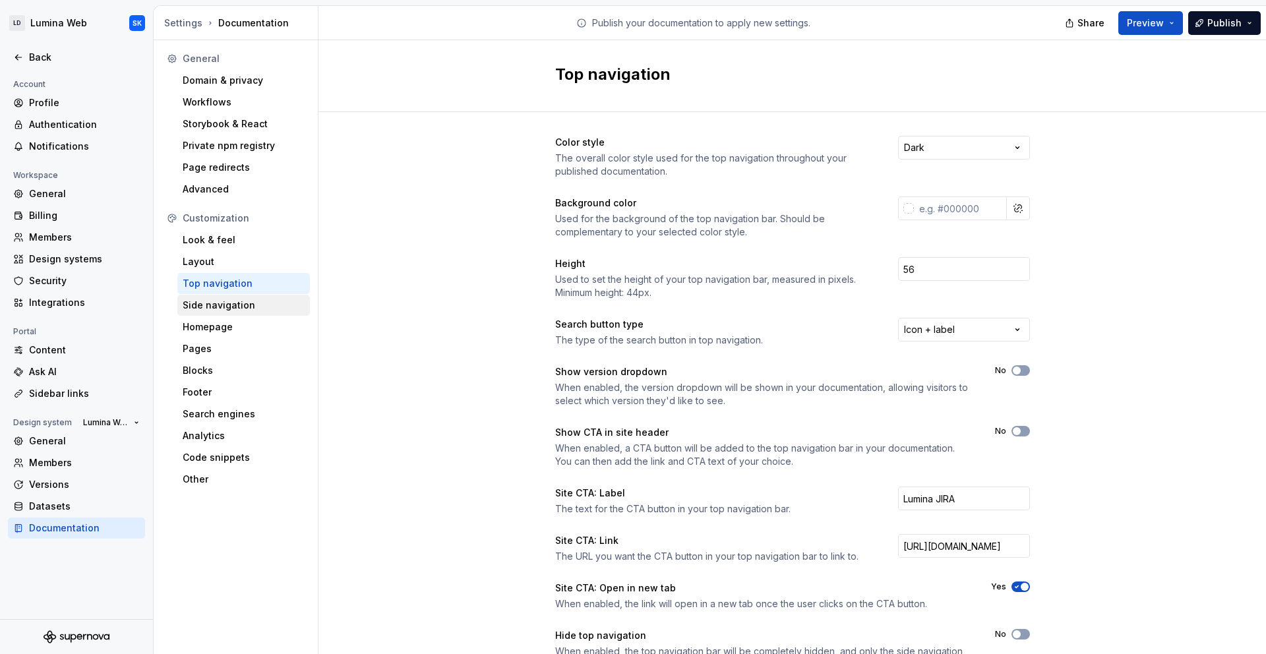
click at [254, 304] on div "Side navigation" at bounding box center [244, 305] width 122 height 13
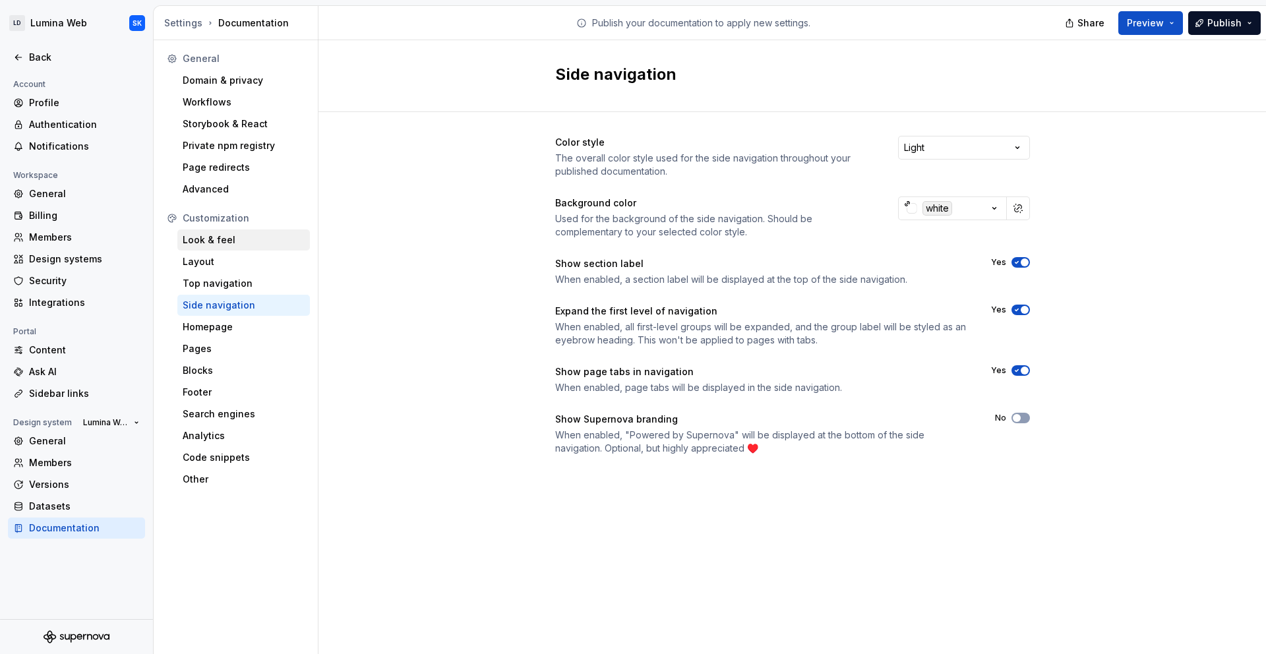
click at [257, 233] on div "Look & feel" at bounding box center [244, 239] width 122 height 13
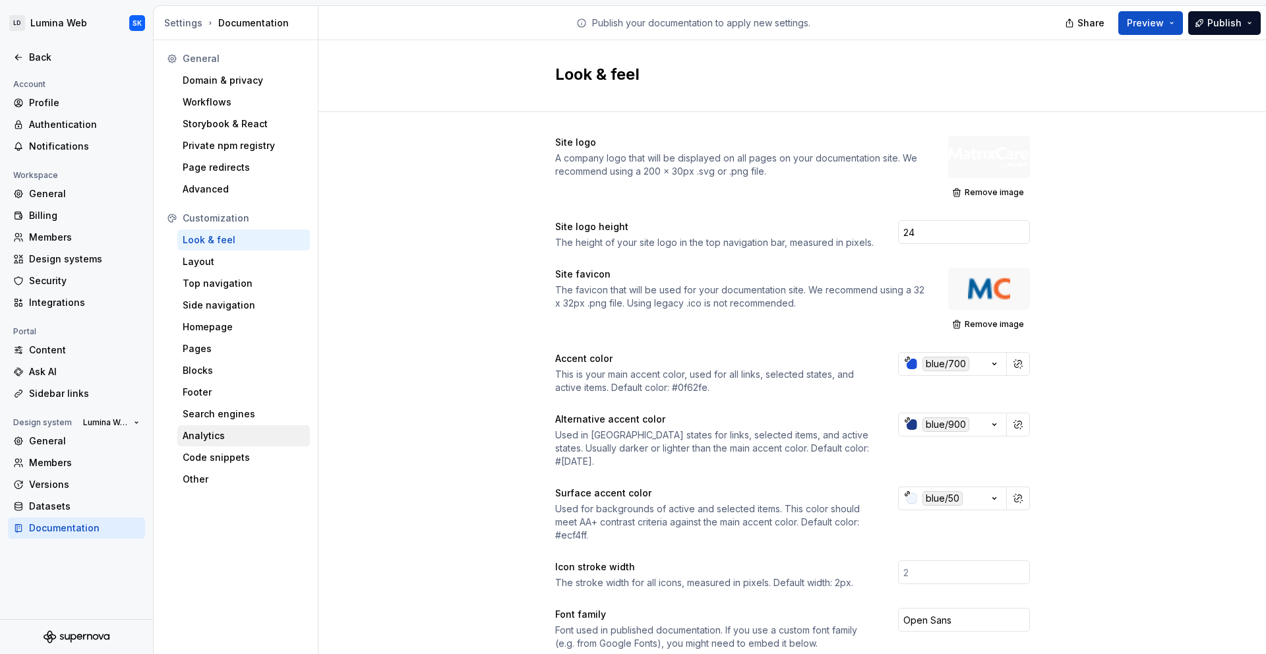
click at [230, 441] on div "Analytics" at bounding box center [244, 435] width 122 height 13
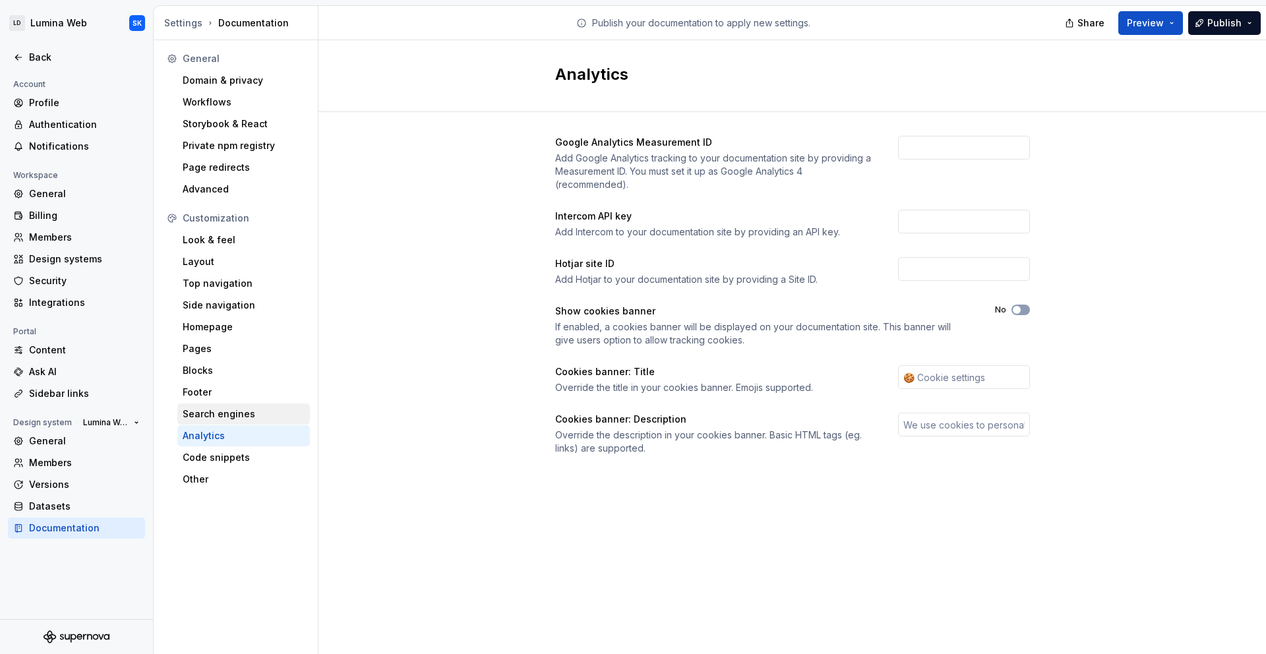
click at [230, 416] on div "Search engines" at bounding box center [244, 414] width 122 height 13
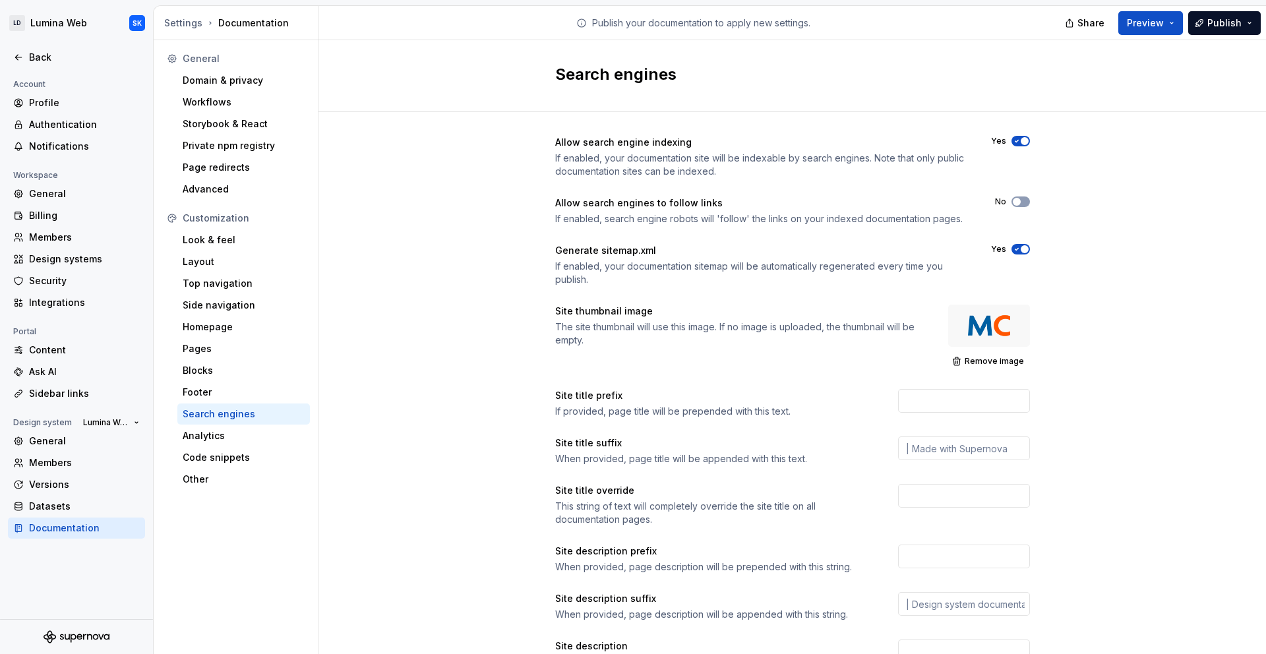
scroll to position [5, 0]
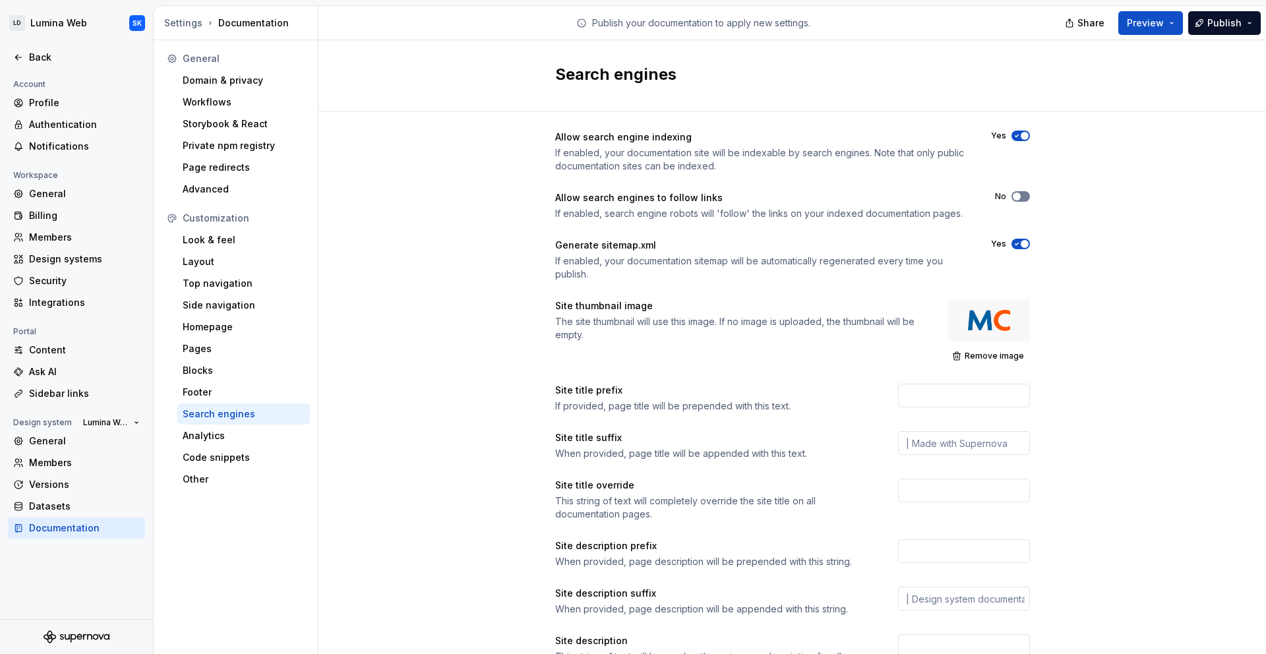
click at [1024, 200] on button "No" at bounding box center [1021, 196] width 18 height 11
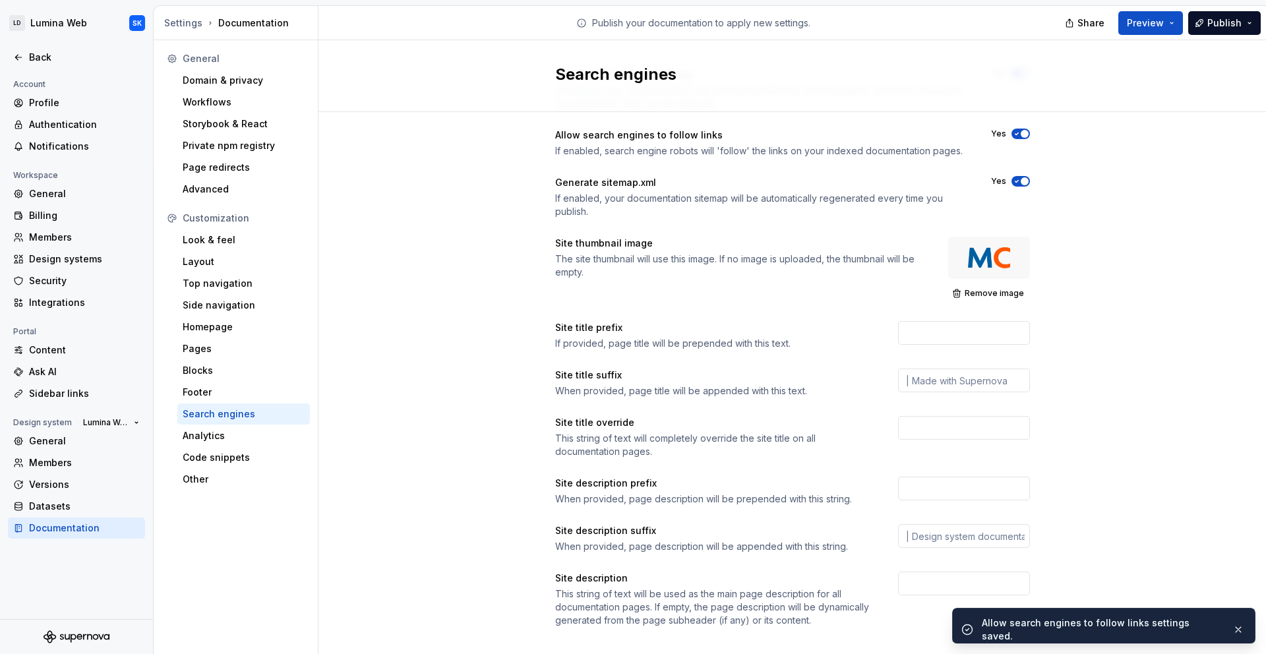
scroll to position [85, 0]
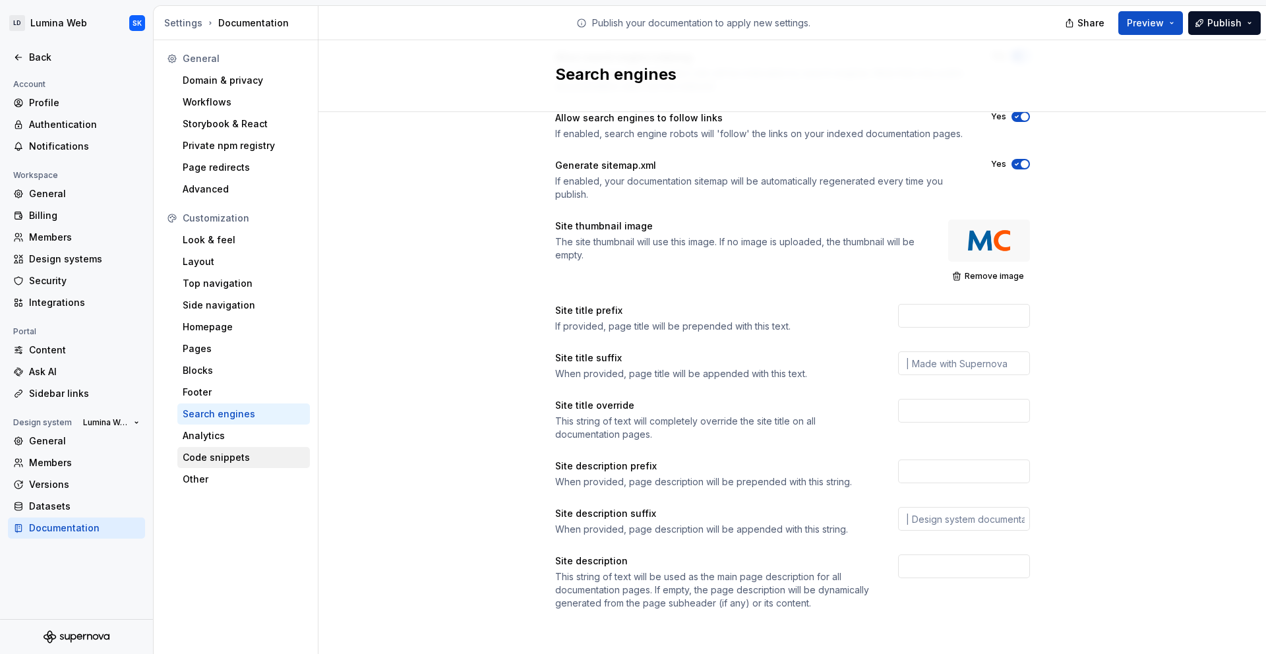
click at [263, 456] on div "Code snippets" at bounding box center [244, 457] width 122 height 13
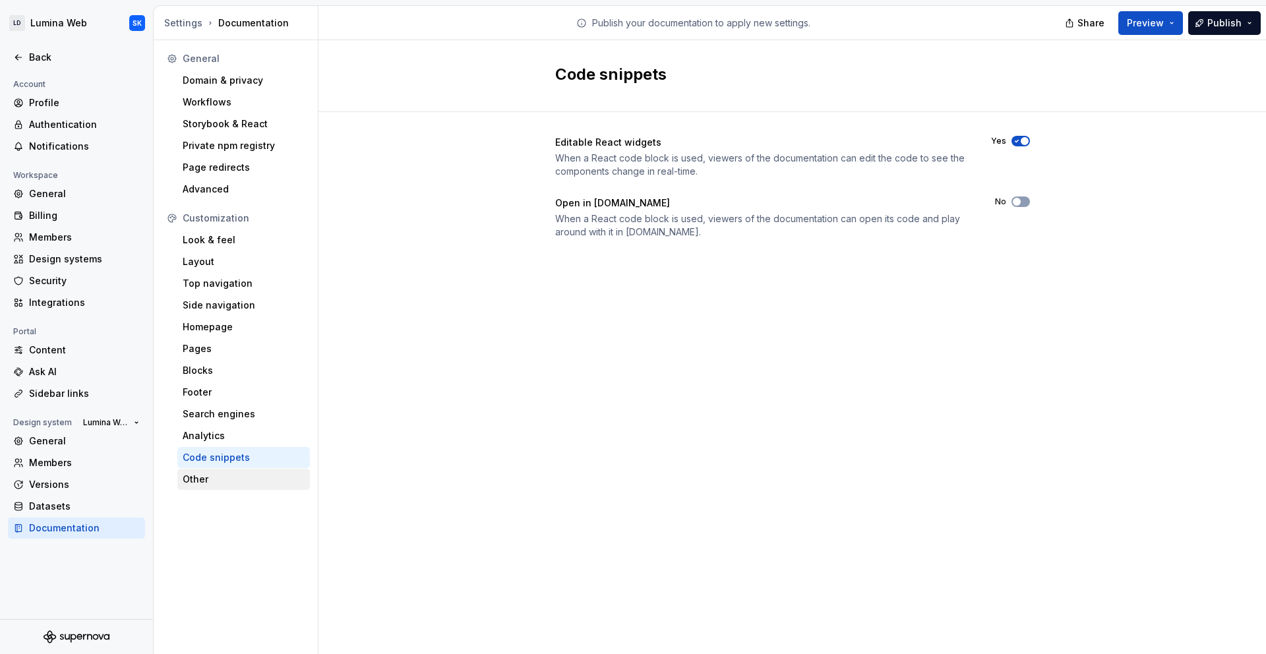
click at [231, 481] on div "Other" at bounding box center [244, 479] width 122 height 13
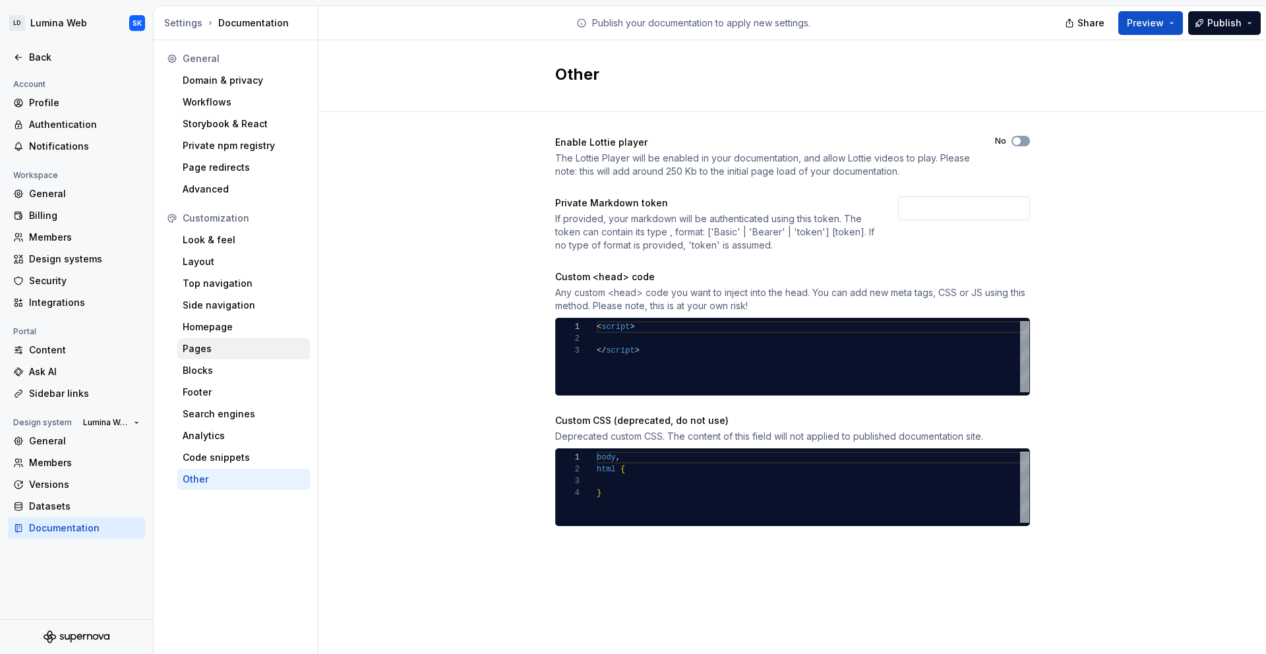
click at [225, 355] on div "Pages" at bounding box center [244, 348] width 122 height 13
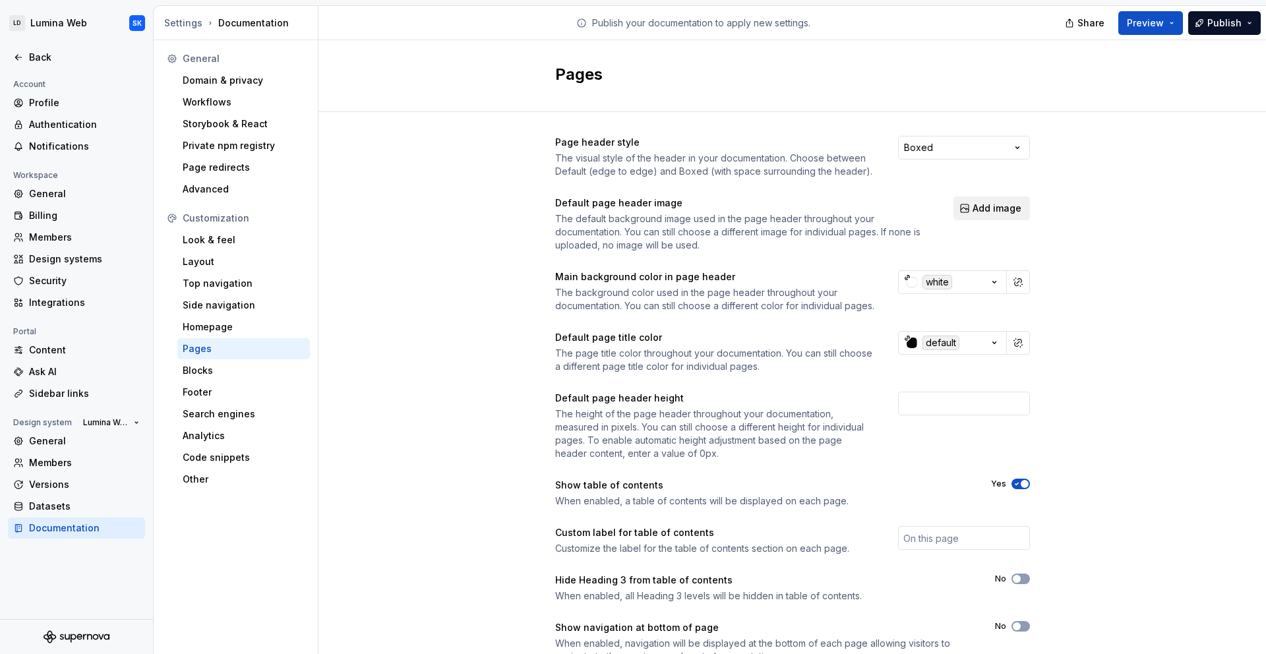
scroll to position [67, 0]
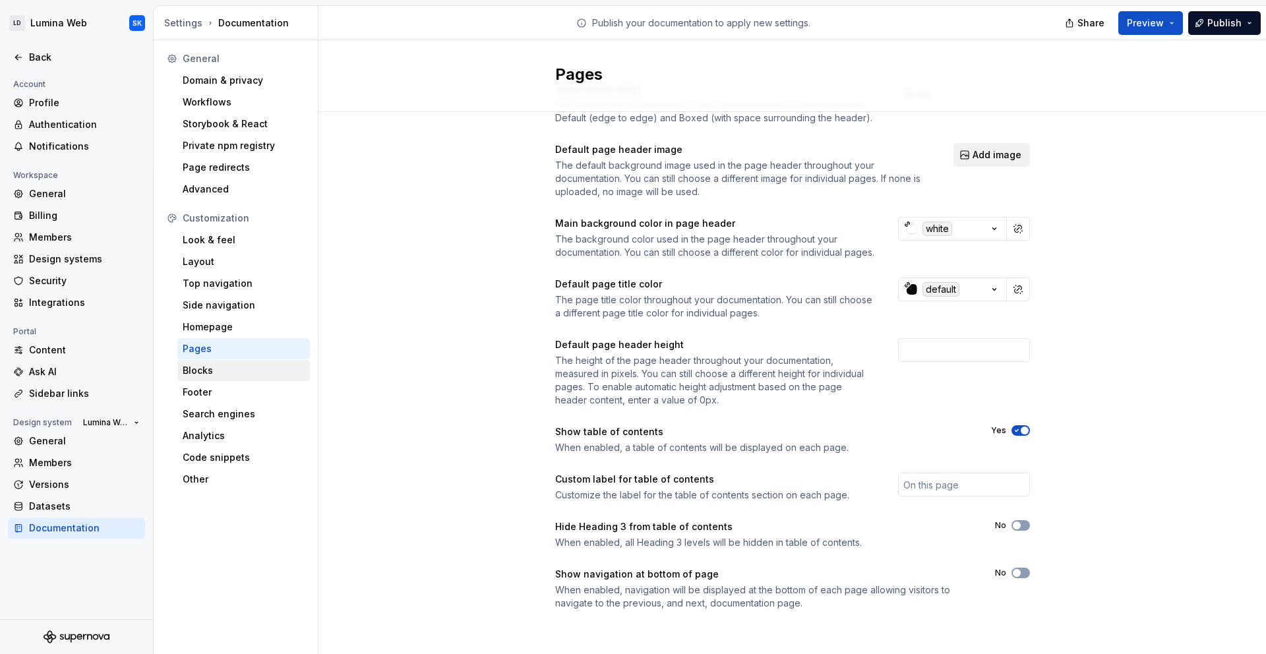
click at [239, 373] on div "Blocks" at bounding box center [244, 370] width 122 height 13
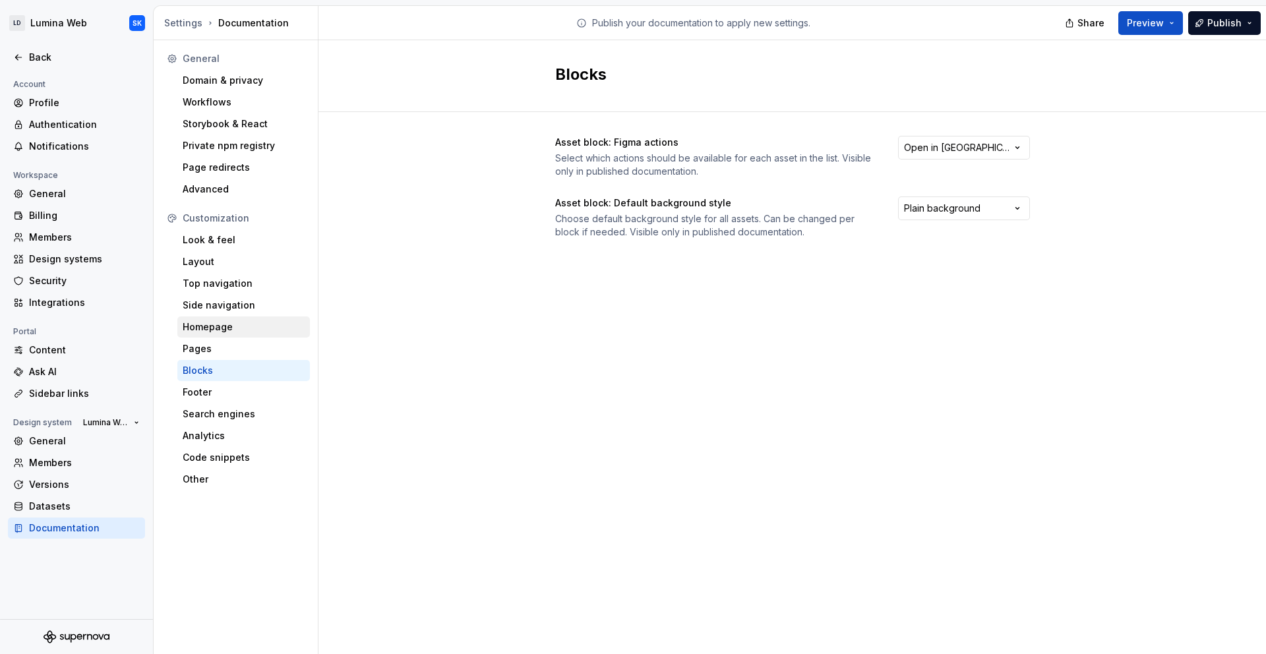
click at [249, 323] on div "Homepage" at bounding box center [244, 327] width 122 height 13
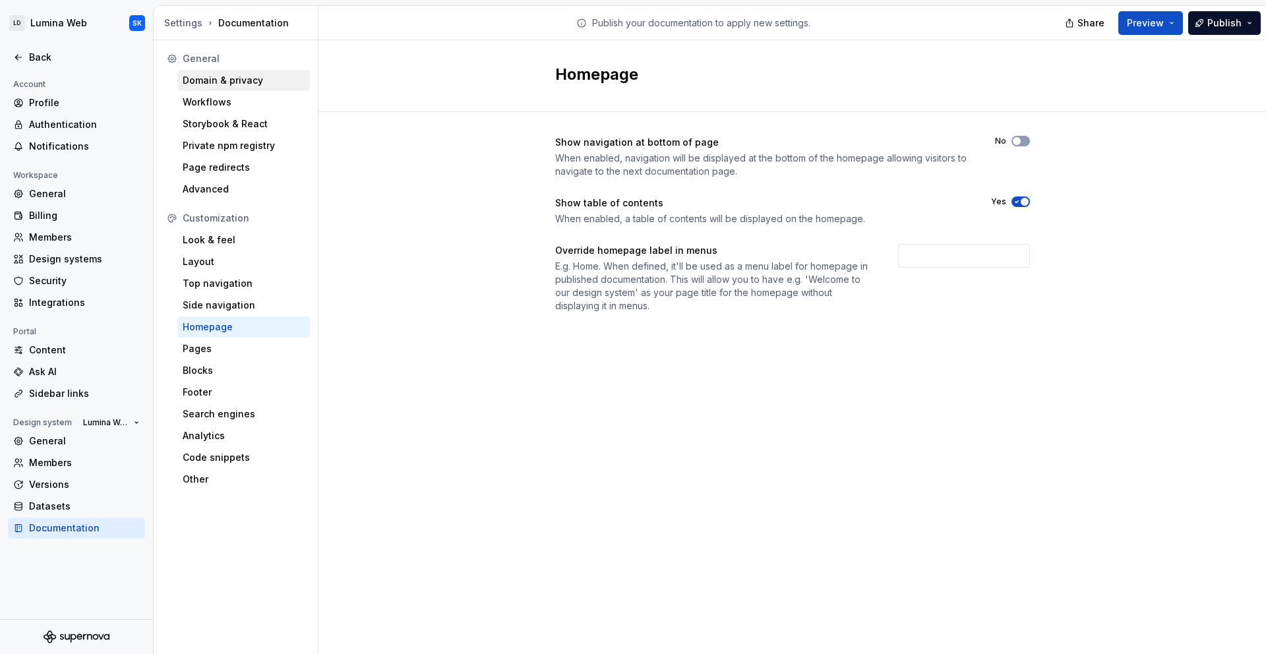
click at [217, 78] on div "Domain & privacy" at bounding box center [244, 80] width 122 height 13
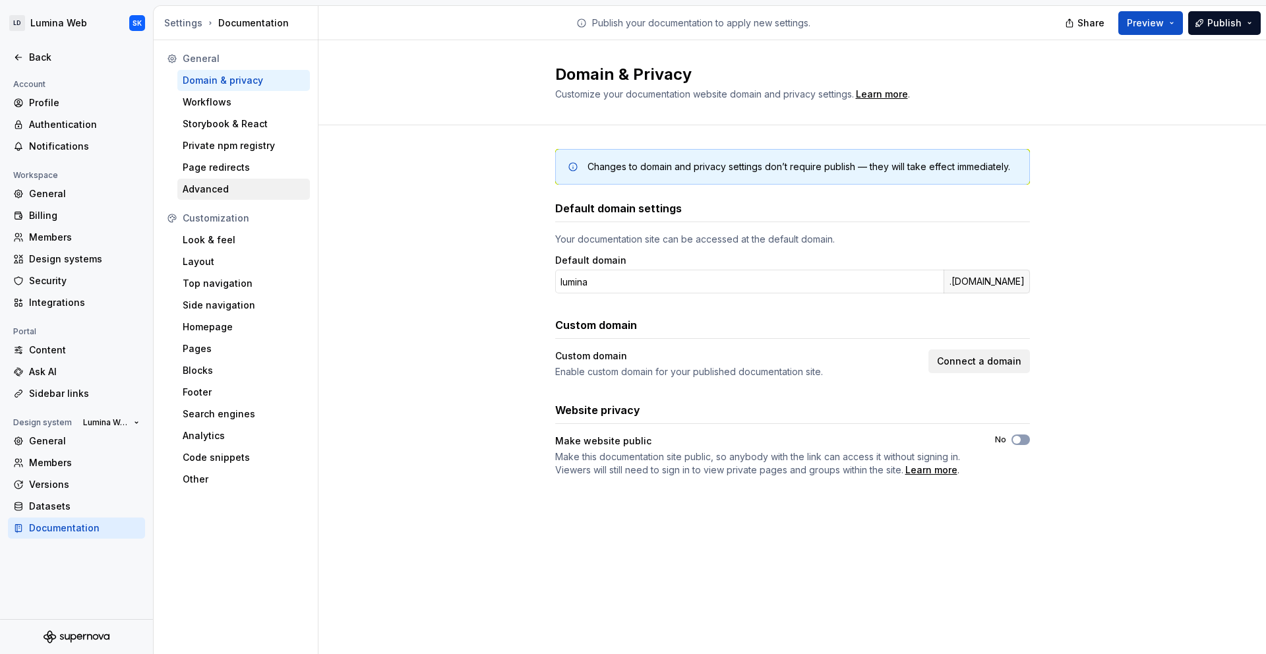
click at [239, 183] on div "Advanced" at bounding box center [244, 189] width 122 height 13
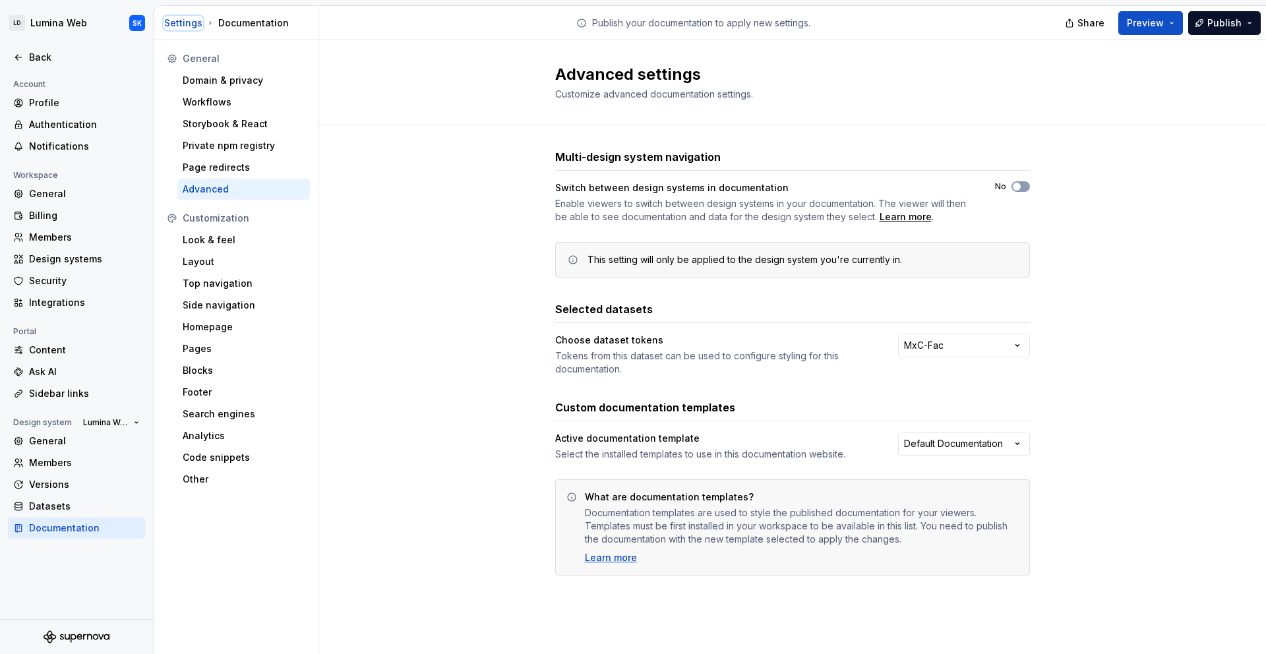
click at [189, 24] on div "Settings" at bounding box center [183, 22] width 38 height 13
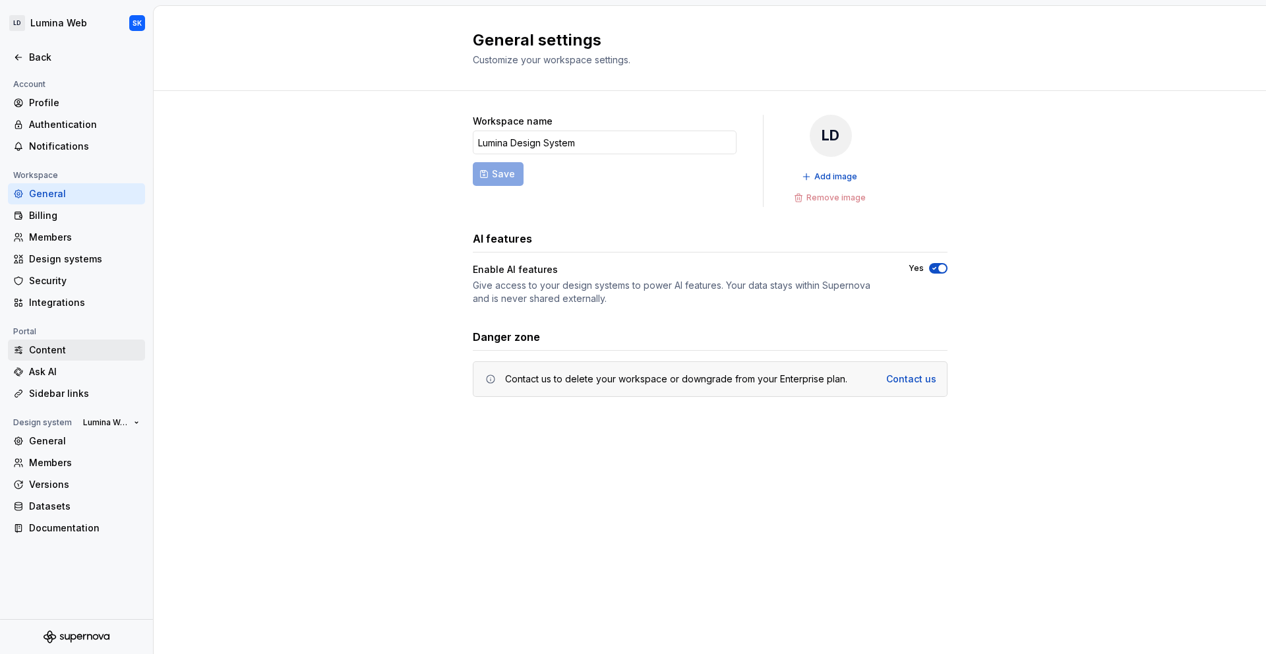
click at [84, 355] on div "Content" at bounding box center [84, 350] width 111 height 13
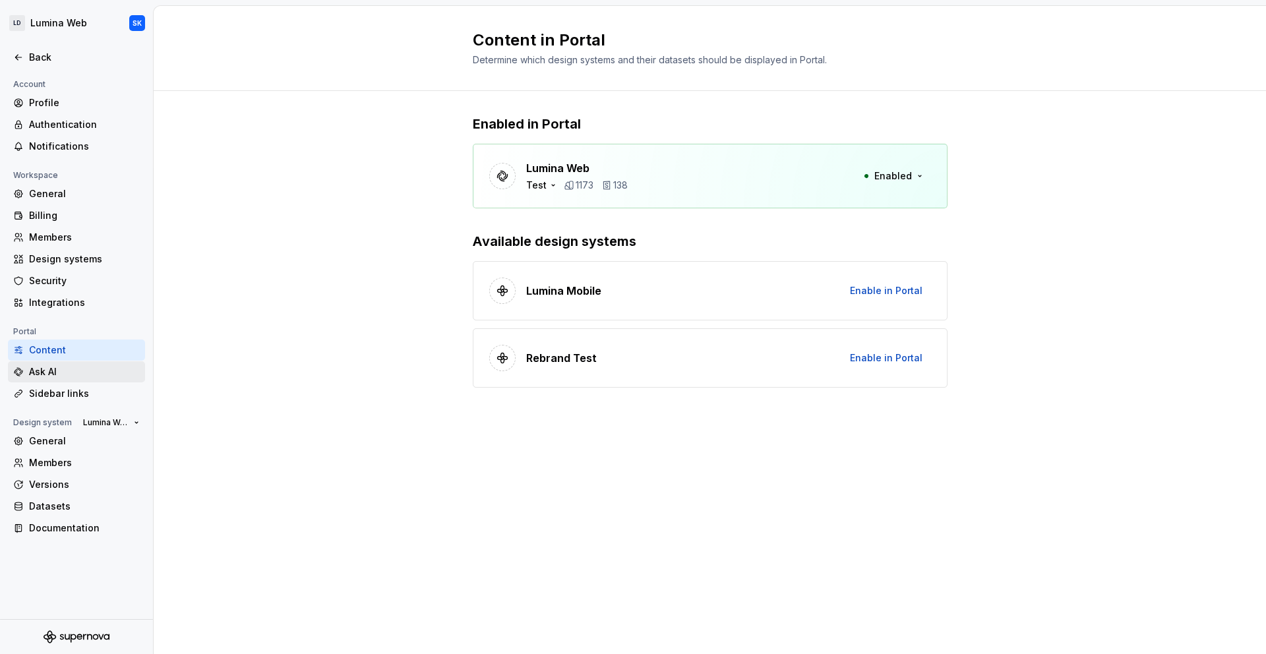
click at [94, 374] on div "Ask AI" at bounding box center [84, 371] width 111 height 13
type textarea "*"
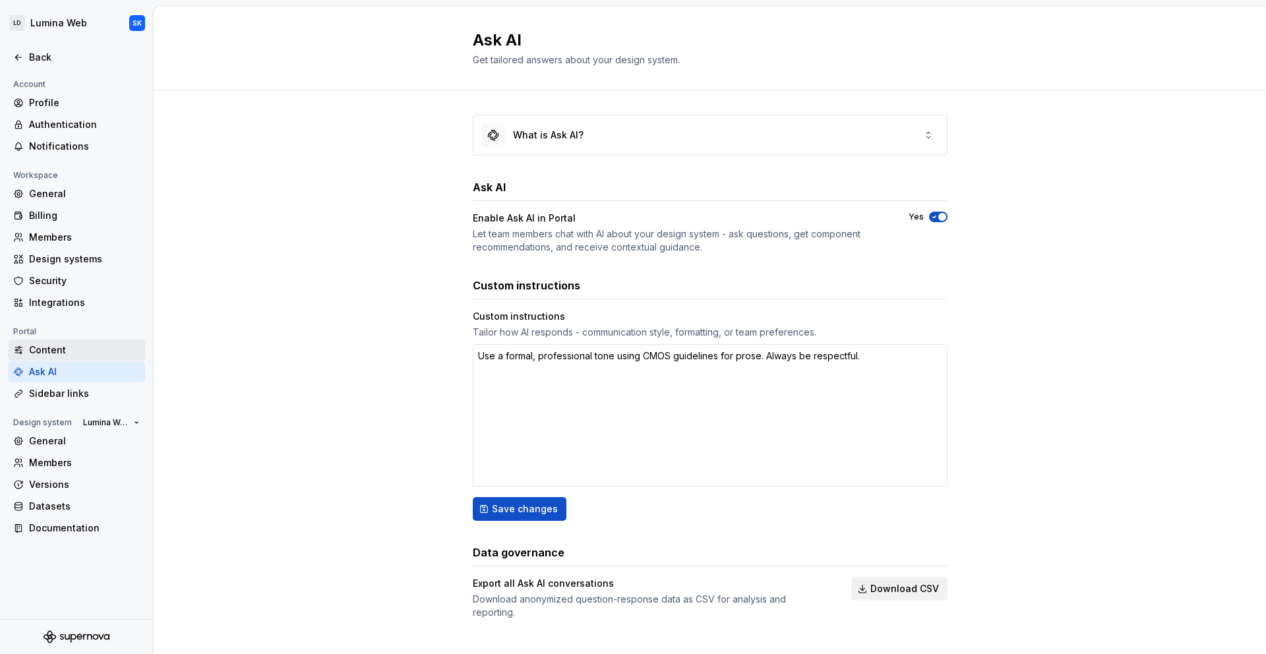
click at [92, 353] on div "Content" at bounding box center [84, 350] width 111 height 13
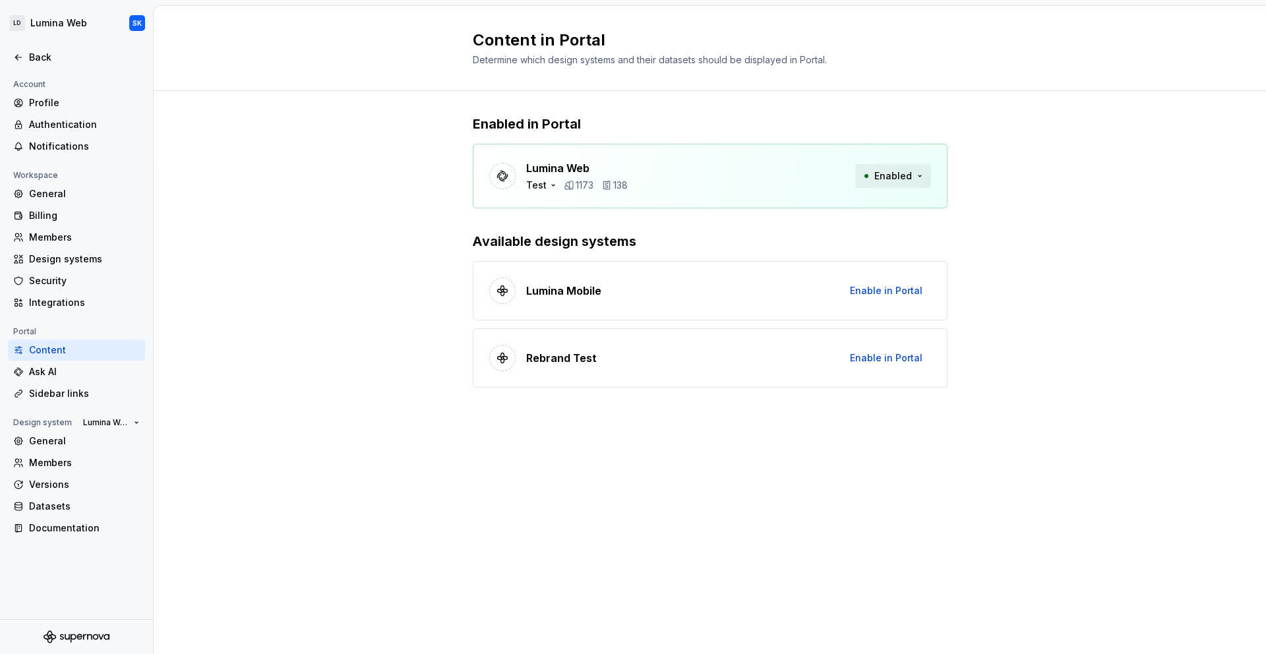
click at [902, 164] on button "Enabled" at bounding box center [893, 176] width 76 height 24
click at [776, 157] on div "Lumina Web Test 1173 138 Enabled" at bounding box center [710, 176] width 475 height 65
click at [580, 184] on p "1173" at bounding box center [585, 185] width 18 height 13
click at [608, 187] on icon at bounding box center [606, 185] width 6 height 8
click at [44, 59] on div "Back" at bounding box center [84, 57] width 111 height 13
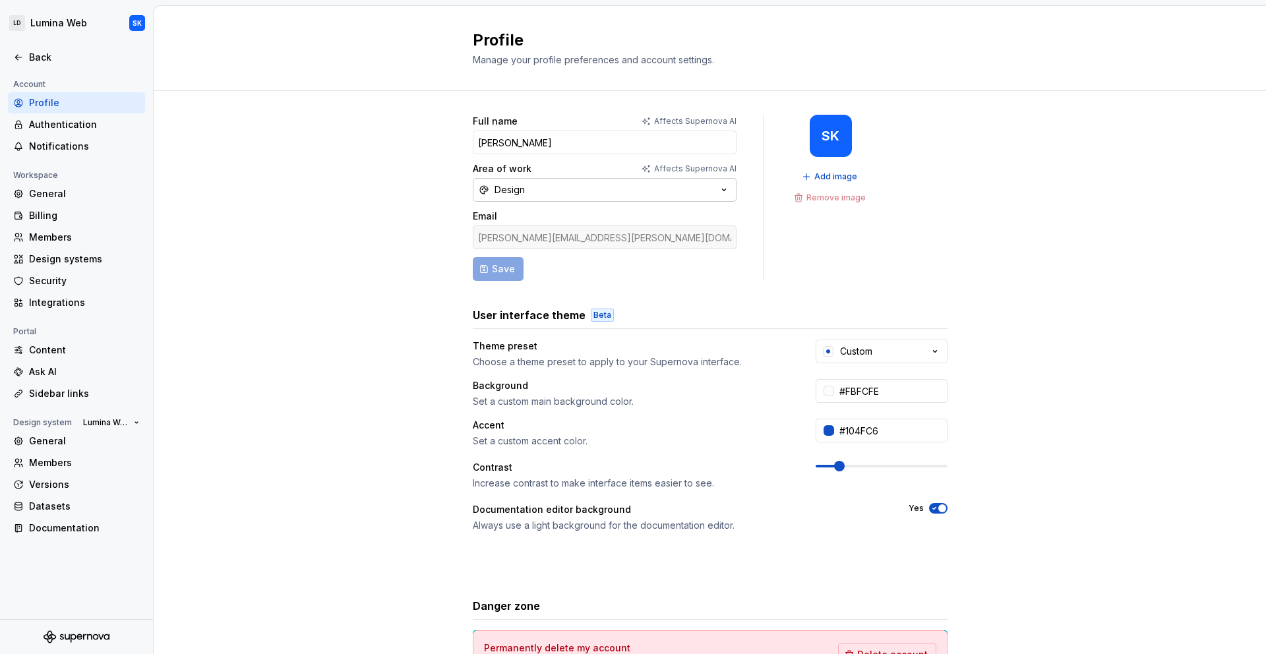
click at [622, 195] on button "Design" at bounding box center [605, 190] width 264 height 24
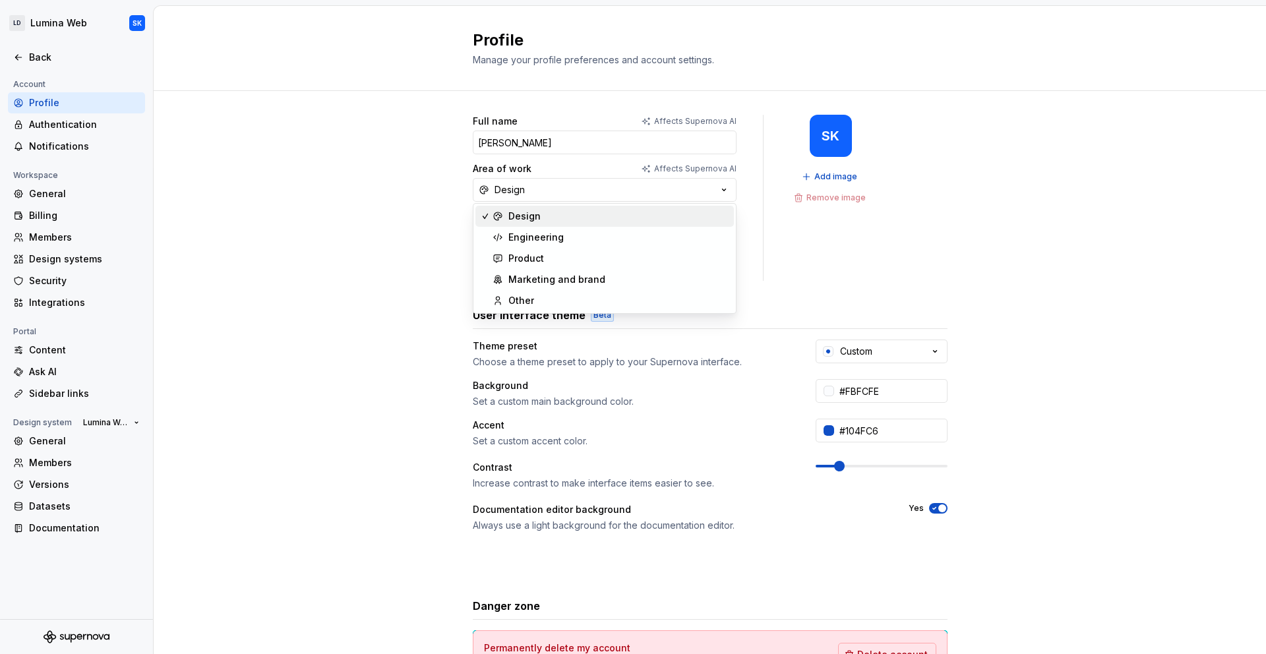
click at [536, 216] on div "Design" at bounding box center [524, 216] width 32 height 13
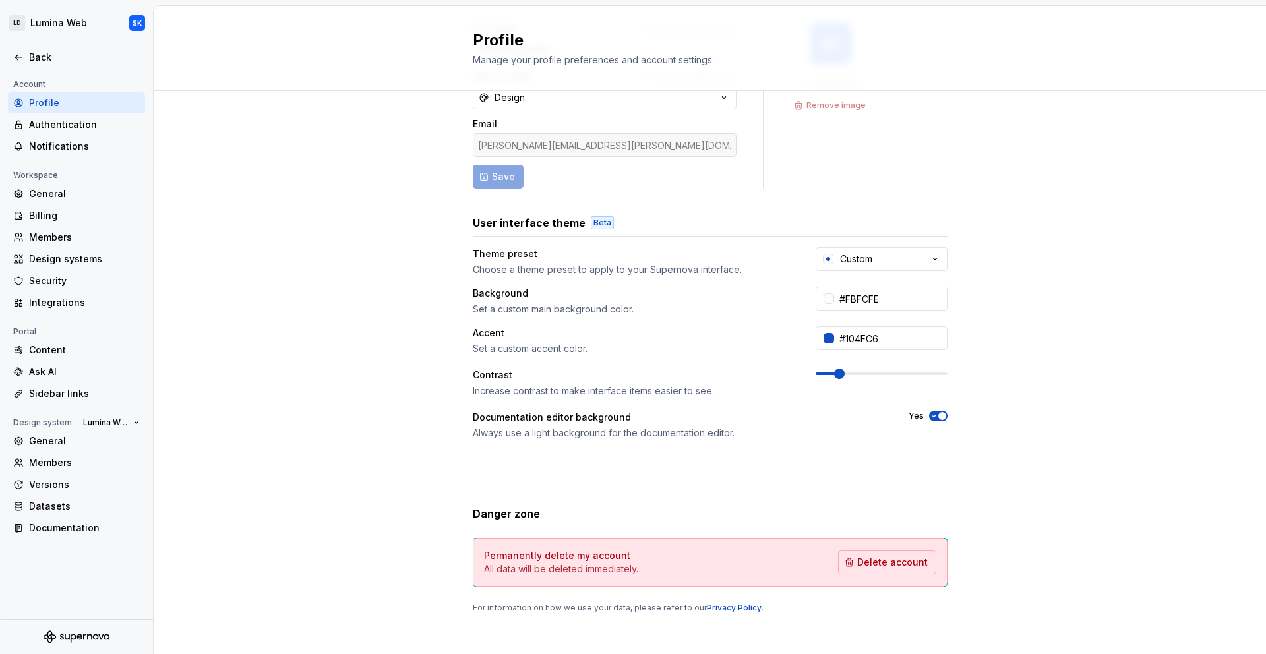
scroll to position [102, 0]
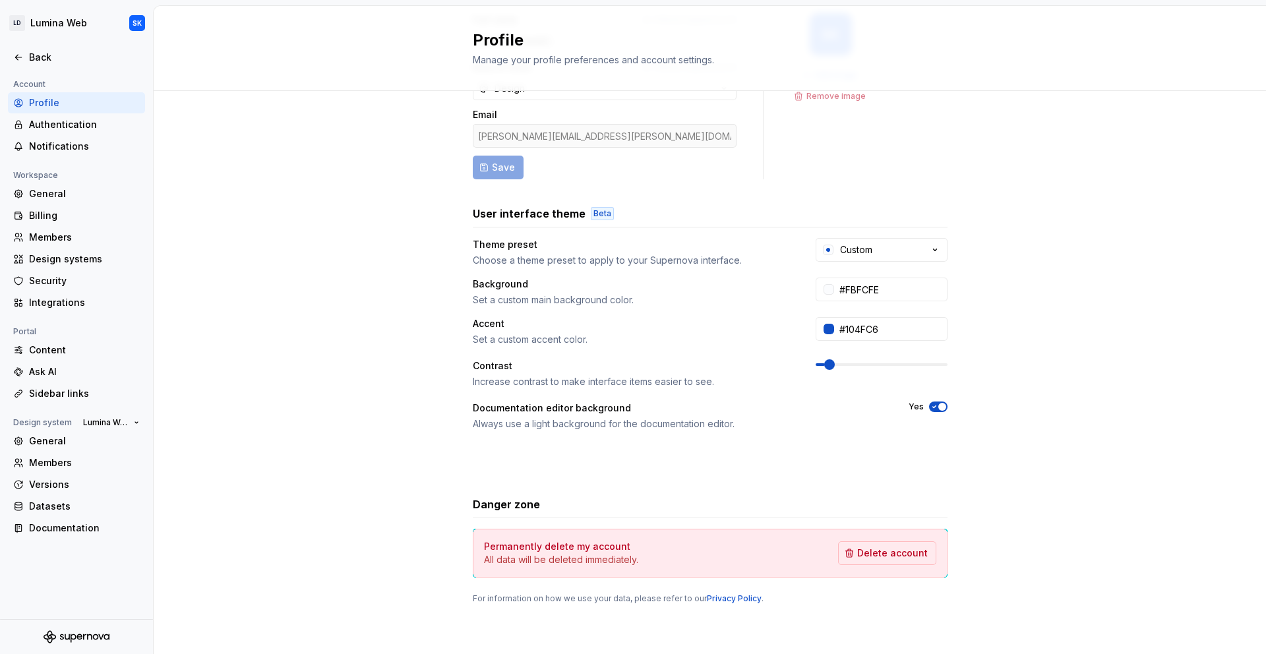
click at [825, 370] on span at bounding box center [829, 364] width 11 height 11
click at [830, 407] on div "Documentation editor background" at bounding box center [679, 408] width 412 height 13
click at [873, 253] on div "Custom" at bounding box center [856, 249] width 32 height 13
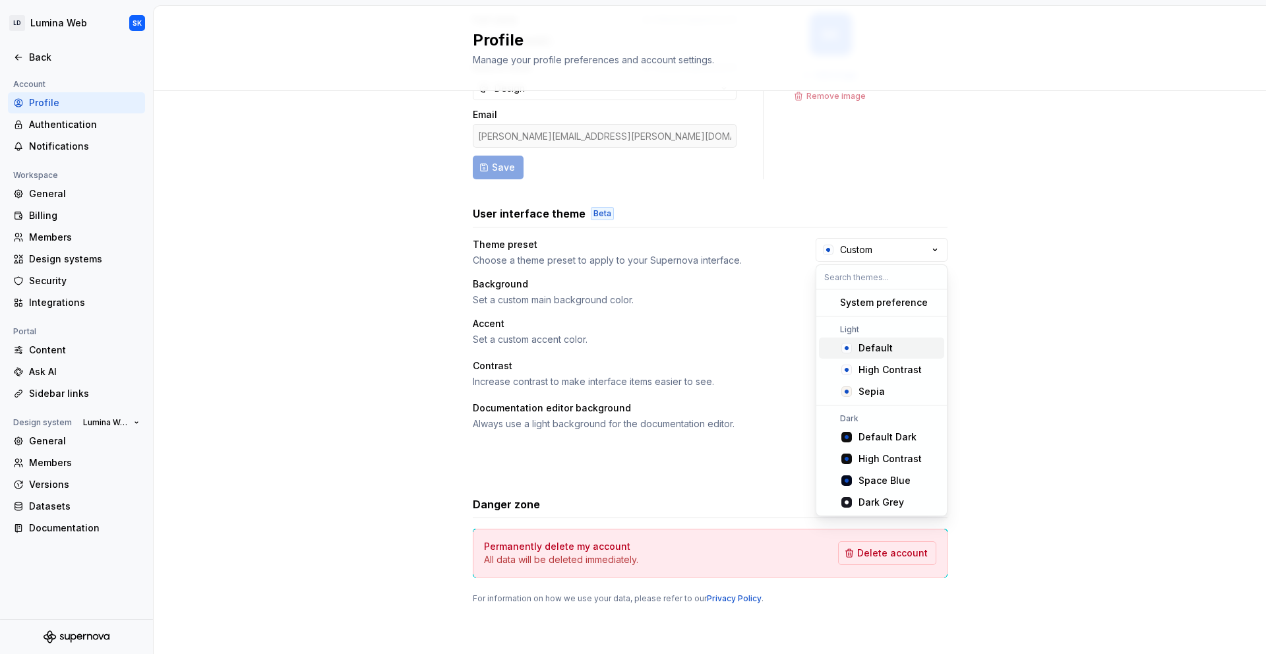
click at [909, 344] on div "Default" at bounding box center [899, 348] width 80 height 13
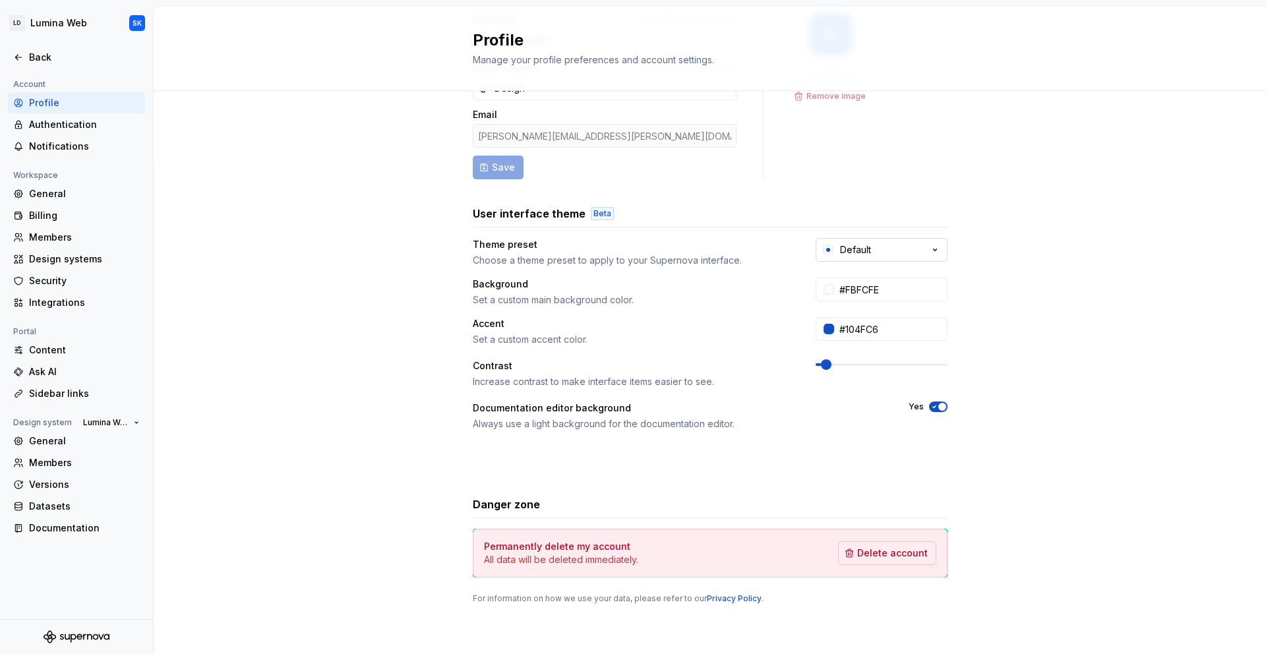
click at [870, 259] on button "Default" at bounding box center [882, 250] width 132 height 24
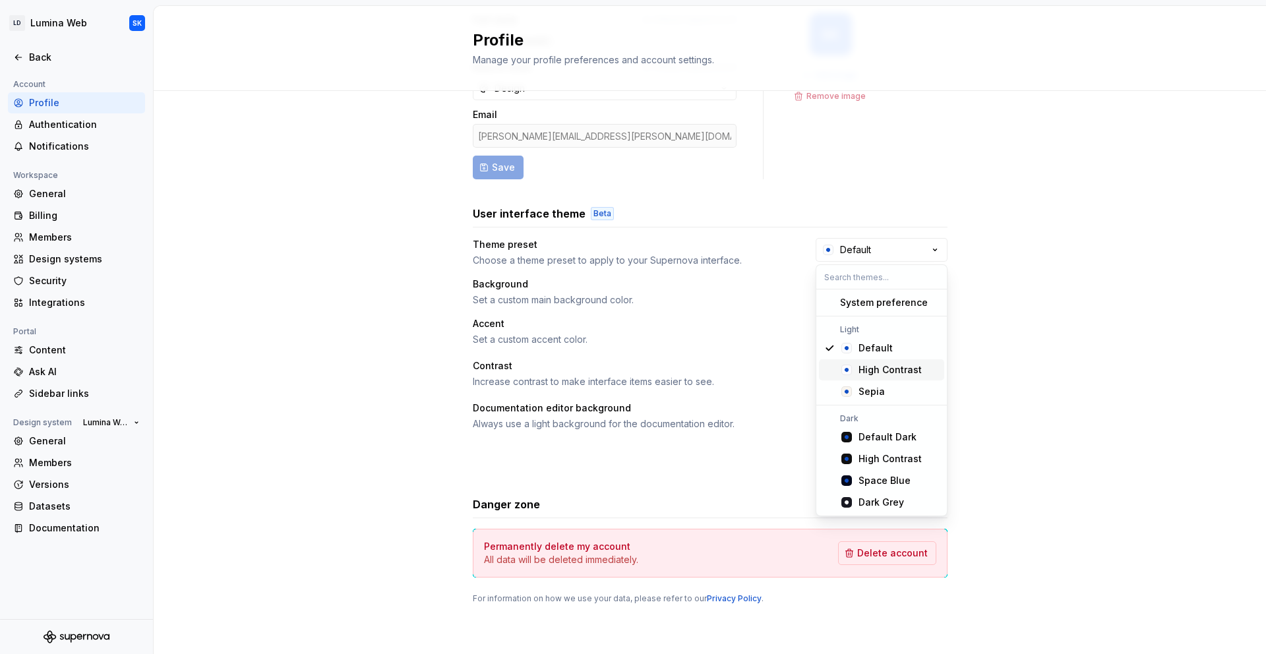
click at [880, 367] on div "High Contrast" at bounding box center [890, 369] width 63 height 13
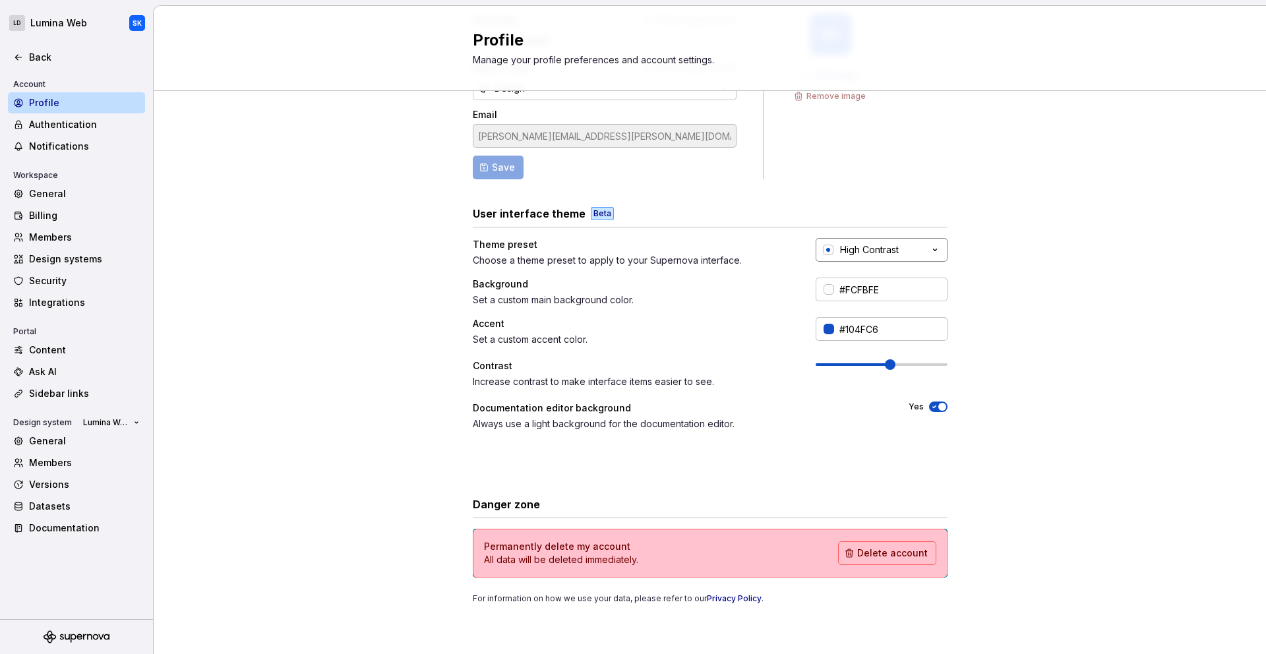
click at [857, 257] on button "High Contrast" at bounding box center [882, 250] width 132 height 24
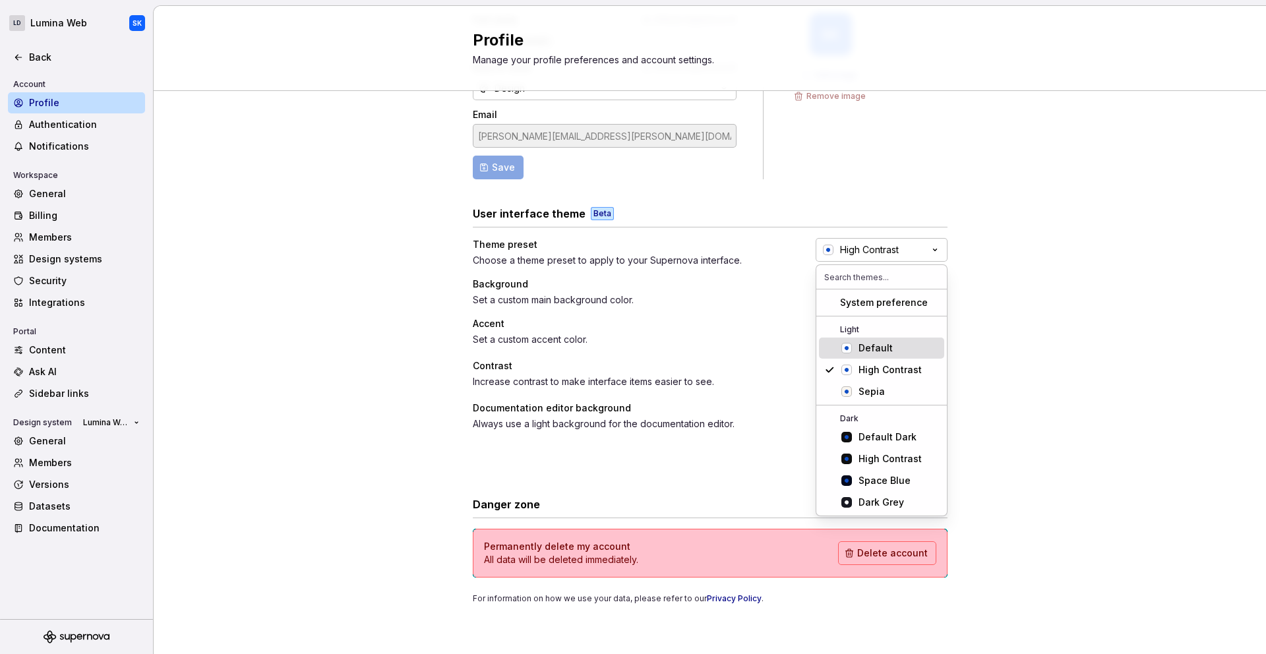
click at [865, 344] on div "Default" at bounding box center [876, 348] width 34 height 13
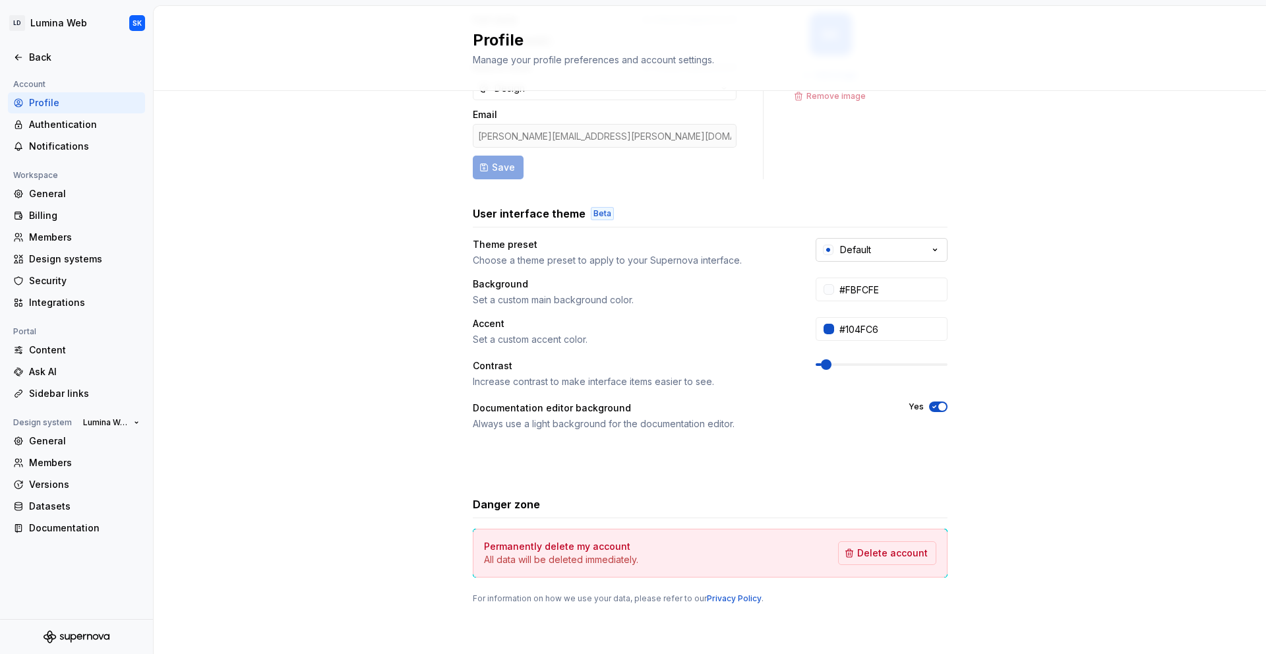
click at [851, 254] on div "Default" at bounding box center [855, 249] width 31 height 13
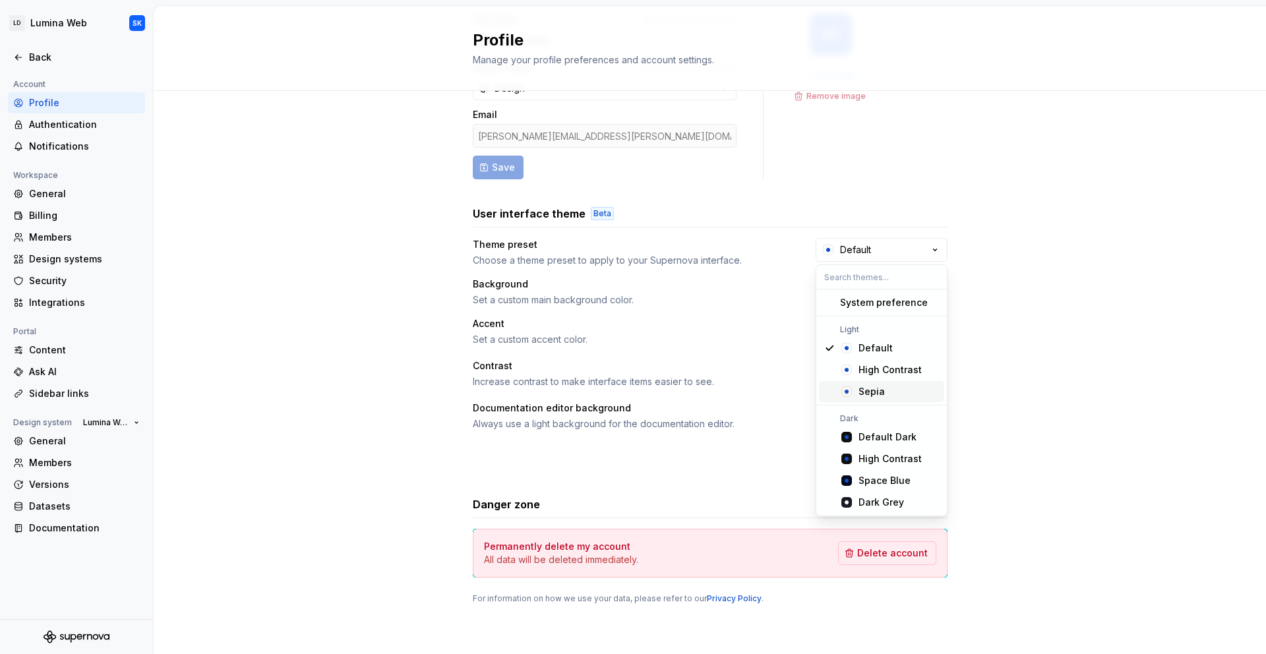
click at [859, 390] on div "Sepia" at bounding box center [872, 391] width 26 height 13
type input "#F9F5F0"
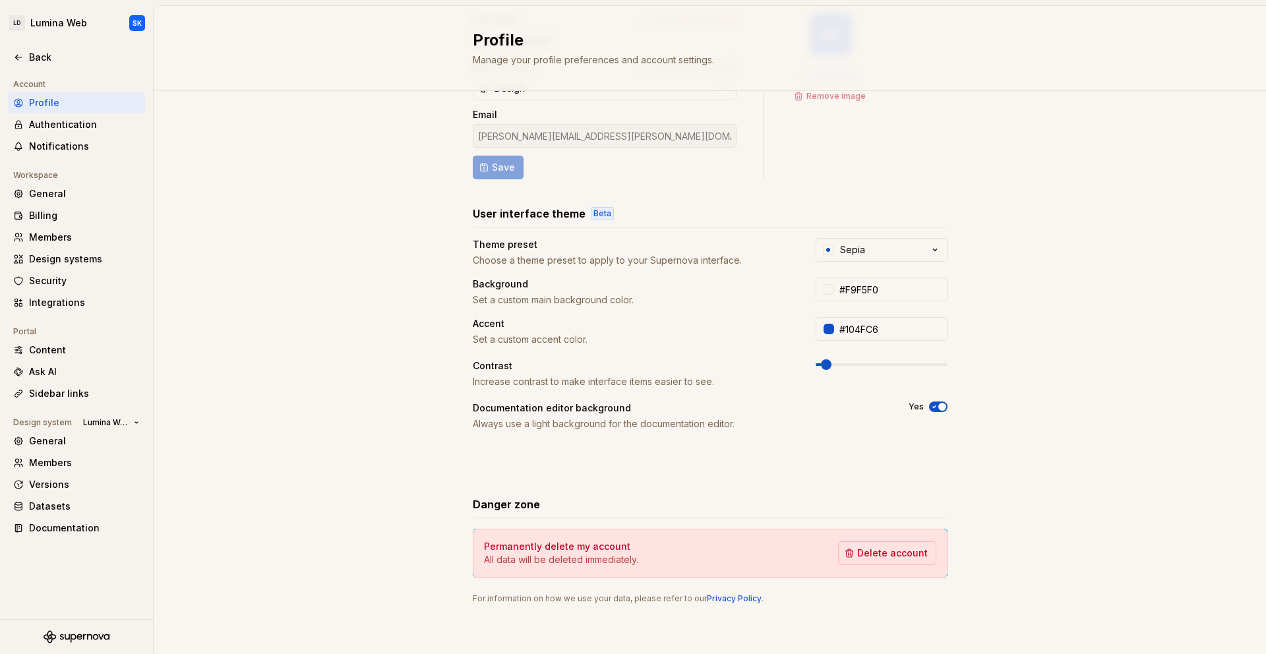
scroll to position [0, 0]
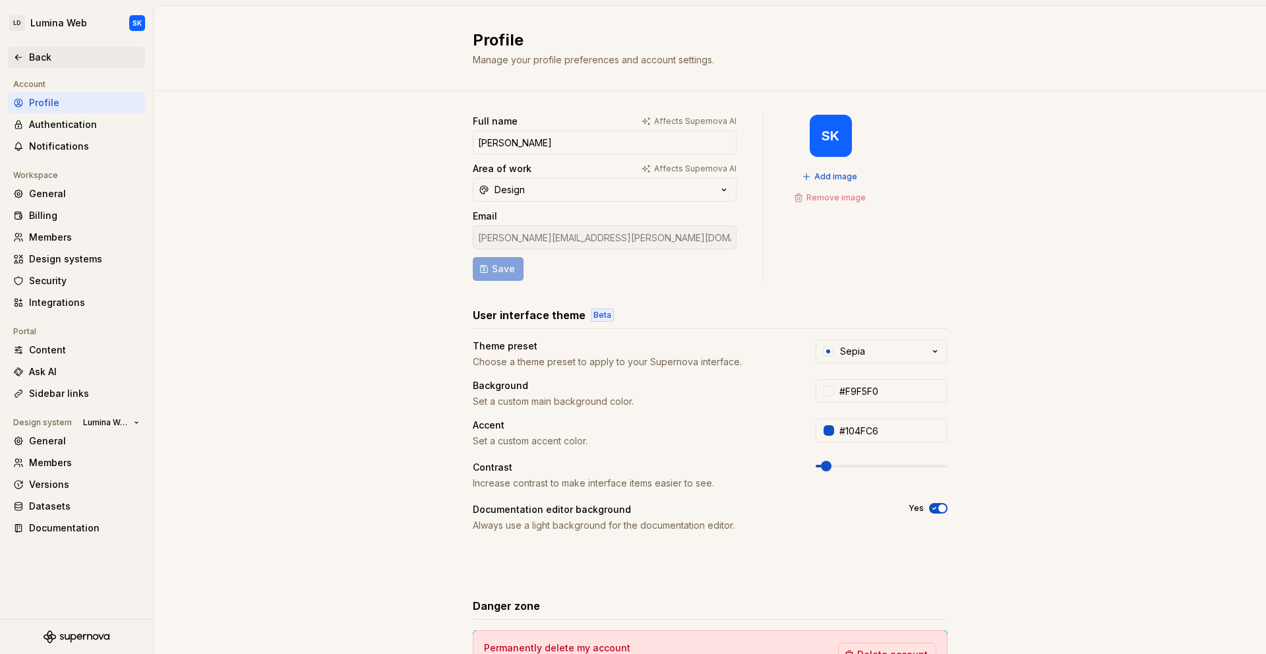
click at [42, 49] on div "Back" at bounding box center [76, 57] width 137 height 21
